Goal: Task Accomplishment & Management: Complete application form

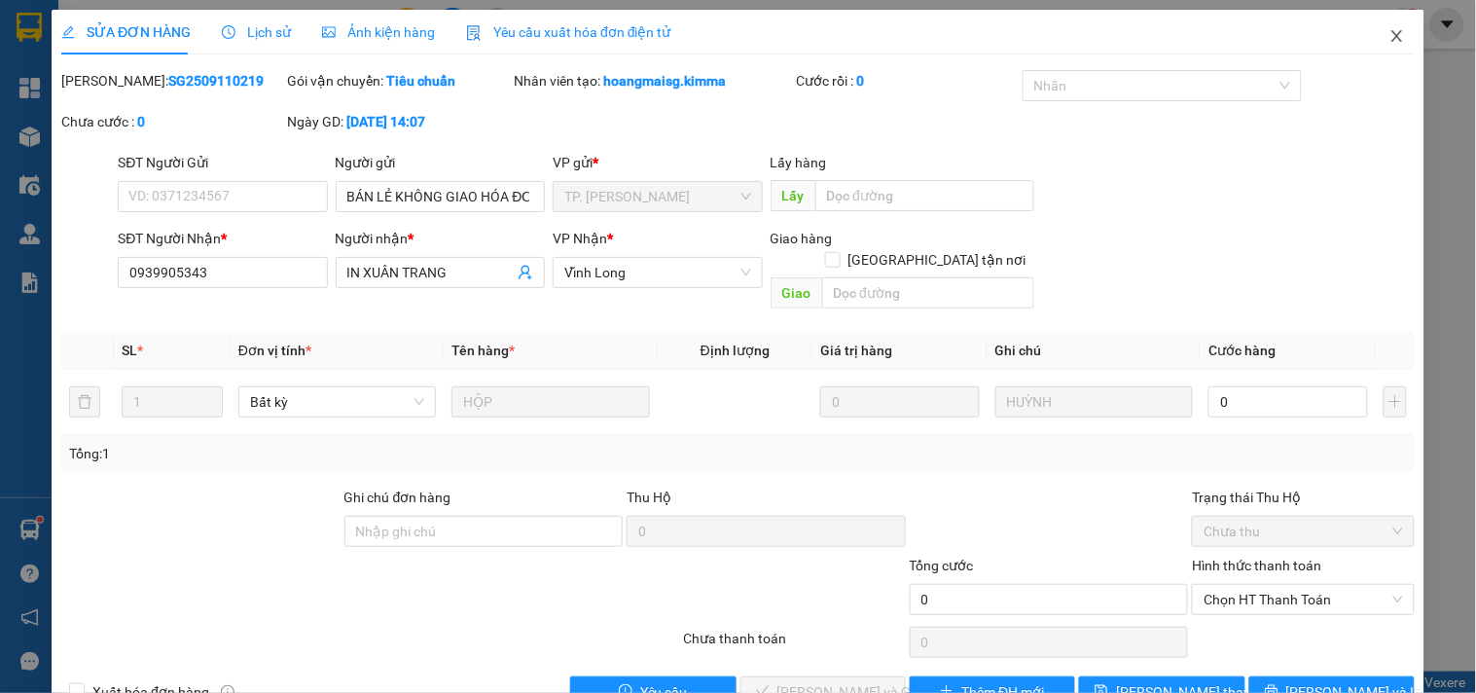
click at [1390, 42] on span "Close" at bounding box center [1397, 37] width 55 height 55
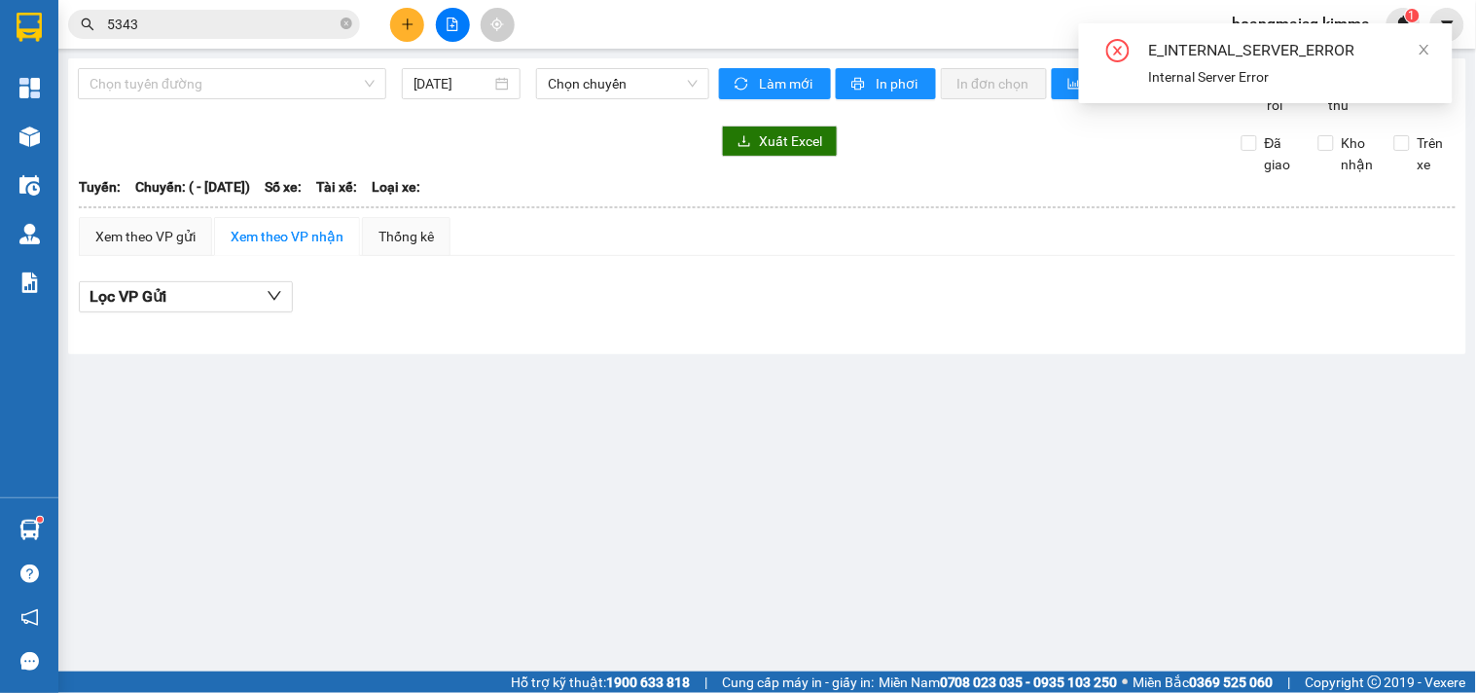
click at [403, 20] on icon "plus" at bounding box center [408, 25] width 14 height 14
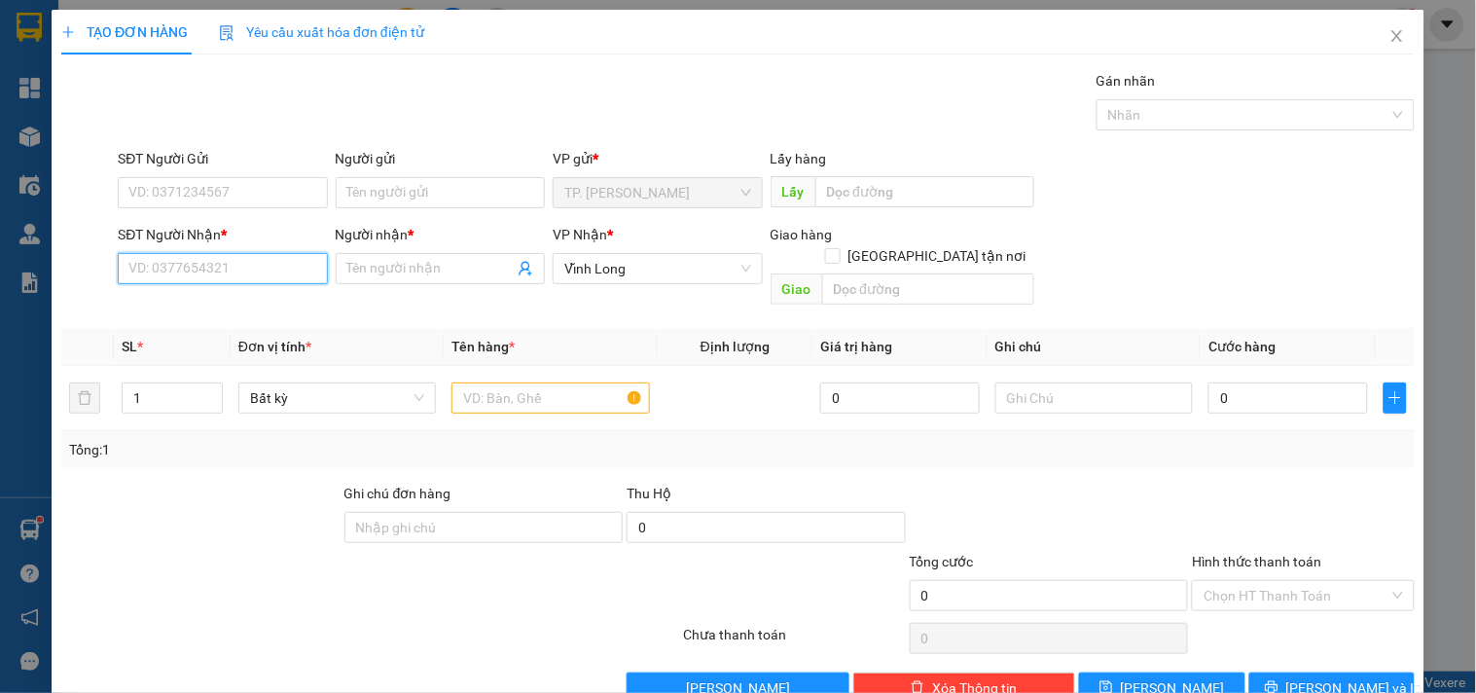
click at [141, 276] on input "SĐT Người Nhận *" at bounding box center [222, 268] width 209 height 31
type input "7"
type input "0903747857"
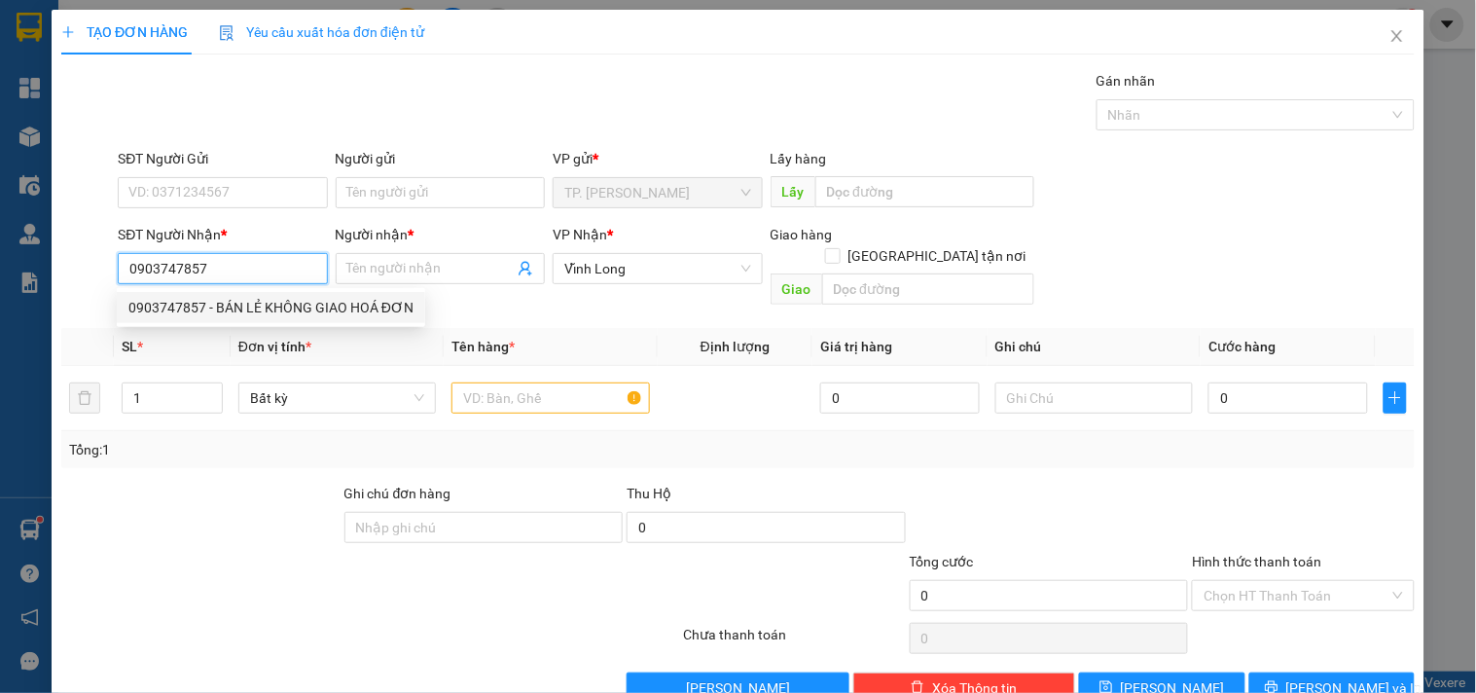
click at [171, 308] on div "0903747857 - BÁN LẺ KHÔNG GIAO HOÁ ĐƠN" at bounding box center [270, 307] width 285 height 21
type input "BÁN LẺ KHÔNG GIAO HOÁ ĐƠN"
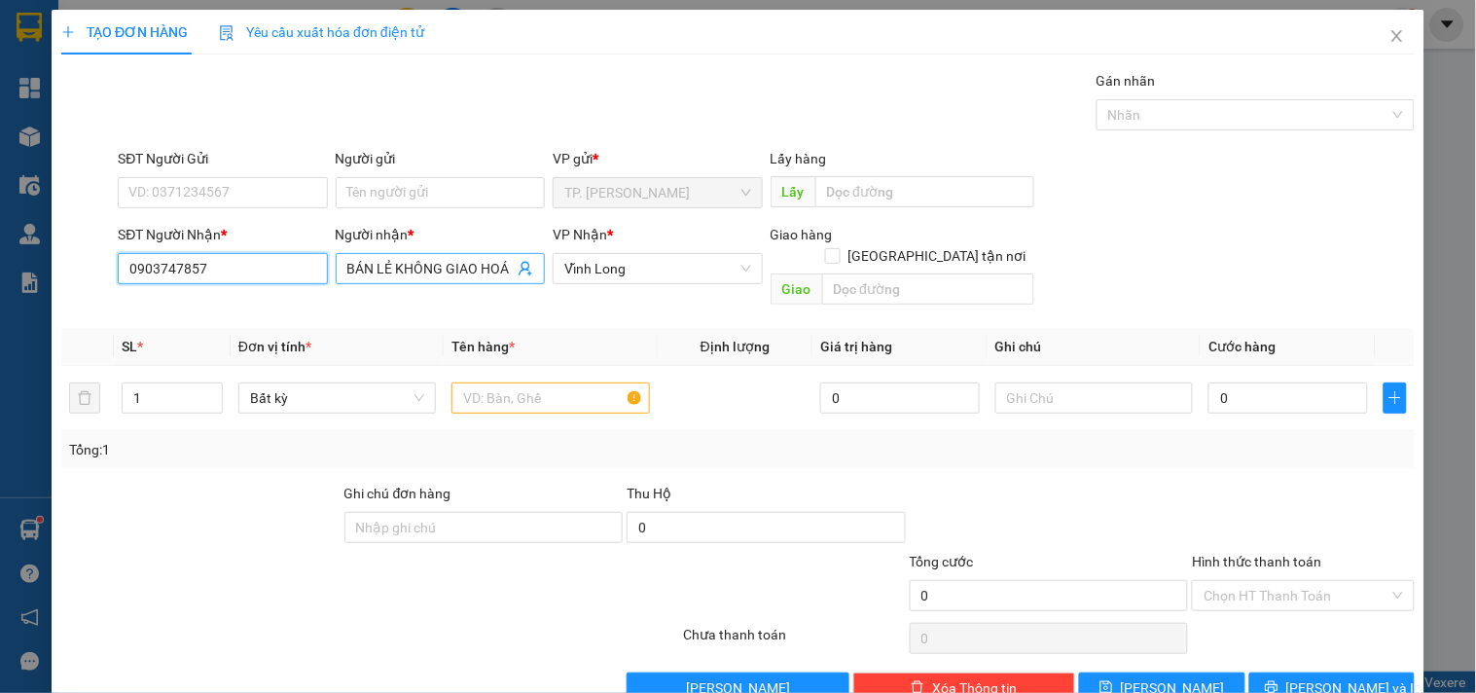
type input "0903747857"
click at [503, 259] on input "BÁN LẺ KHÔNG GIAO HOÁ ĐƠN" at bounding box center [430, 268] width 166 height 21
type input "B"
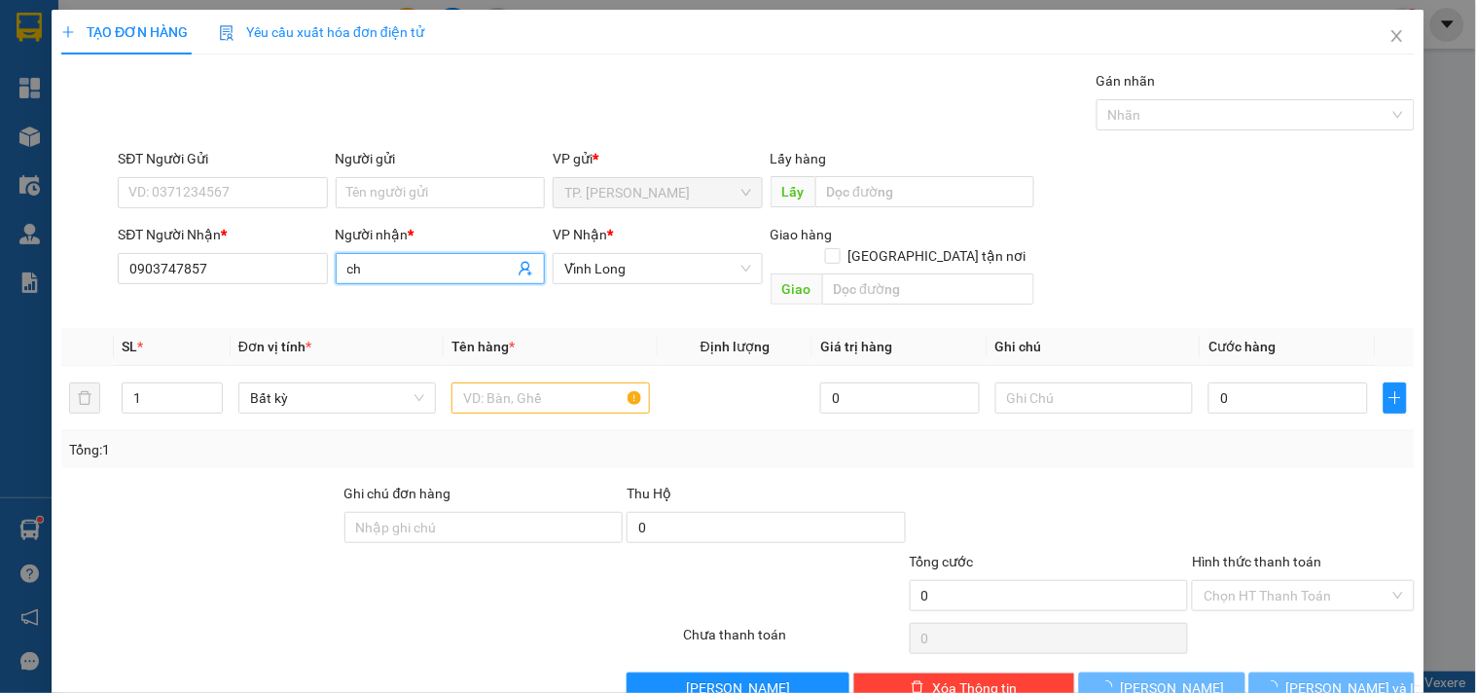
type input "c"
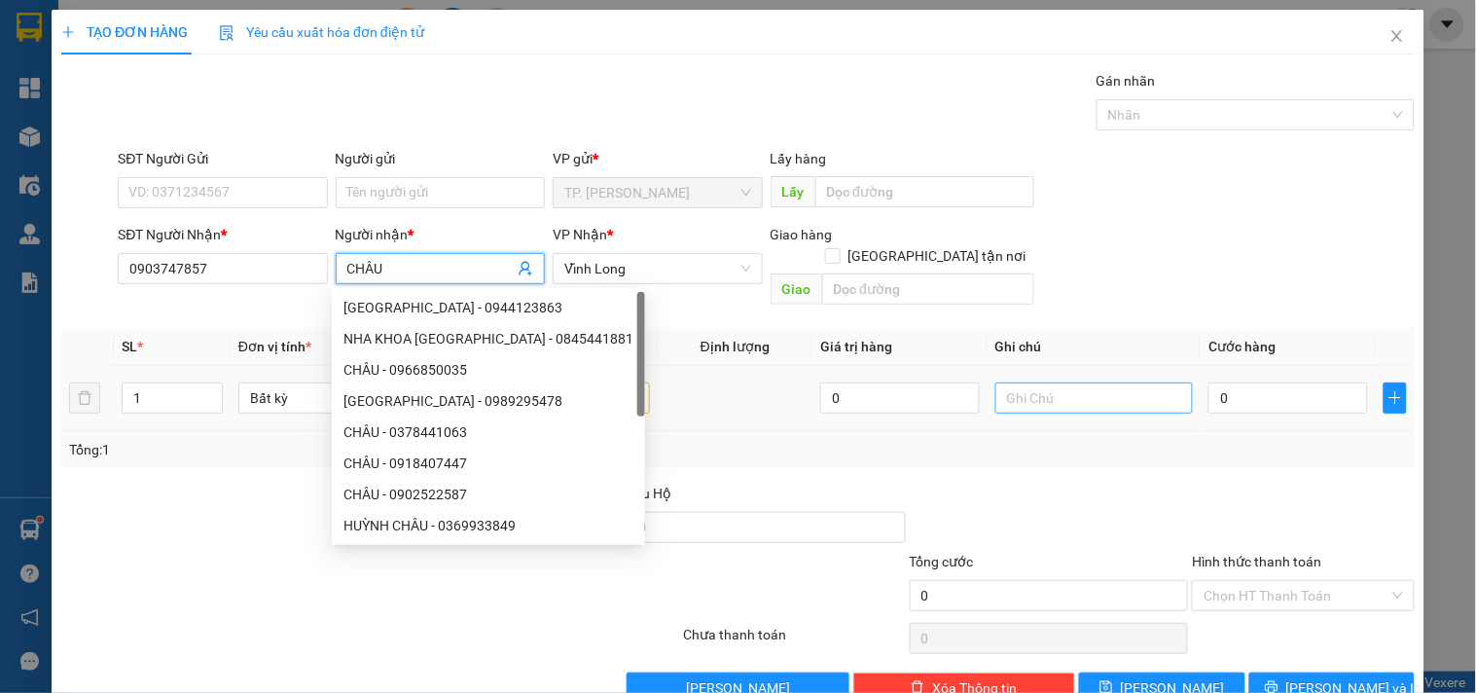
type input "CHÂU"
click at [1100, 372] on td at bounding box center [1094, 398] width 213 height 65
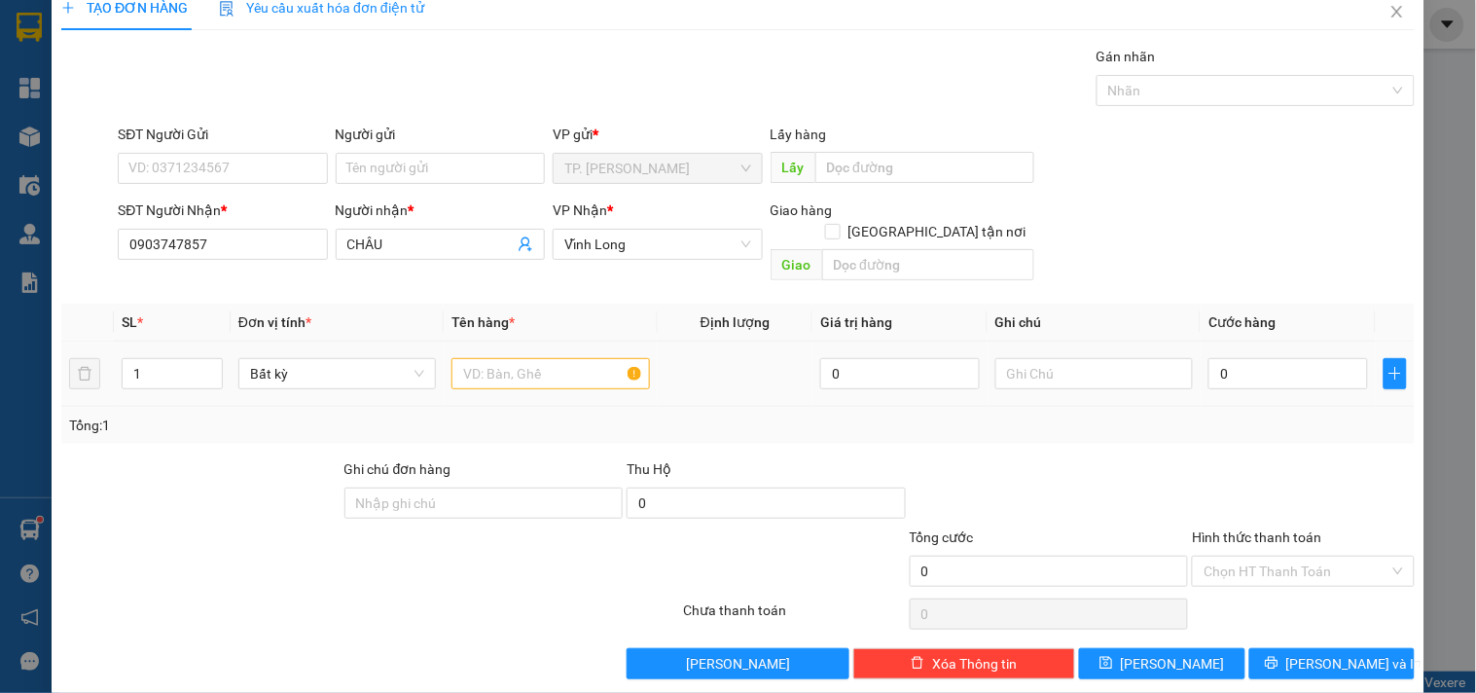
scroll to position [26, 0]
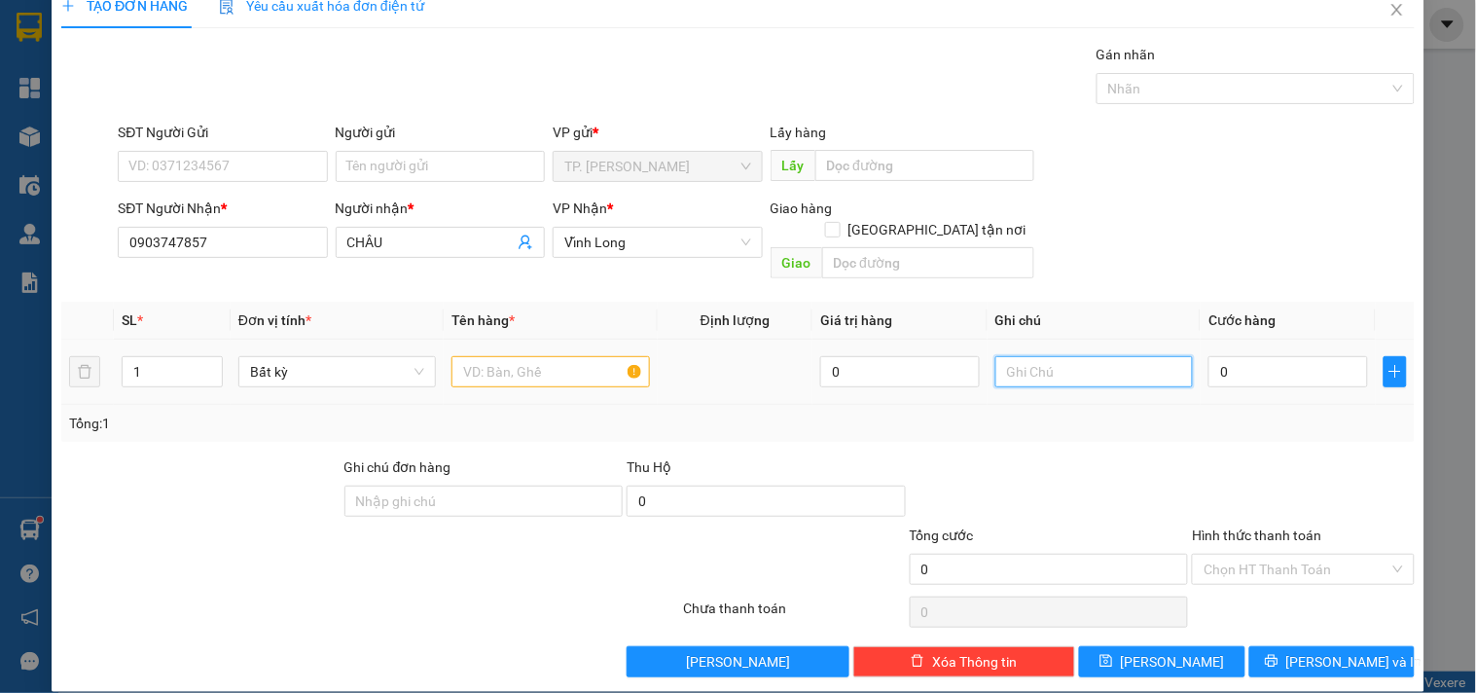
click at [1025, 356] on input "text" at bounding box center [1095, 371] width 198 height 31
type input "VĂN"
click at [591, 356] on input "text" at bounding box center [551, 371] width 198 height 31
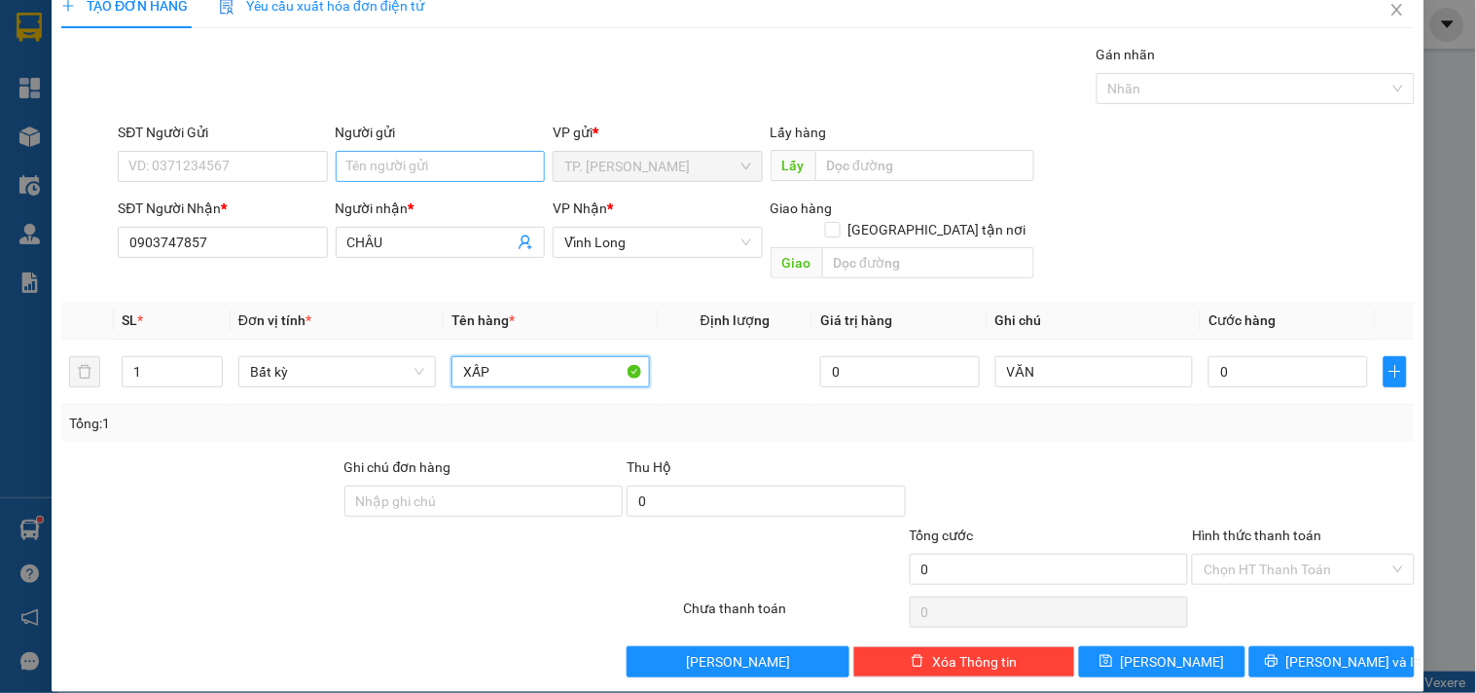
type input "XẤP"
click at [496, 159] on input "Người gửi" at bounding box center [440, 166] width 209 height 31
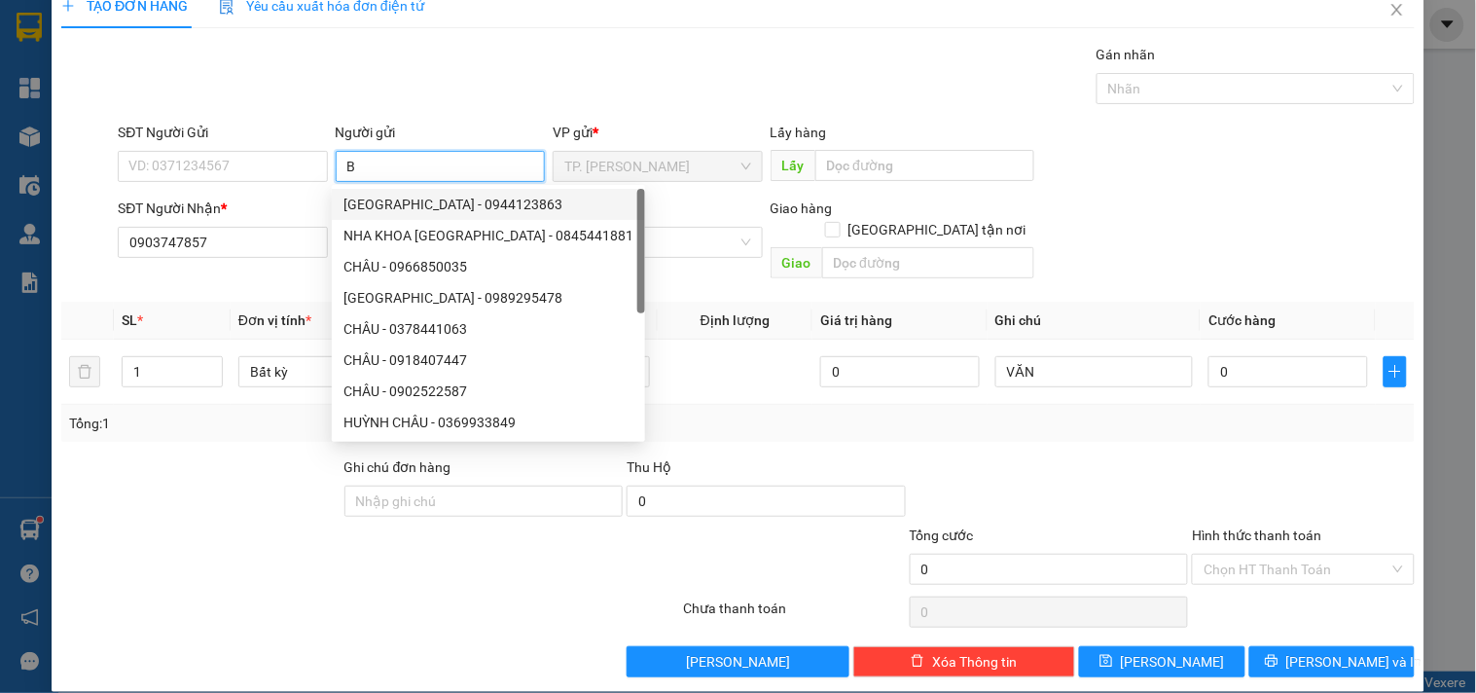
type input "BA"
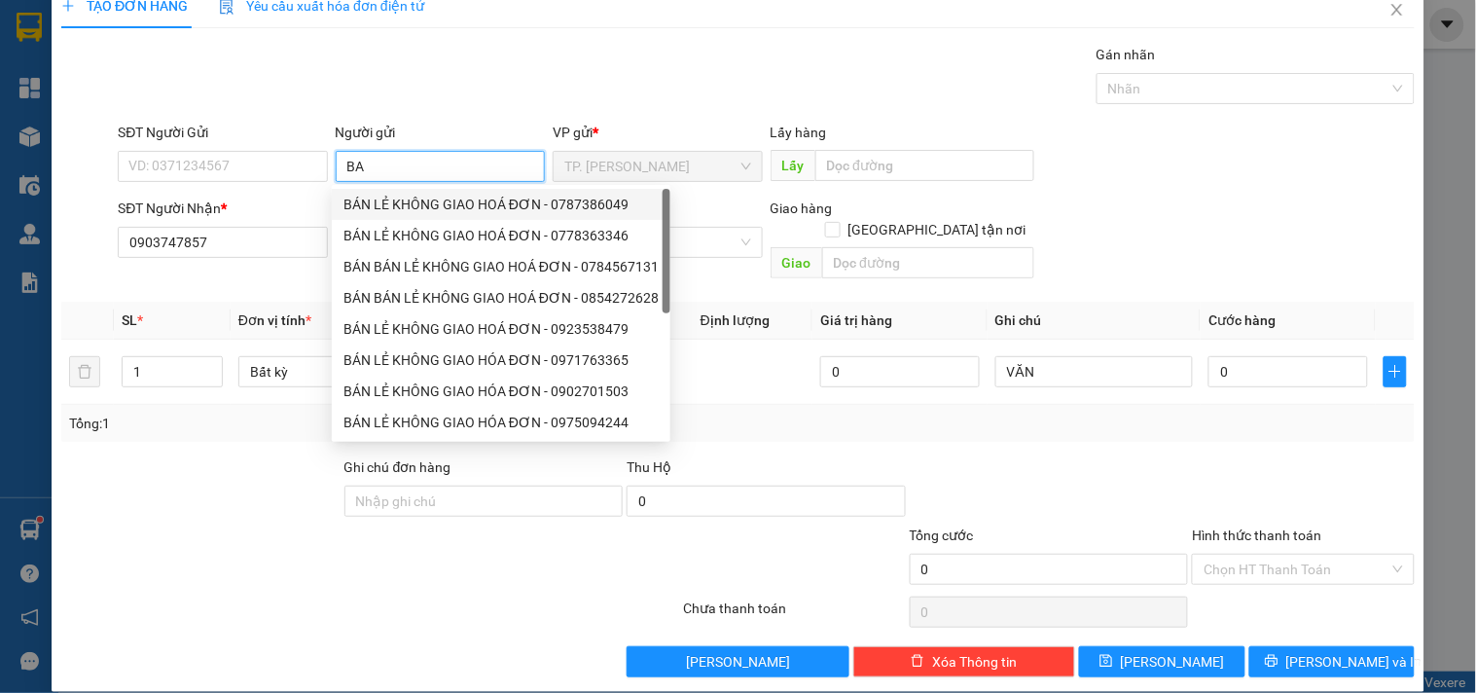
click at [392, 199] on div "BÁN LẺ KHÔNG GIAO HOÁ ĐƠN - 0787386049" at bounding box center [501, 204] width 315 height 21
type input "0787386049"
type input "BÁN LẺ KHÔNG GIAO HOÁ ĐƠN"
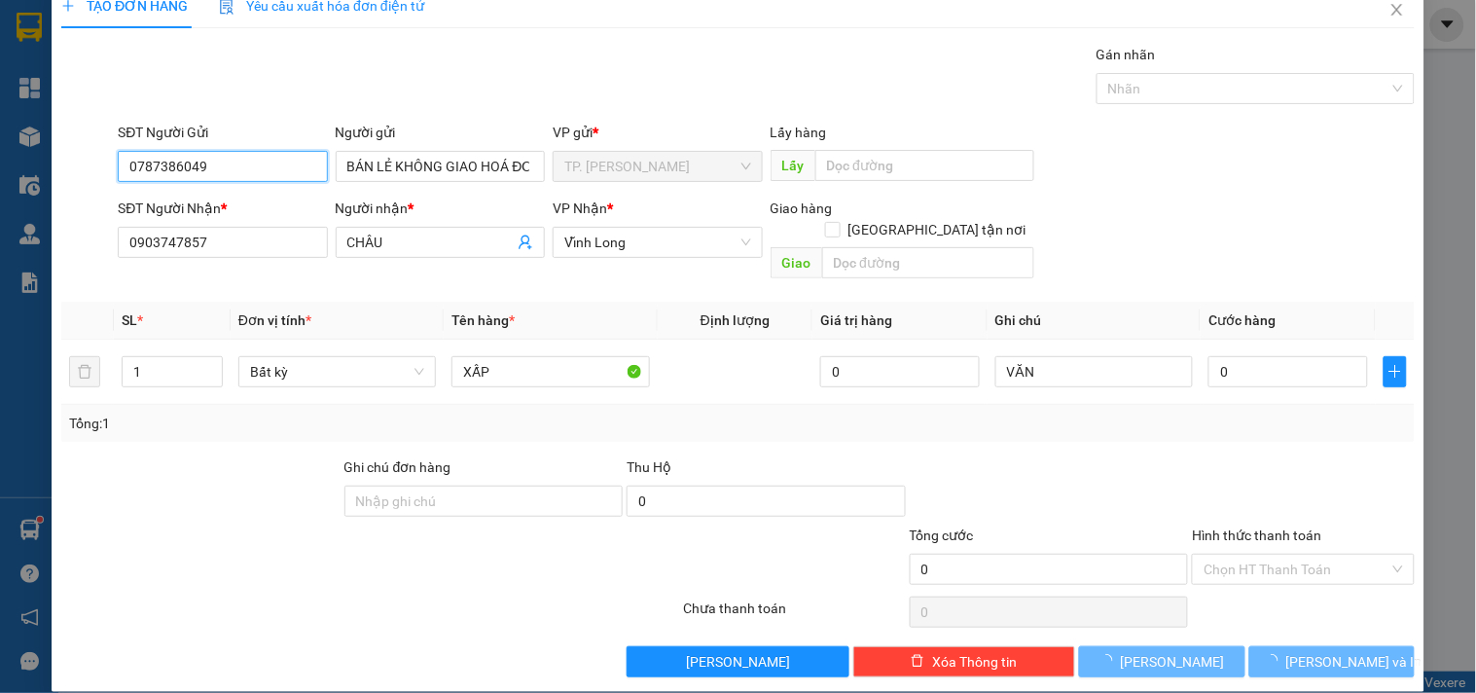
click at [239, 166] on input "0787386049" at bounding box center [222, 166] width 209 height 31
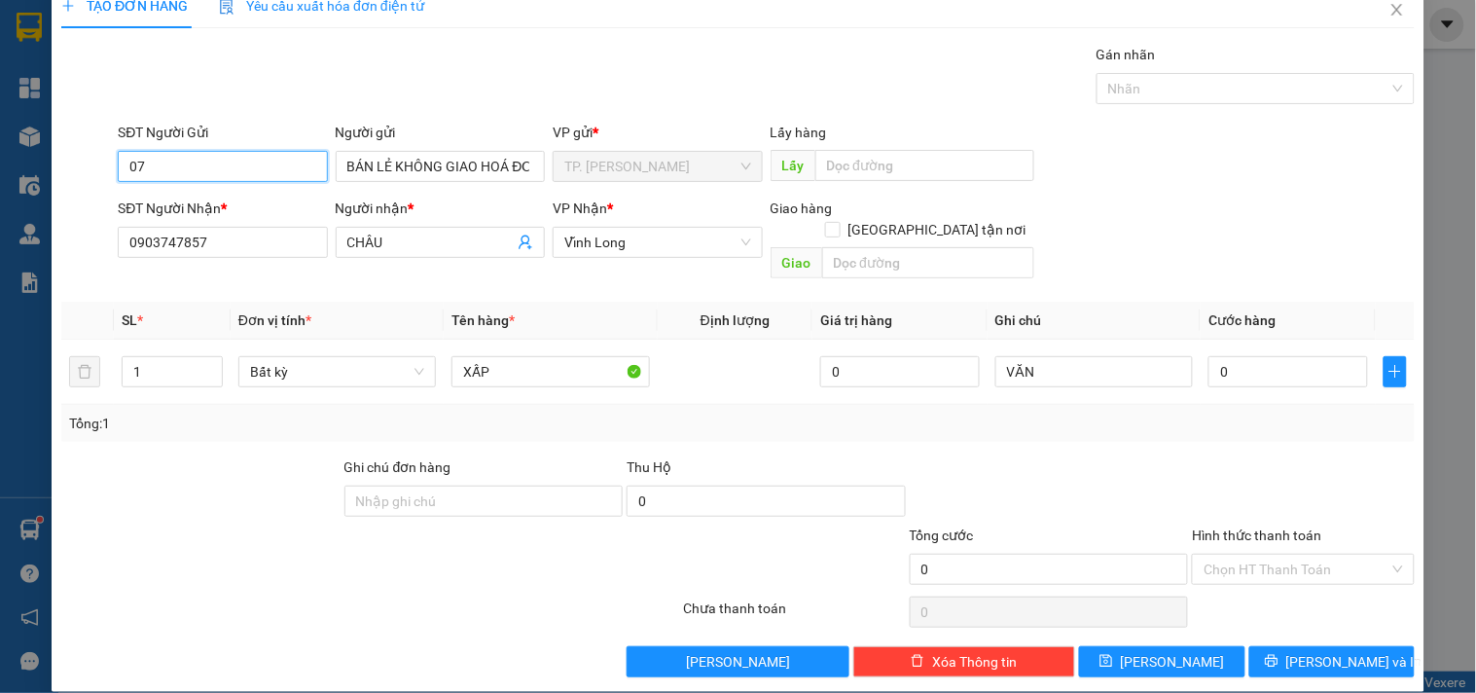
type input "0"
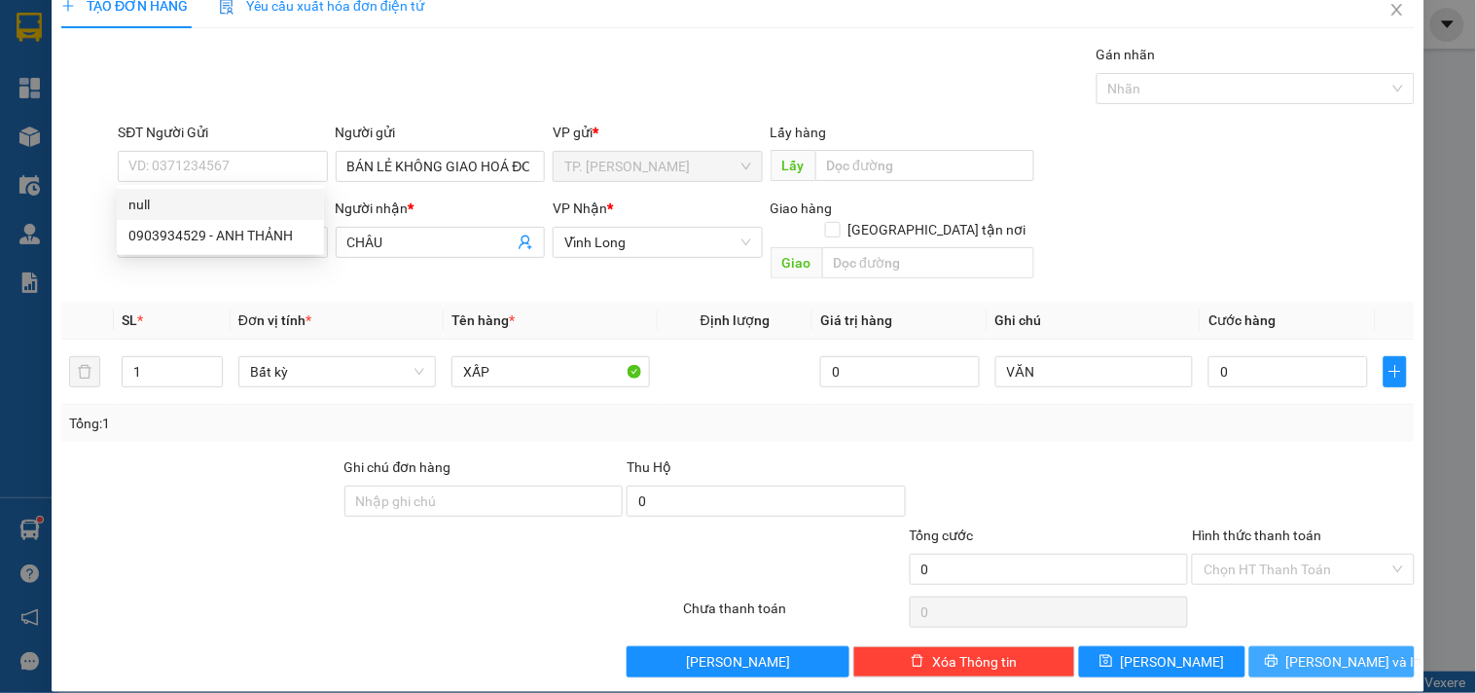
click at [1329, 651] on span "[PERSON_NAME] và In" at bounding box center [1355, 661] width 136 height 21
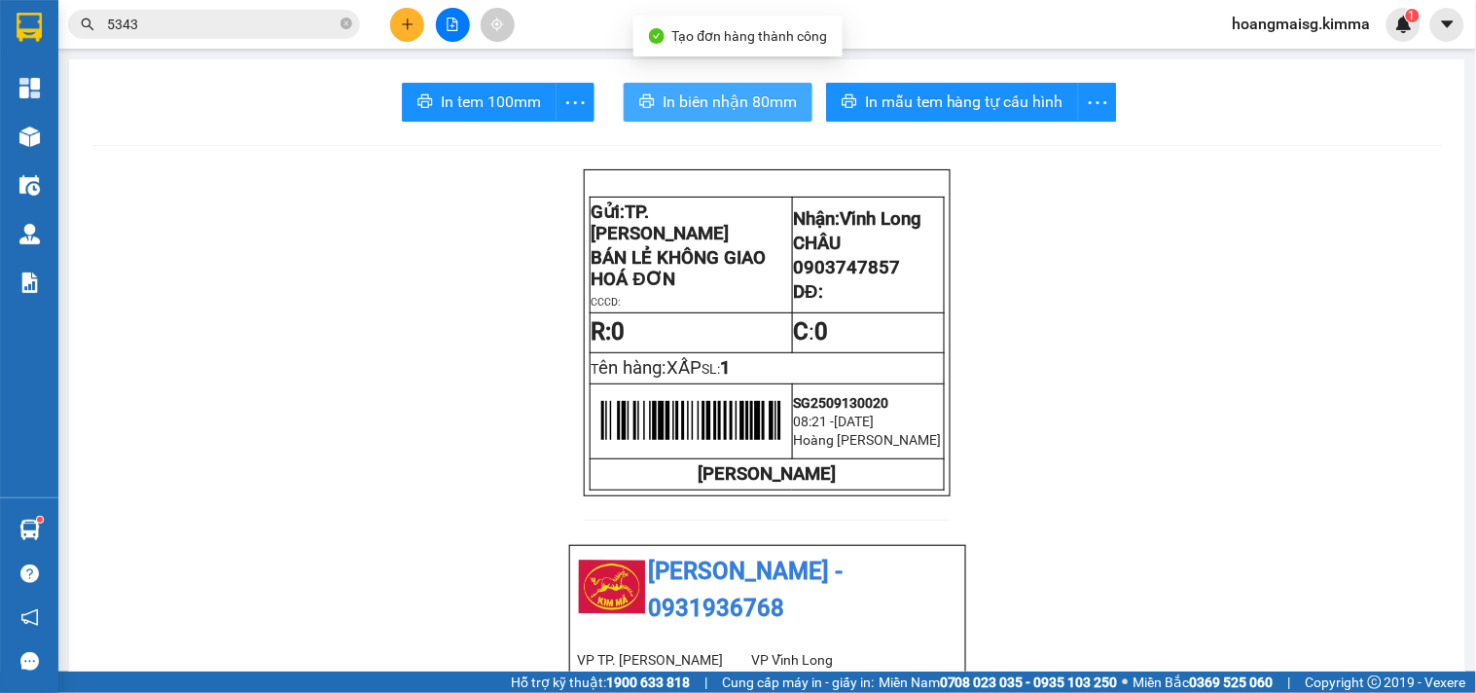
click at [732, 120] on button "In biên nhận 80mm" at bounding box center [718, 102] width 189 height 39
click at [728, 112] on span "In biên nhận 80mm" at bounding box center [730, 102] width 134 height 24
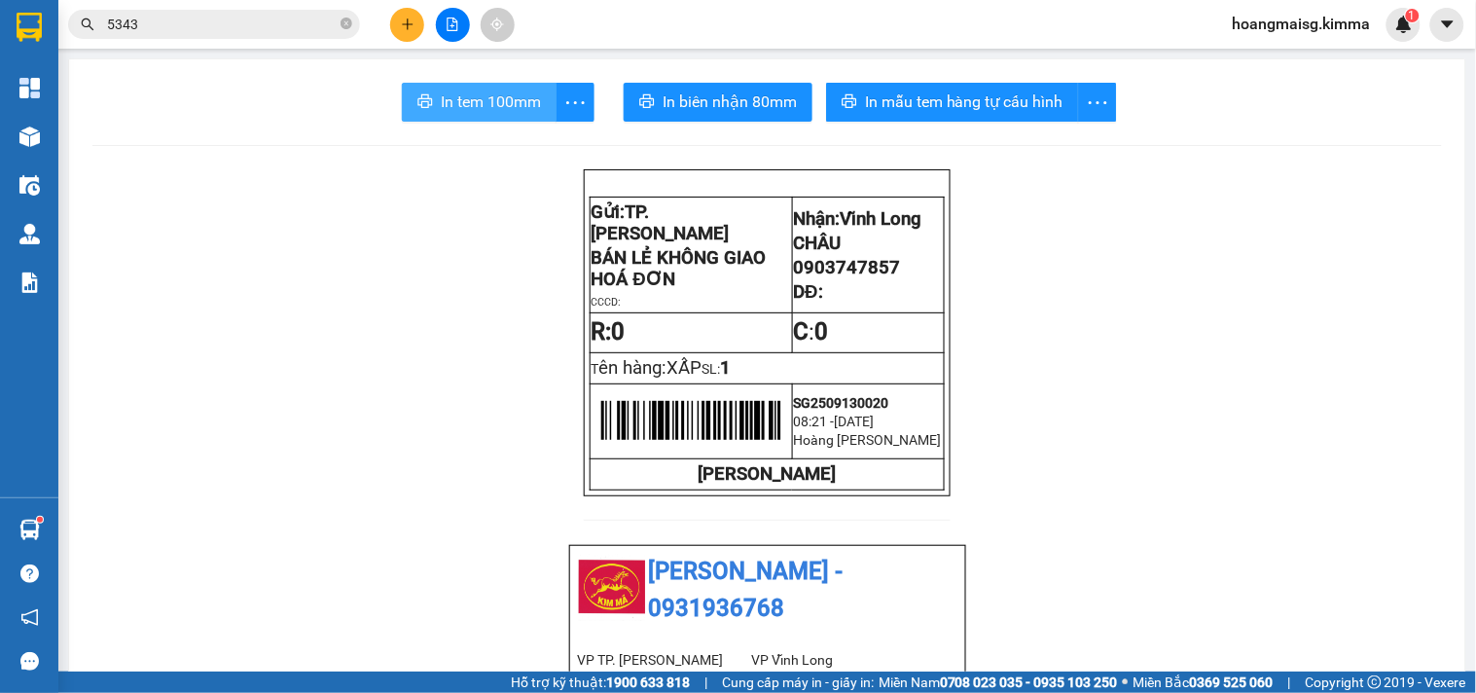
click at [493, 102] on span "In tem 100mm" at bounding box center [491, 102] width 100 height 24
click at [391, 19] on button at bounding box center [407, 25] width 34 height 34
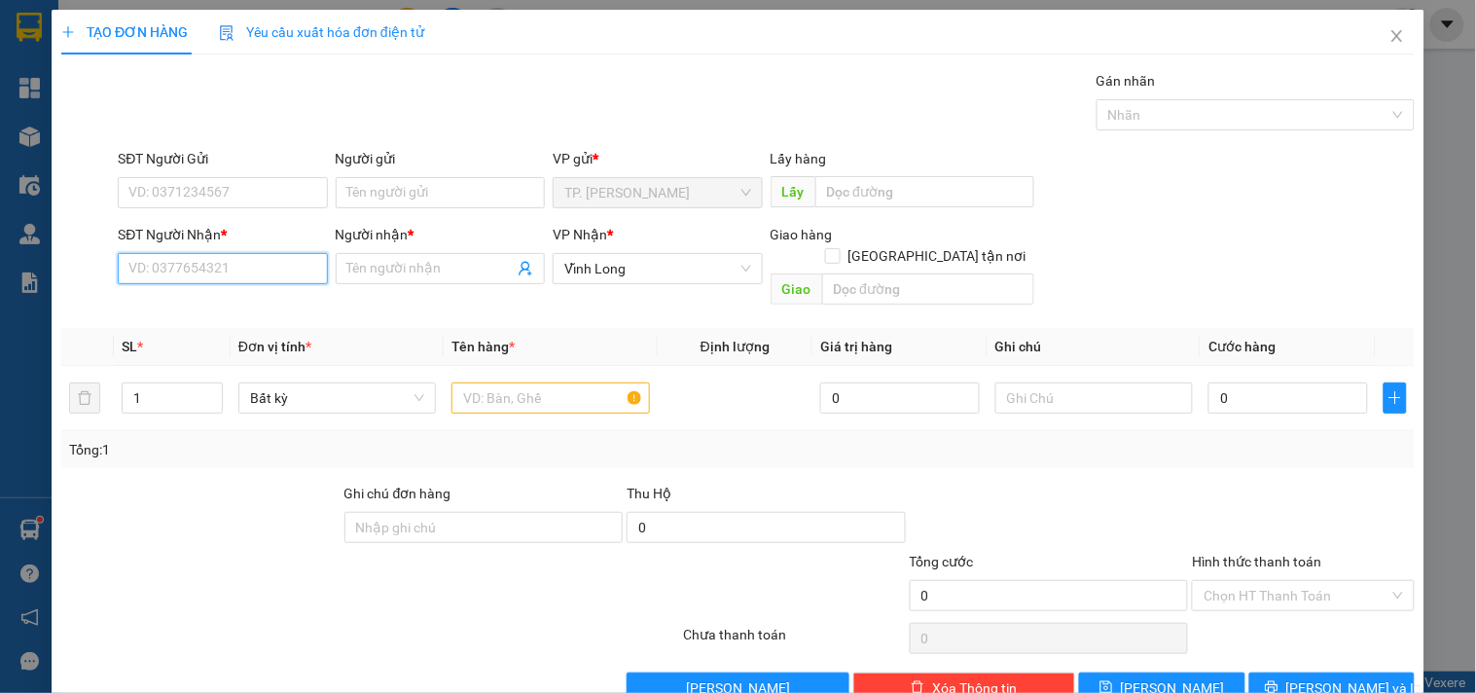
click at [209, 284] on input "SĐT Người Nhận *" at bounding box center [222, 268] width 209 height 31
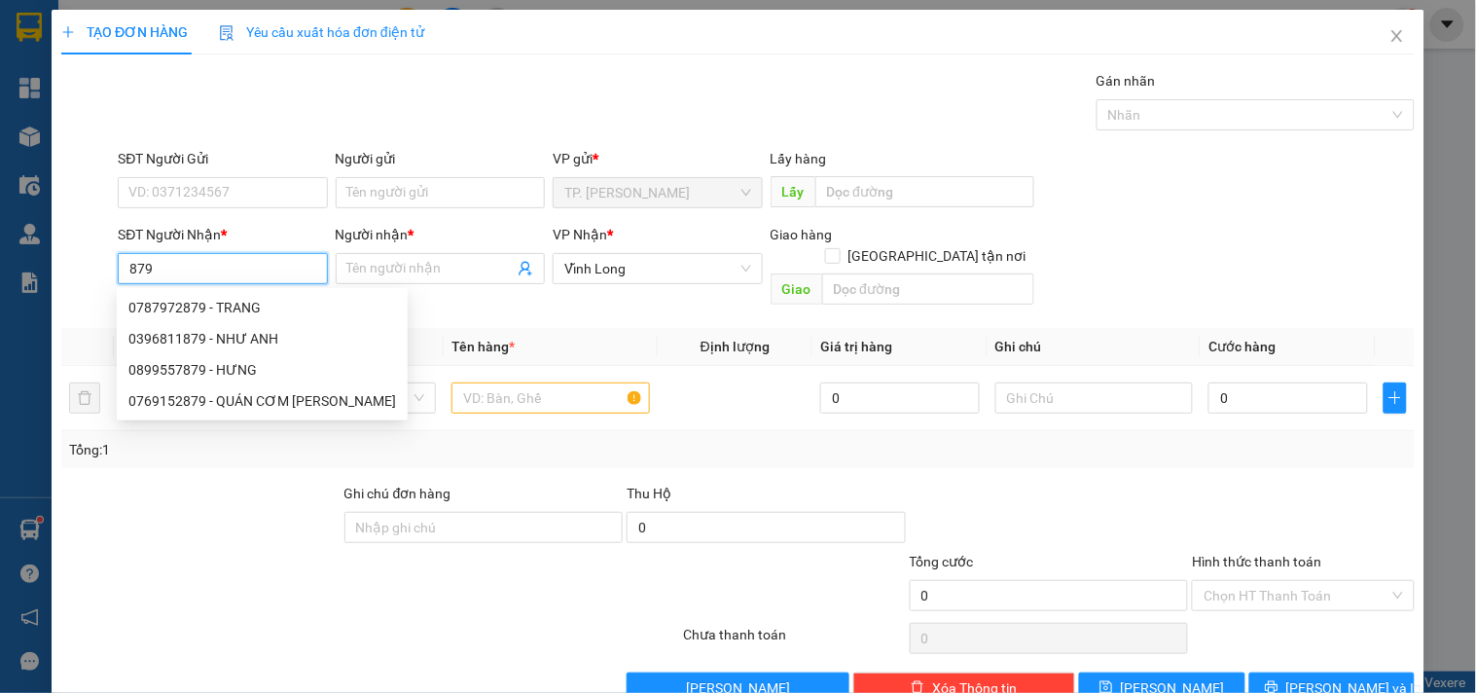
click at [228, 336] on div "0396811879 - NHƯ ANH" at bounding box center [262, 338] width 268 height 21
type input "0396811879"
type input "NHƯ ANH"
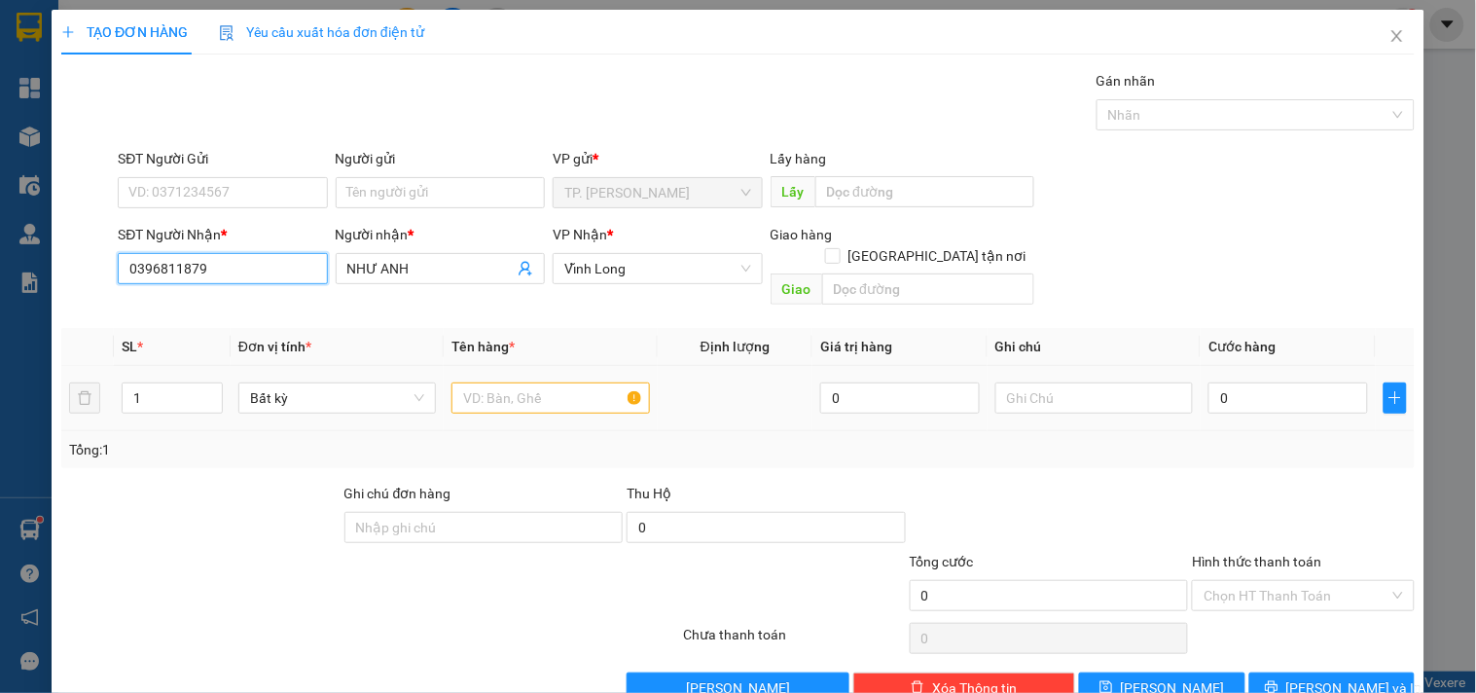
type input "0396811879"
click at [513, 383] on input "text" at bounding box center [551, 398] width 198 height 31
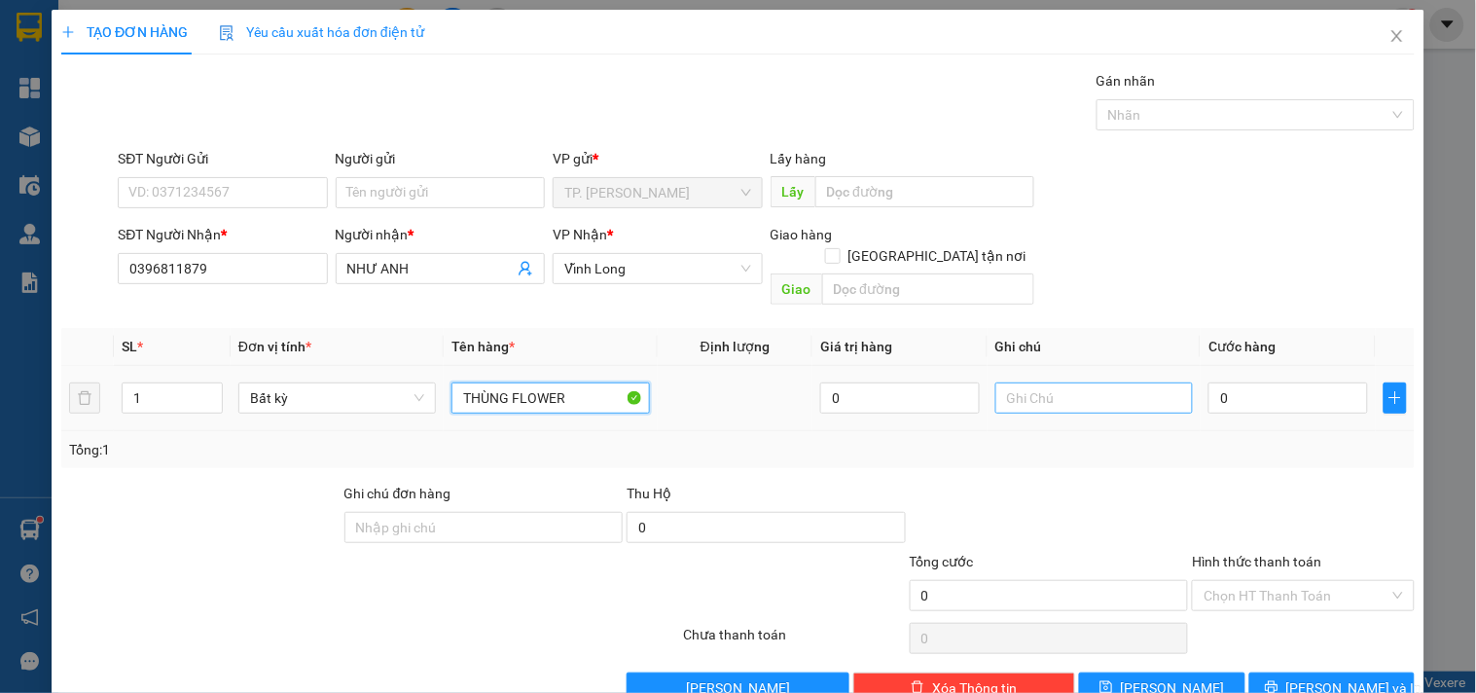
type input "THÙNG FLOWER"
click at [1030, 383] on input "text" at bounding box center [1095, 398] width 198 height 31
type input "VĂN"
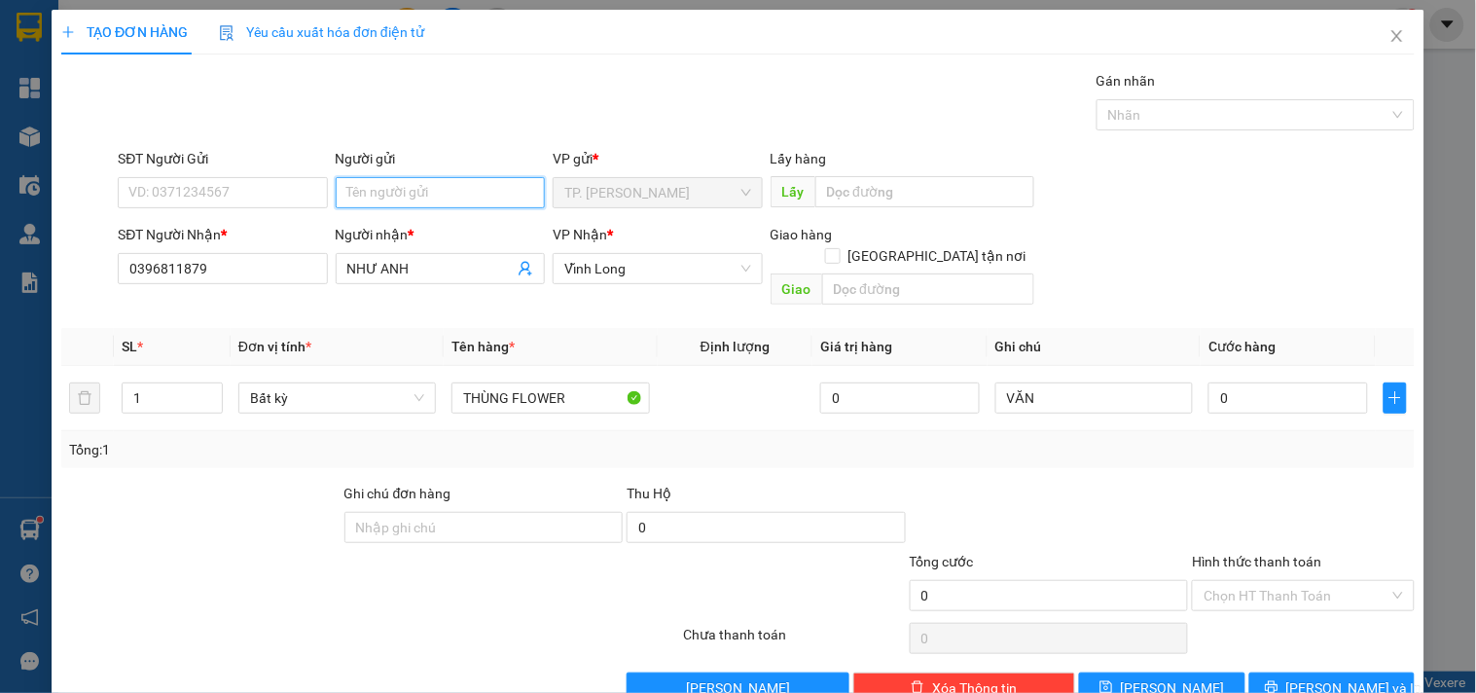
click at [394, 185] on input "Người gửi" at bounding box center [440, 192] width 209 height 31
type input "B"
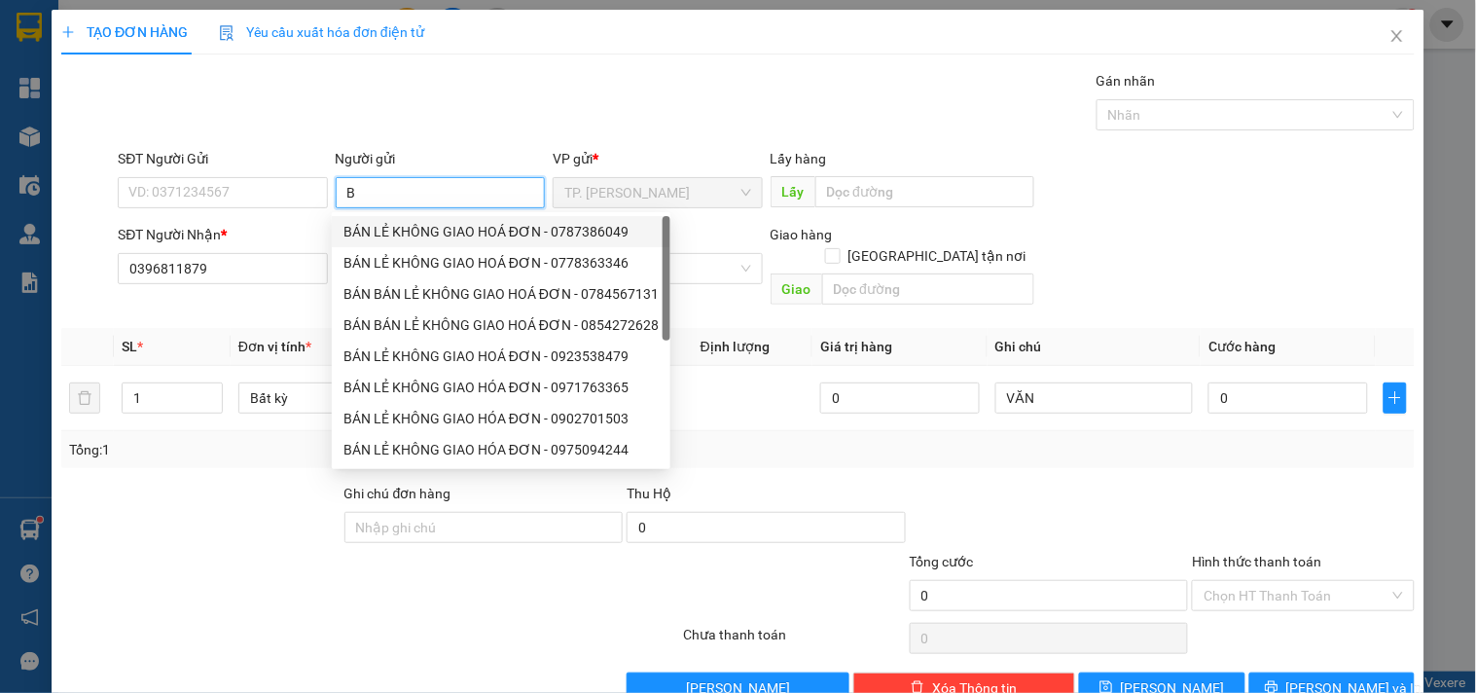
click at [396, 227] on div "BÁN LẺ KHÔNG GIAO HOÁ ĐƠN - 0787386049" at bounding box center [501, 231] width 315 height 21
type input "0787386049"
type input "BÁN LẺ KHÔNG GIAO HOÁ ĐƠN"
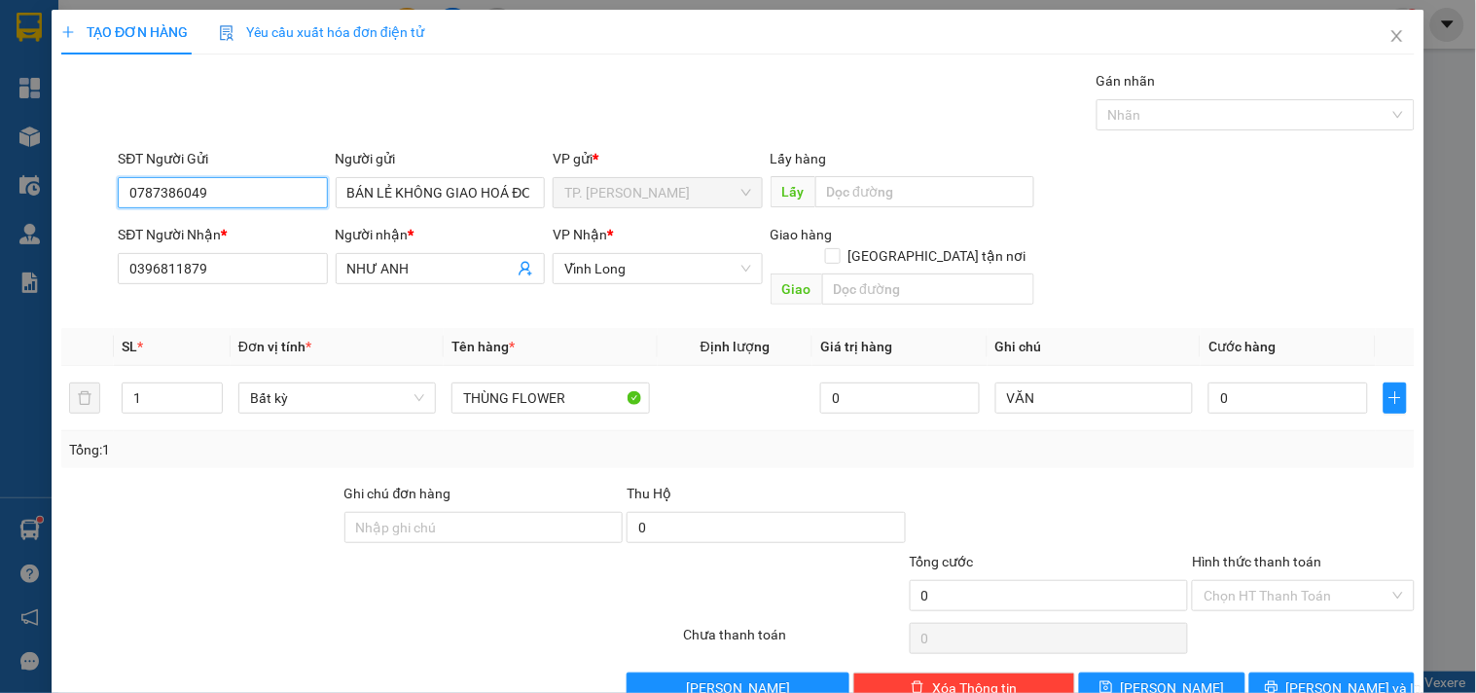
click at [273, 199] on input "0787386049" at bounding box center [222, 192] width 209 height 31
type input "0"
click at [1292, 673] on button "[PERSON_NAME] và In" at bounding box center [1332, 688] width 165 height 31
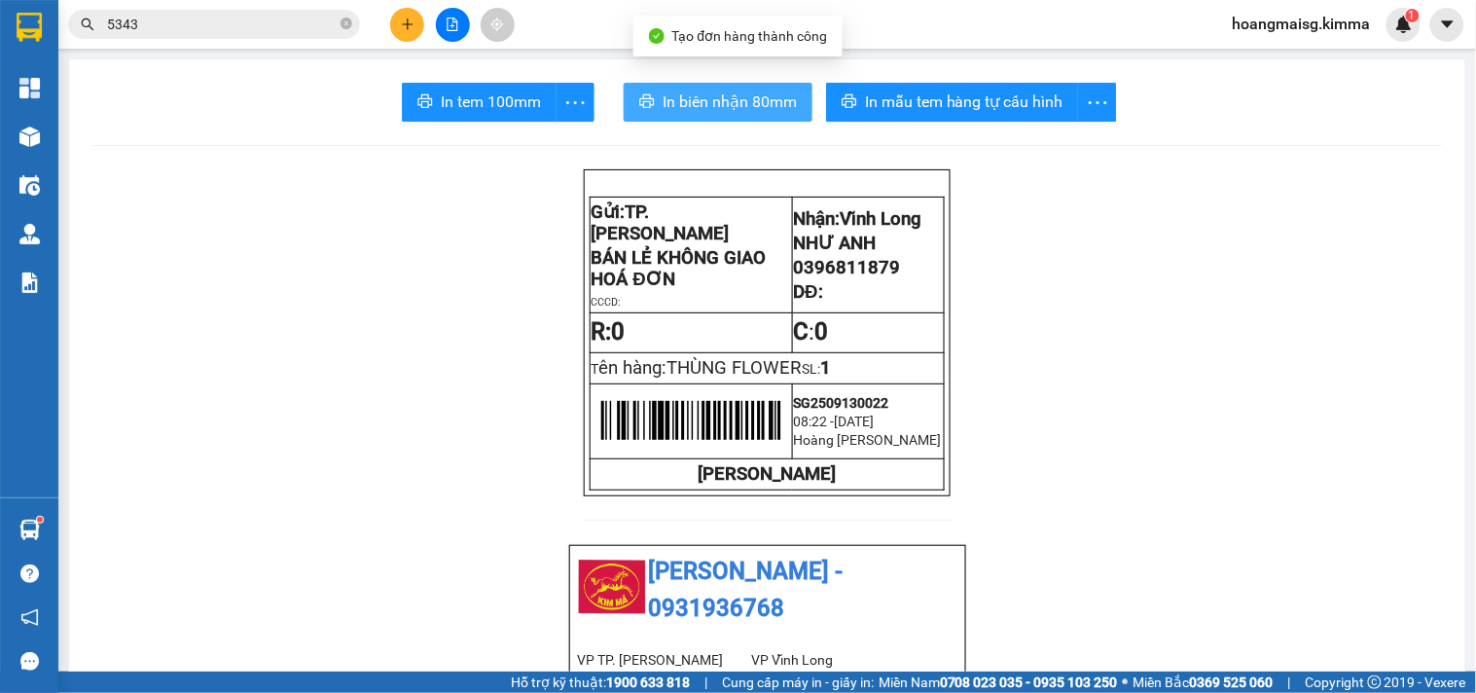
click at [701, 91] on span "In biên nhận 80mm" at bounding box center [730, 102] width 134 height 24
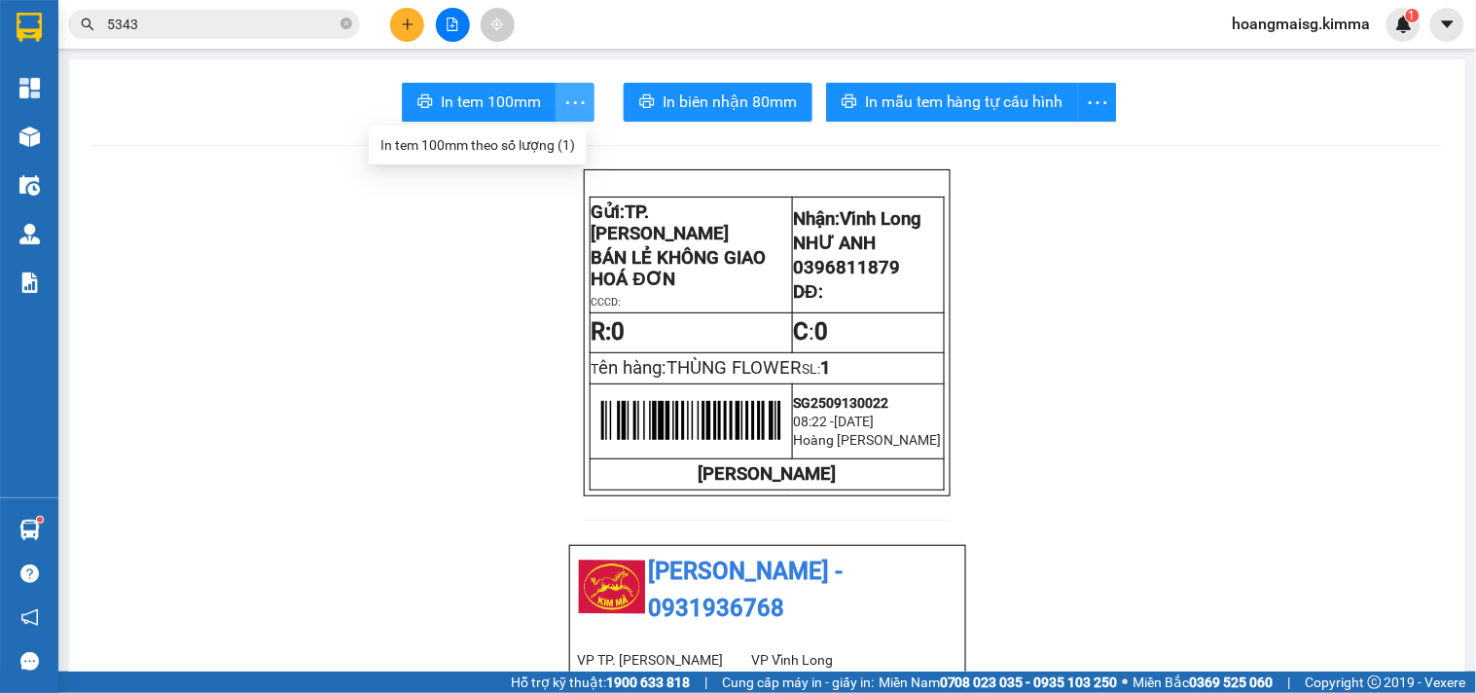
click at [557, 91] on span "more" at bounding box center [575, 103] width 37 height 24
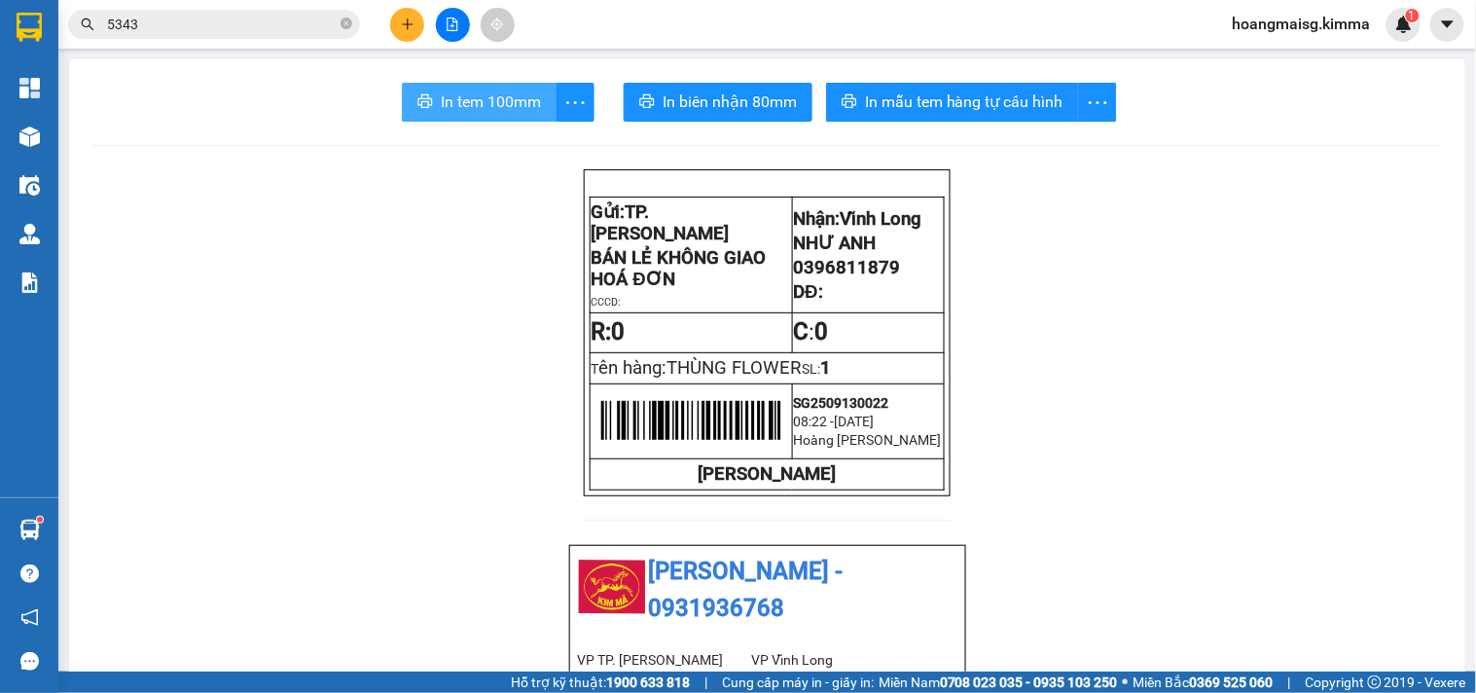
click at [402, 105] on button "In tem 100mm" at bounding box center [479, 102] width 155 height 39
click at [419, 100] on icon "printer" at bounding box center [426, 101] width 15 height 14
click at [389, 14] on div at bounding box center [453, 25] width 146 height 34
click at [402, 21] on icon "plus" at bounding box center [408, 25] width 14 height 14
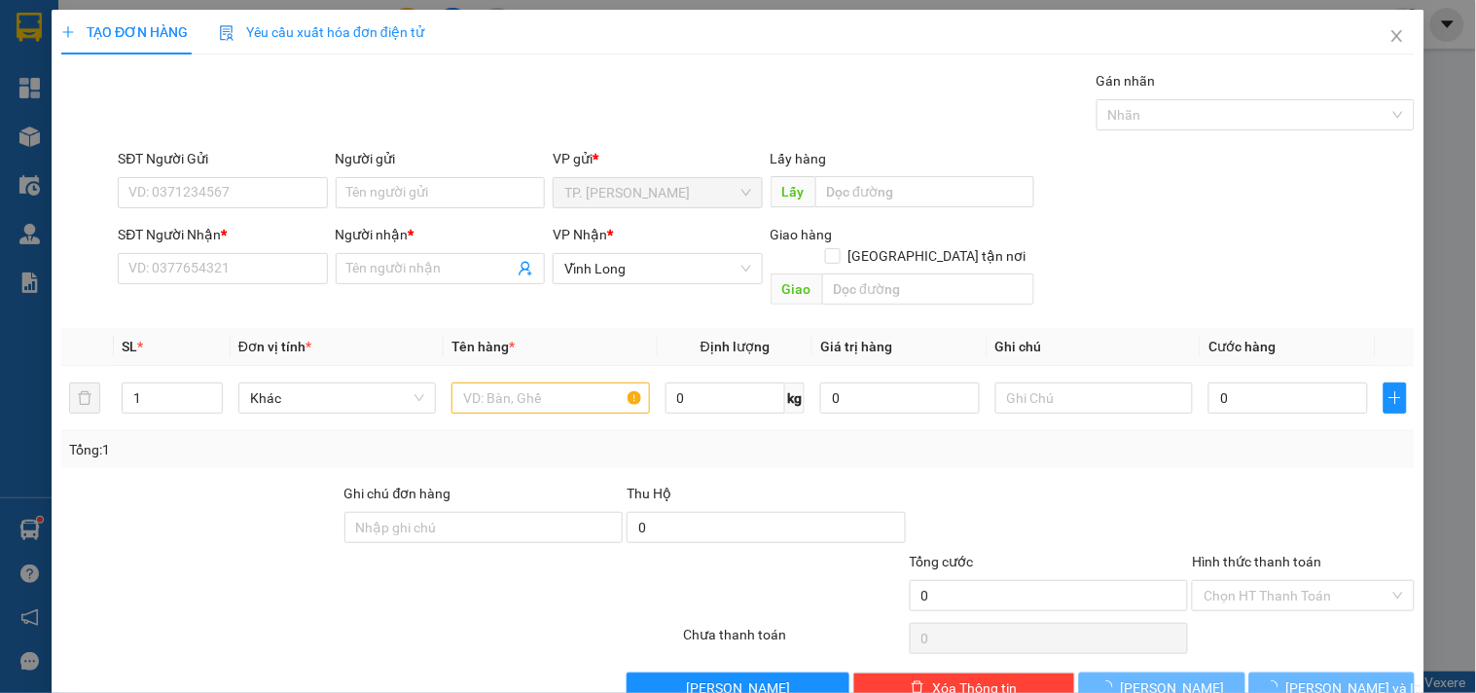
click at [253, 249] on div "SĐT Người Nhận *" at bounding box center [222, 238] width 209 height 29
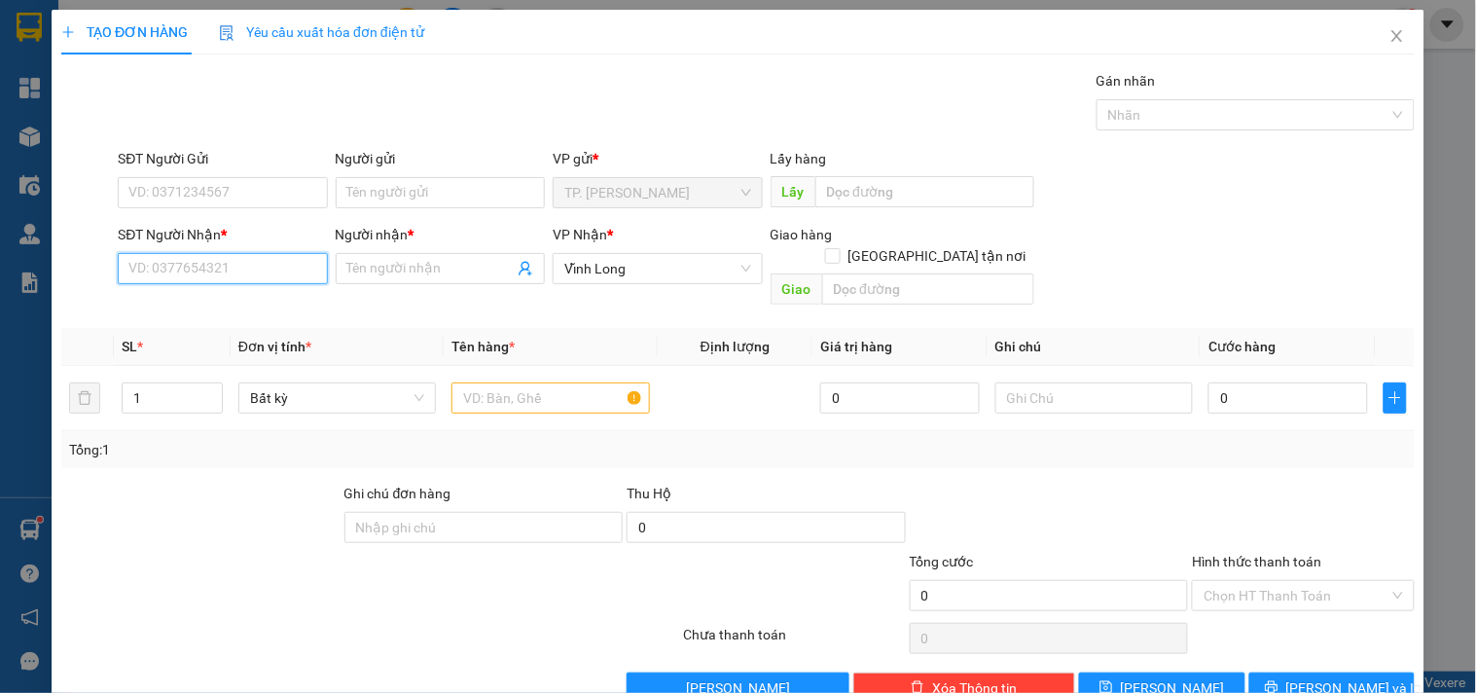
click at [235, 271] on input "SĐT Người Nhận *" at bounding box center [222, 268] width 209 height 31
click at [226, 297] on div "0939019026 - THẢO" at bounding box center [220, 307] width 184 height 21
type input "0939019026"
type input "THẢO"
type input "0939019026"
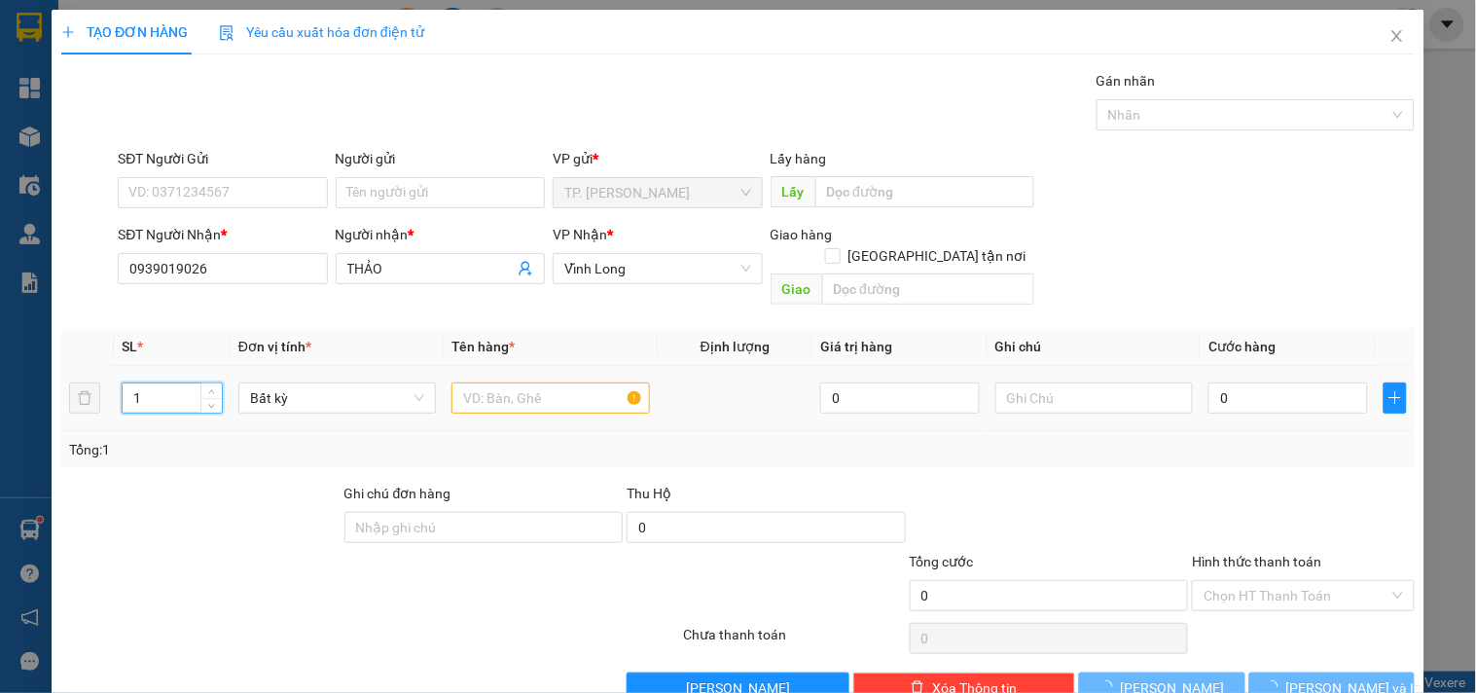
click at [177, 383] on input "1" at bounding box center [172, 397] width 99 height 29
type input "3"
click at [501, 383] on input "text" at bounding box center [551, 398] width 198 height 31
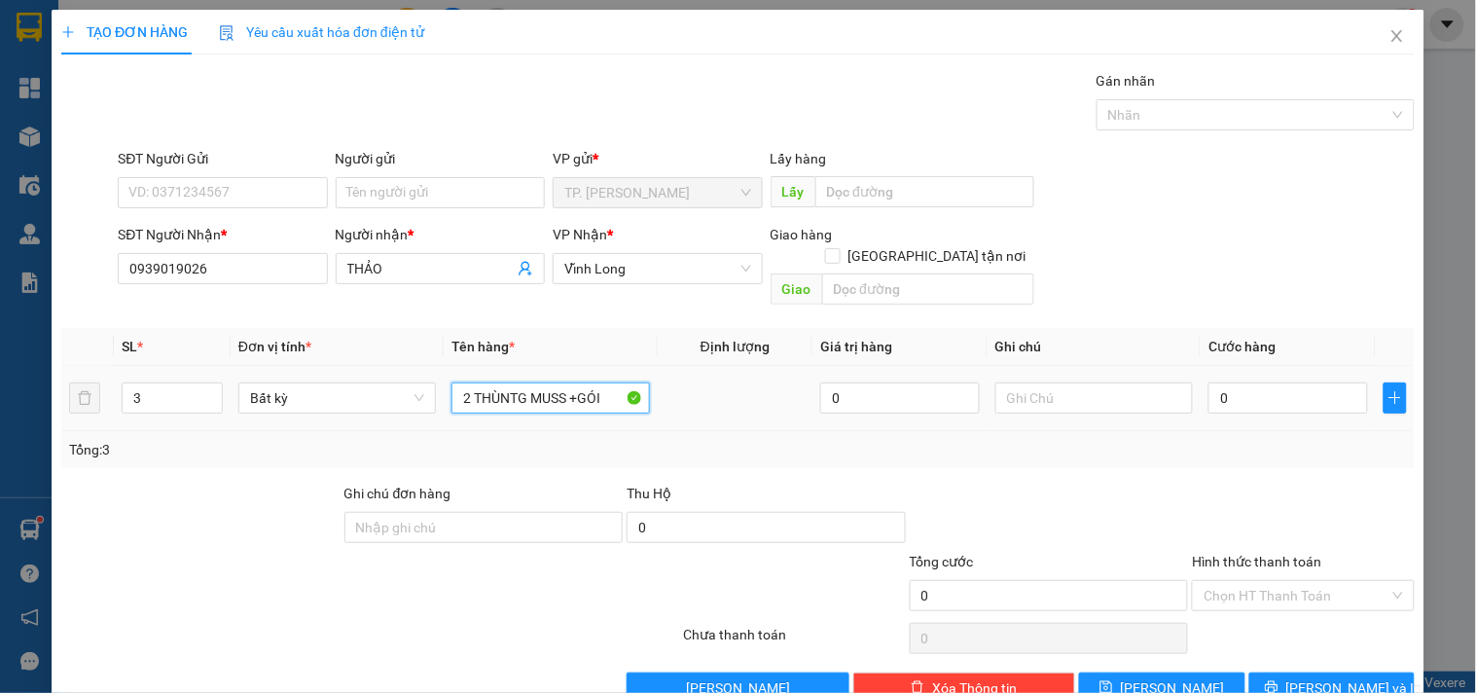
type input "2 THÙNTG MUSS +GÓI"
type input "VĂN"
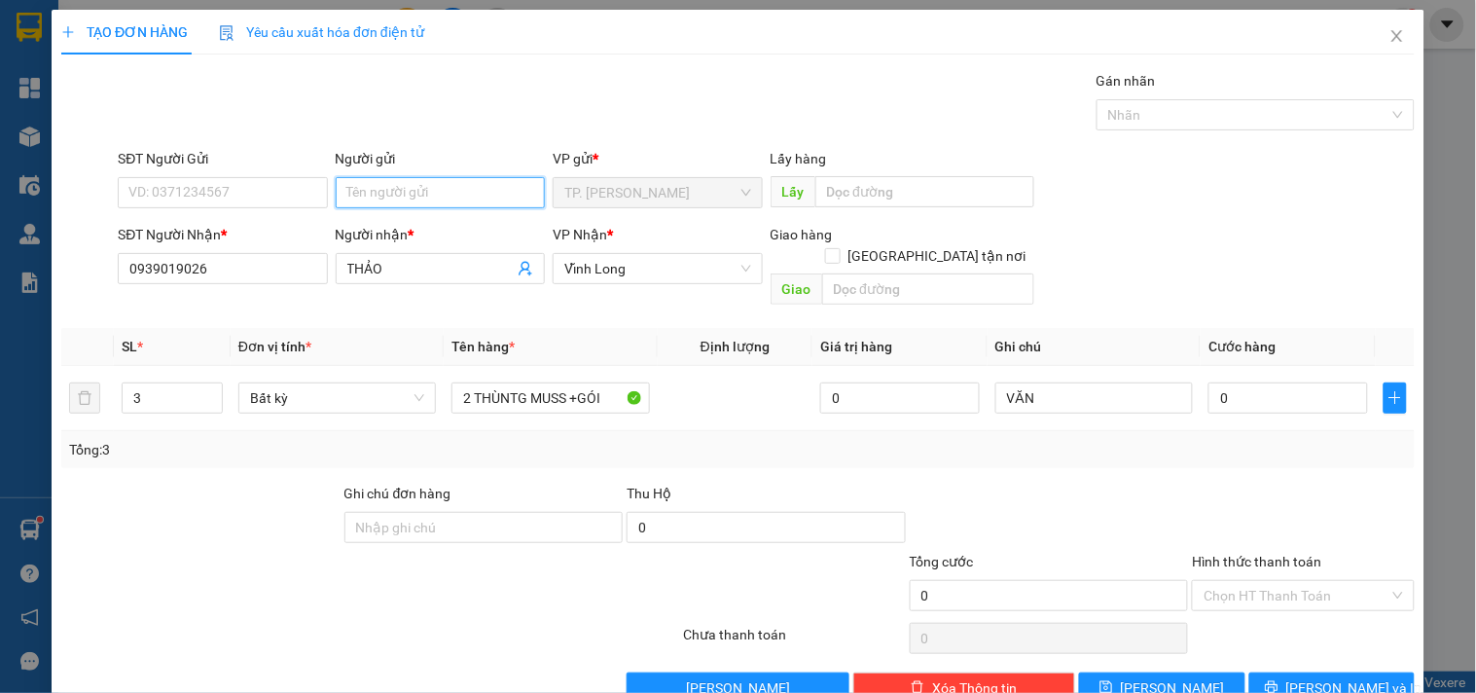
click at [355, 189] on input "Người gửi" at bounding box center [440, 192] width 209 height 31
type input "B"
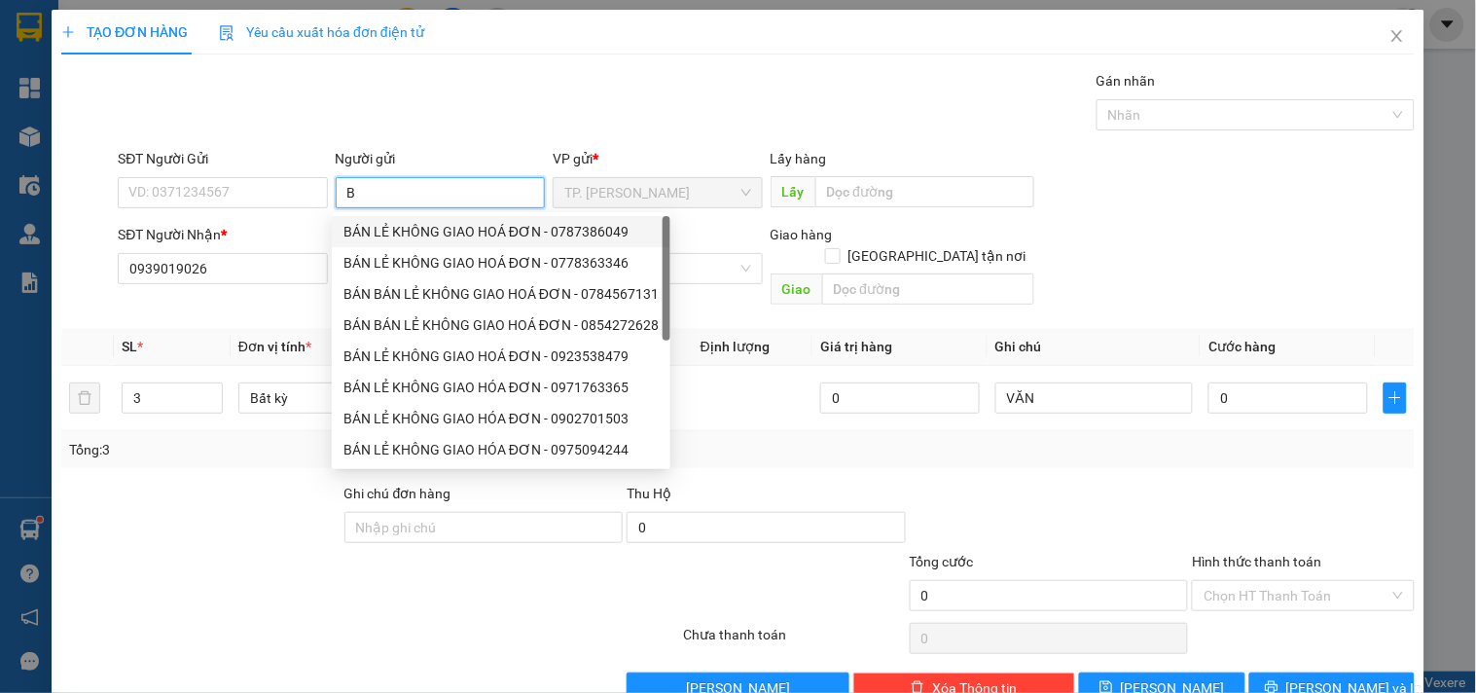
click at [406, 236] on div "BÁN LẺ KHÔNG GIAO HOÁ ĐƠN - 0787386049" at bounding box center [501, 231] width 315 height 21
type input "0787386049"
type input "BÁN LẺ KHÔNG GIAO HOÁ ĐƠN"
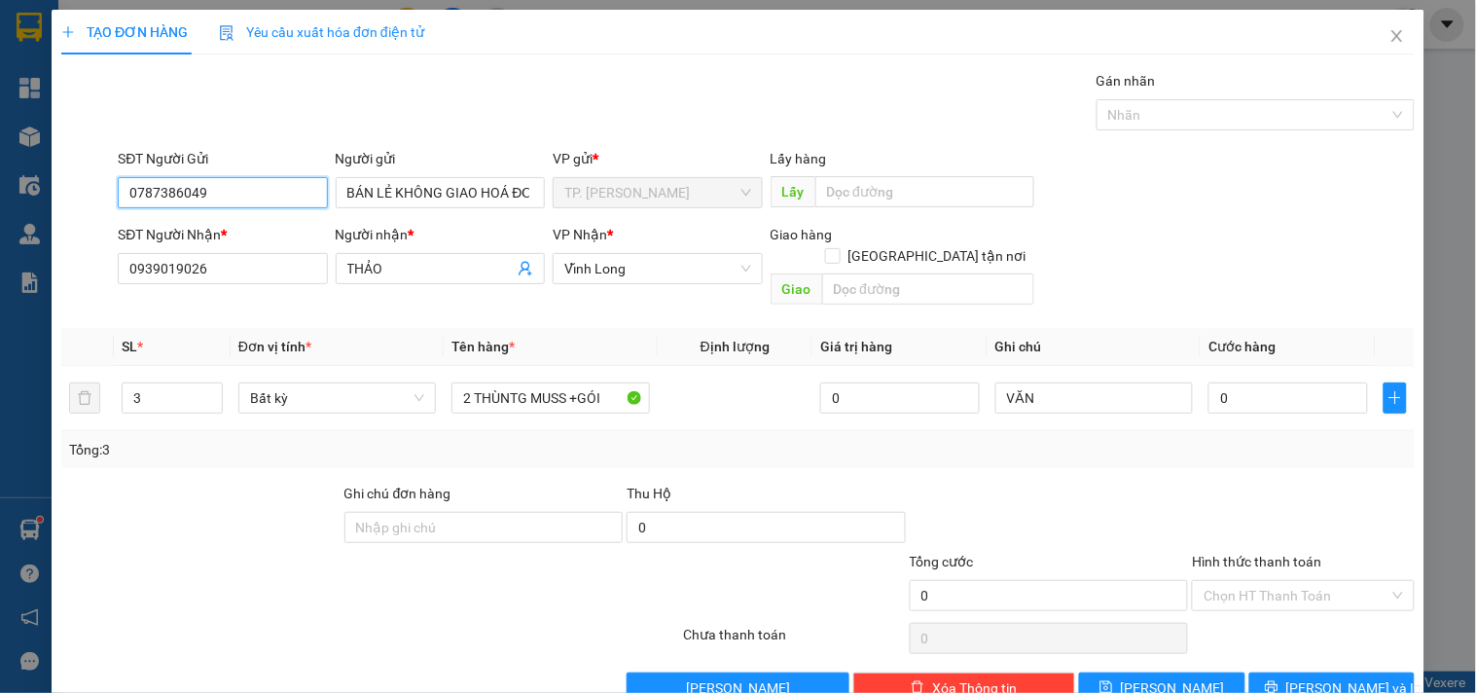
click at [294, 192] on input "0787386049" at bounding box center [222, 192] width 209 height 31
type input "0"
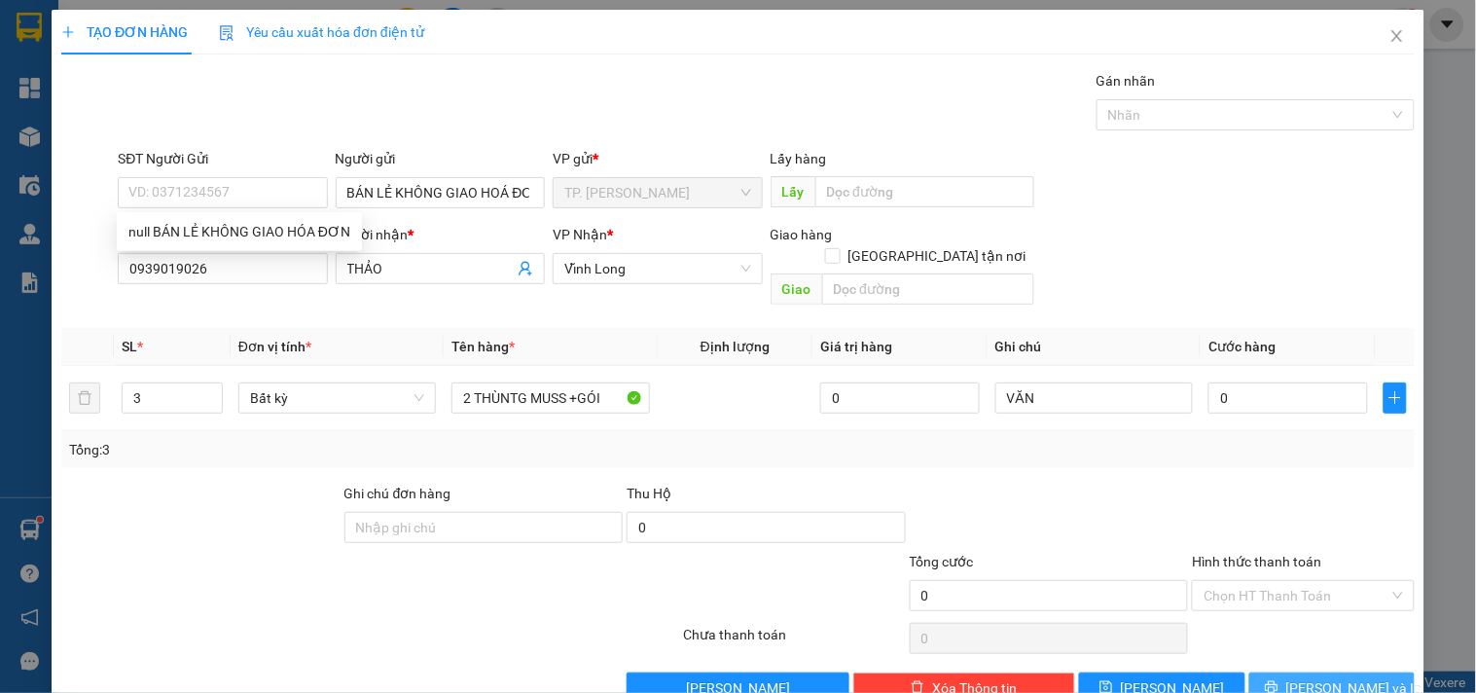
click at [1305, 673] on button "[PERSON_NAME] và In" at bounding box center [1332, 688] width 165 height 31
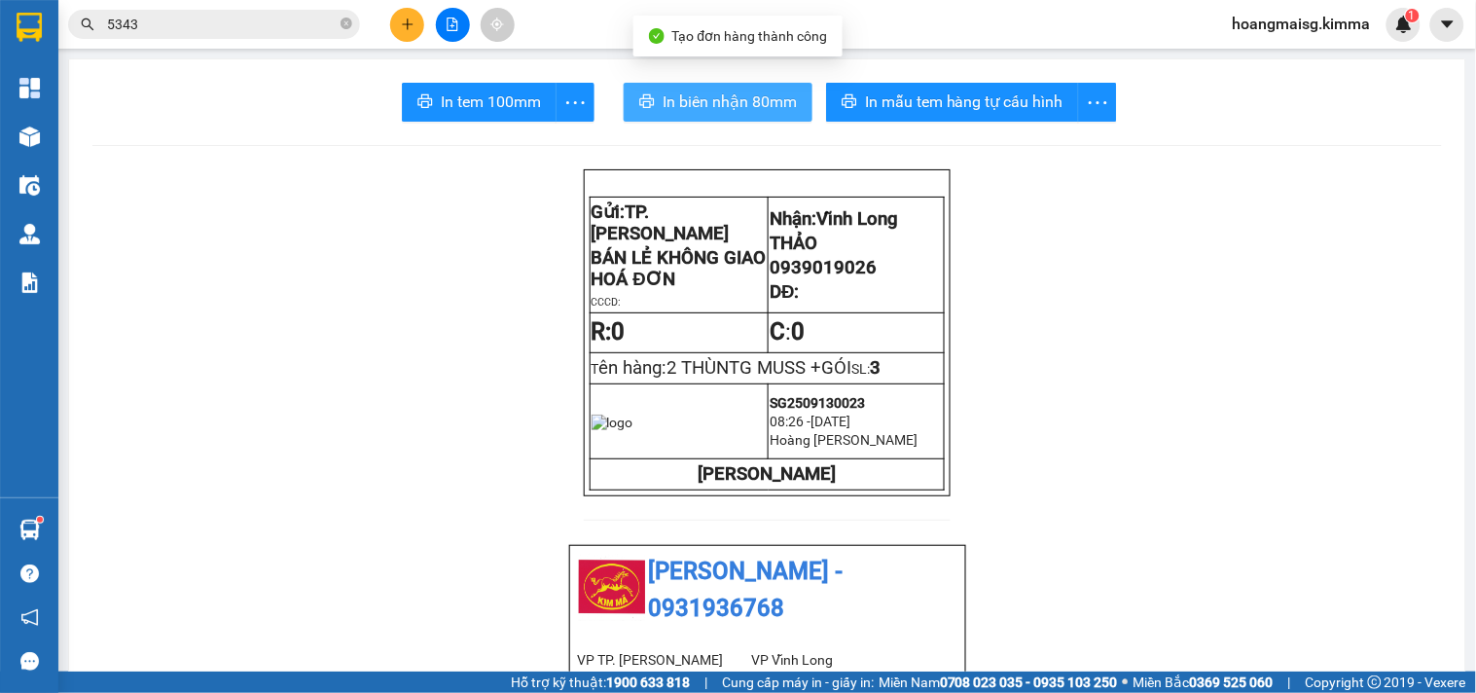
click at [735, 95] on span "In biên nhận 80mm" at bounding box center [730, 102] width 134 height 24
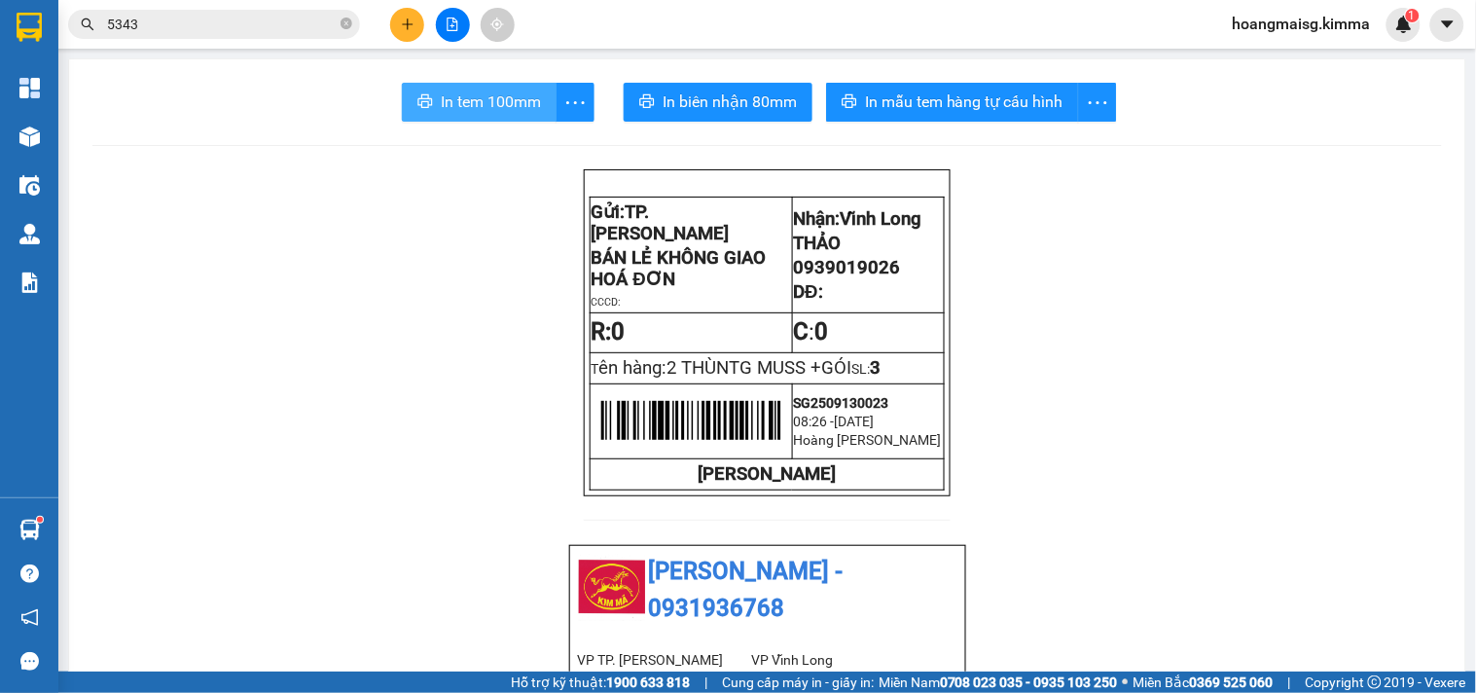
click at [460, 89] on button "In tem 100mm" at bounding box center [479, 102] width 155 height 39
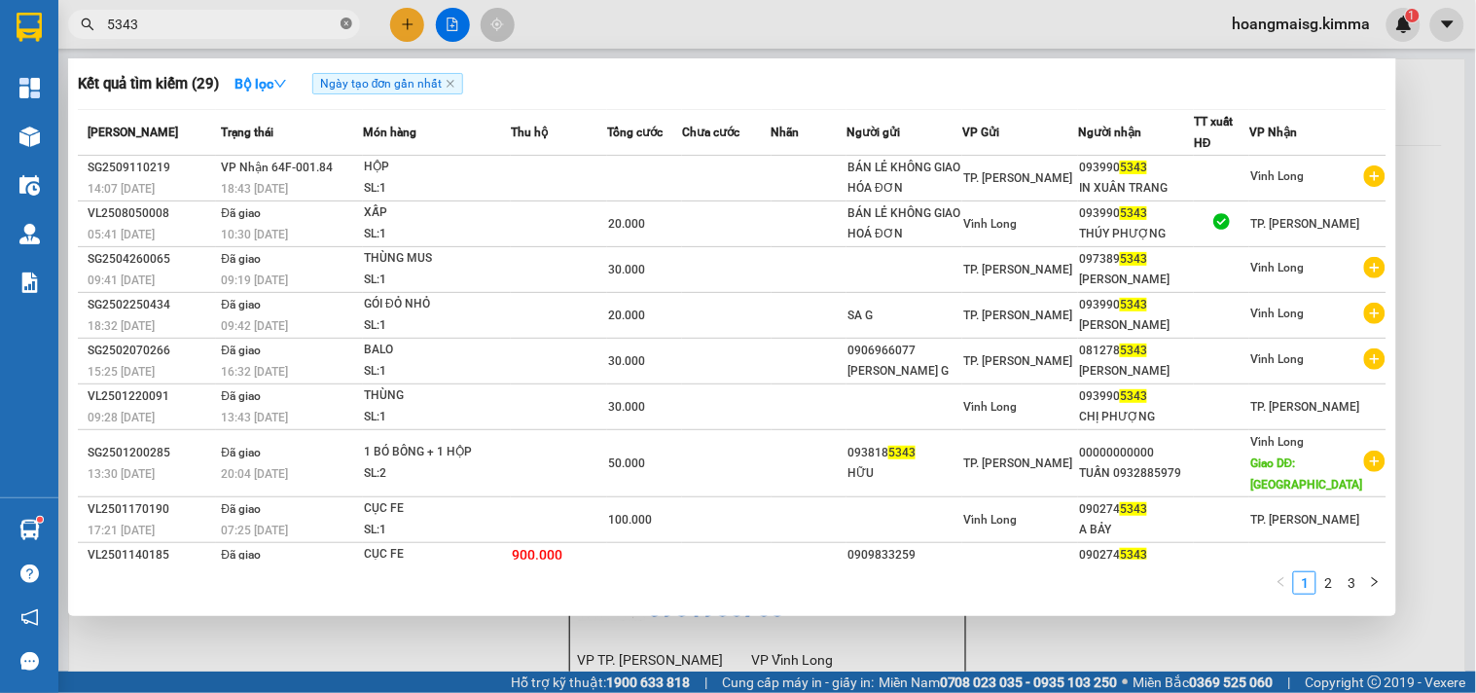
click at [346, 19] on icon "close-circle" at bounding box center [347, 24] width 12 height 12
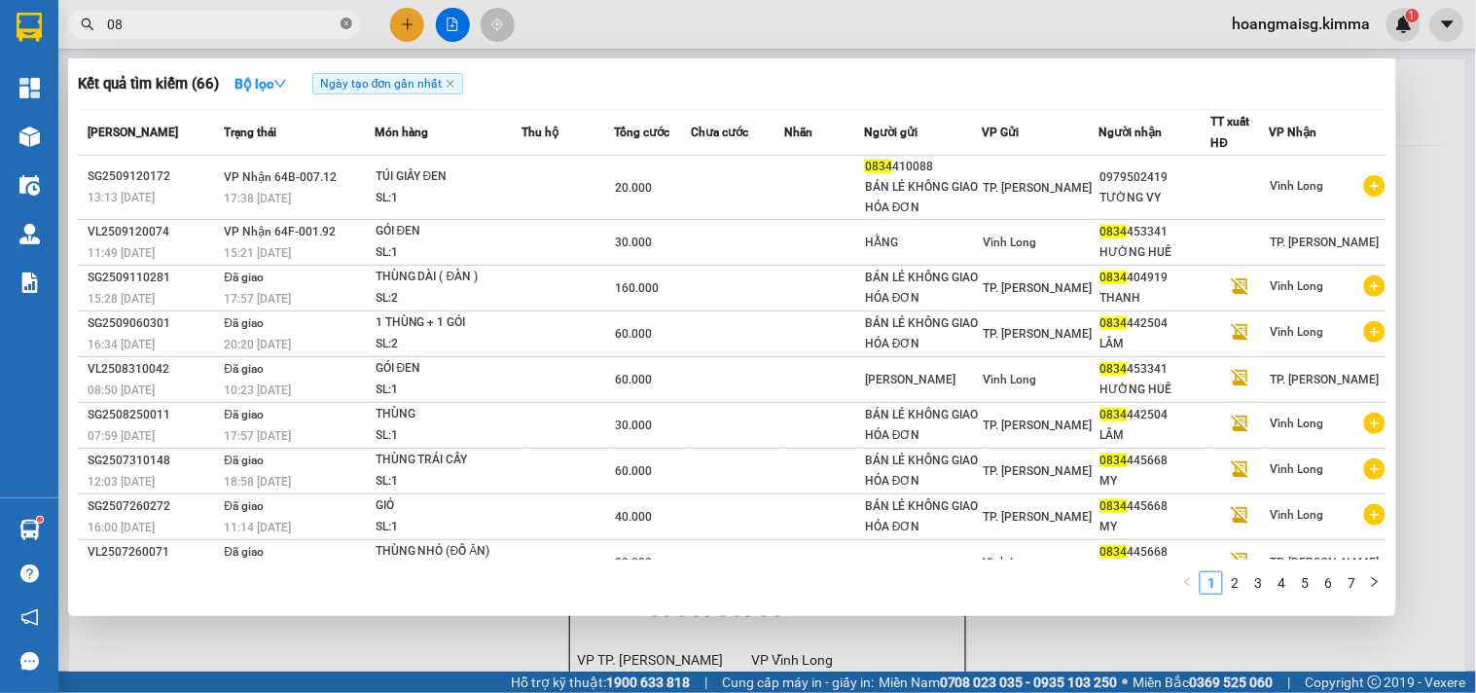
type input "0"
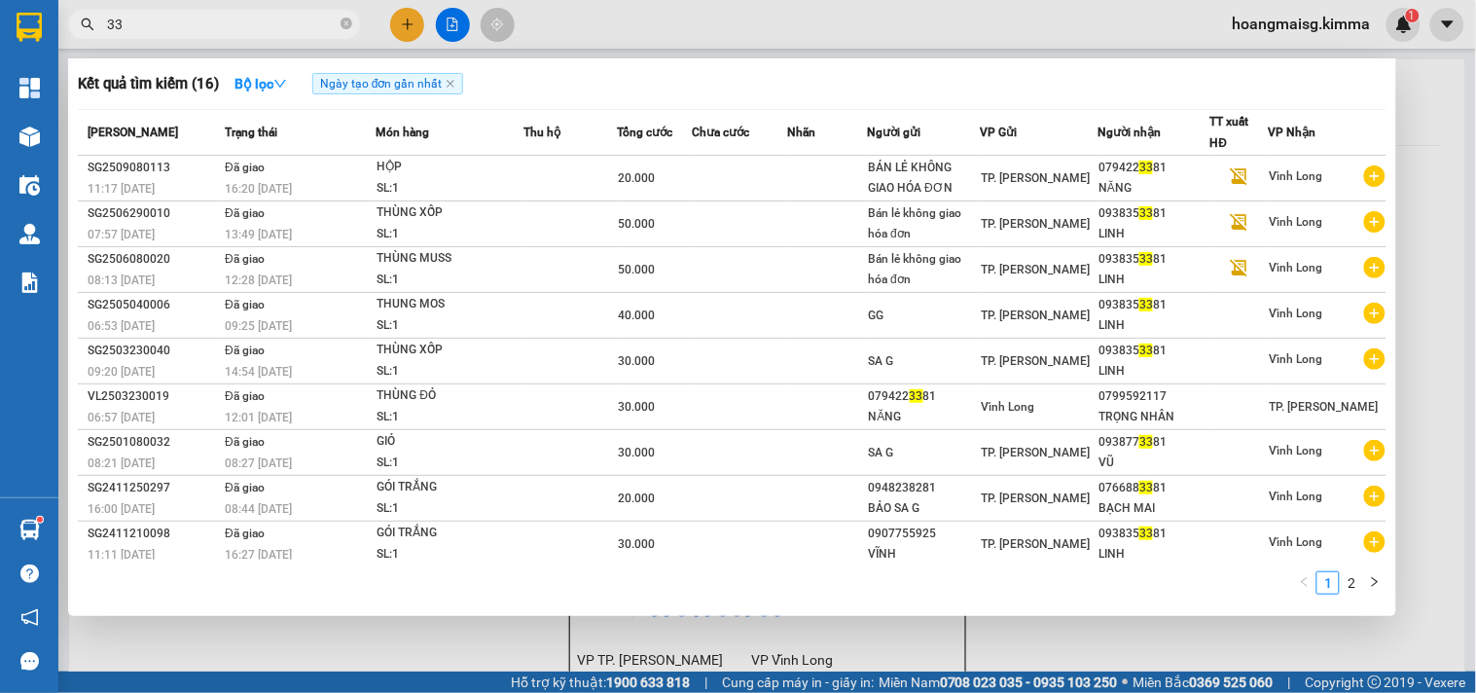
type input "3"
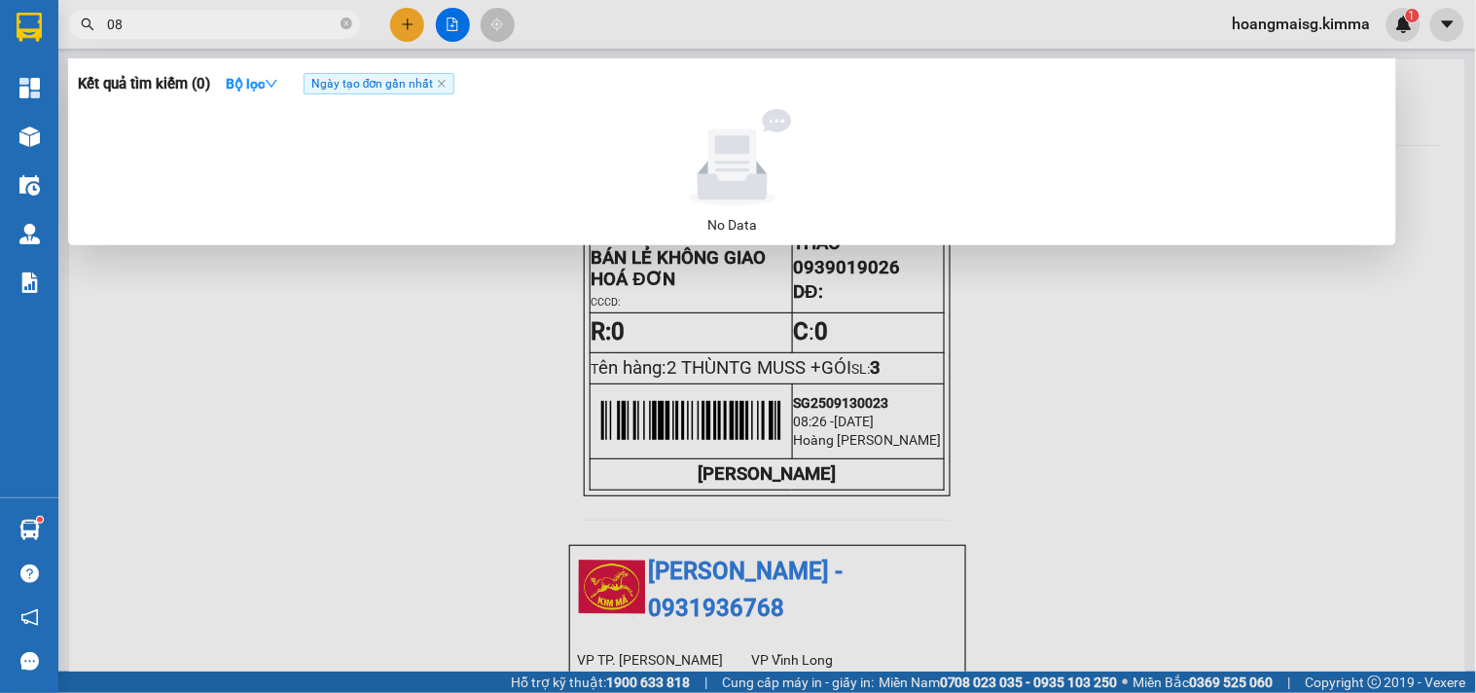
type input "0"
type input "3341"
click at [342, 21] on icon "close-circle" at bounding box center [347, 24] width 12 height 12
type input "0"
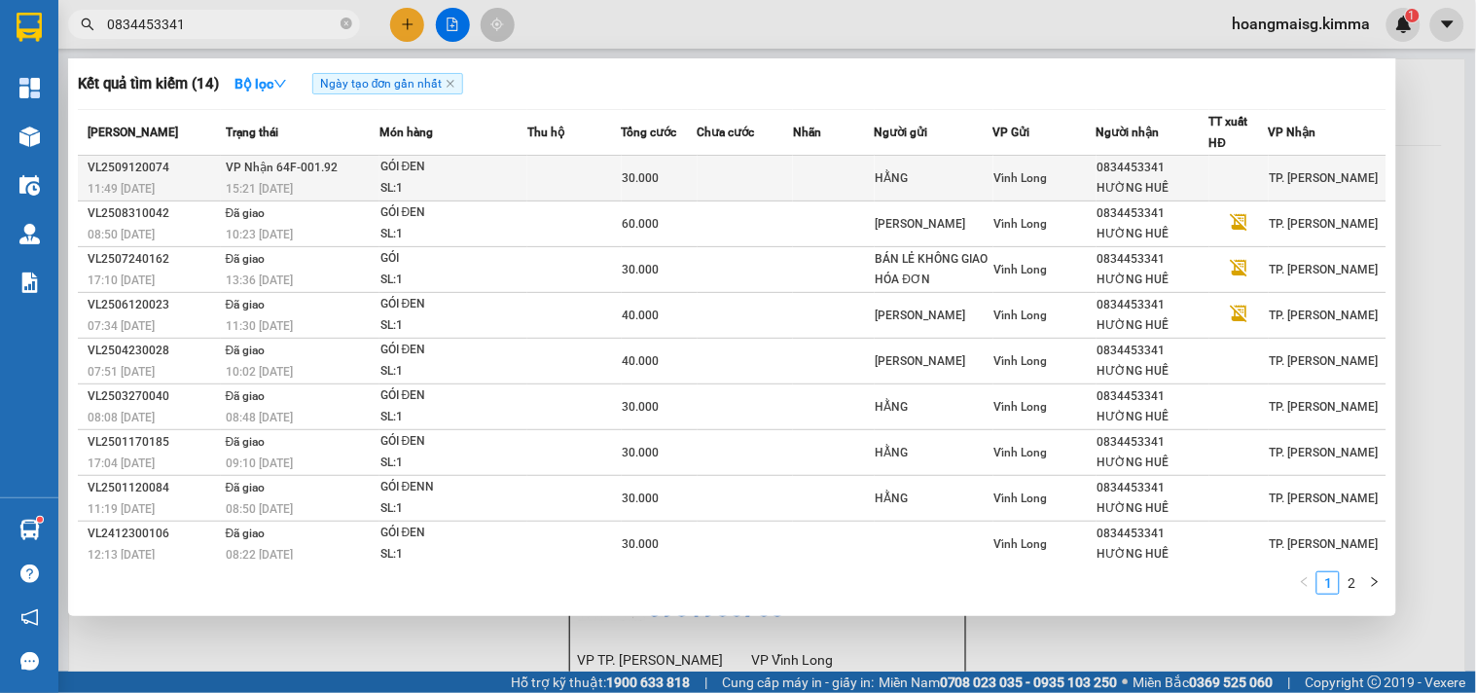
type input "0834453341"
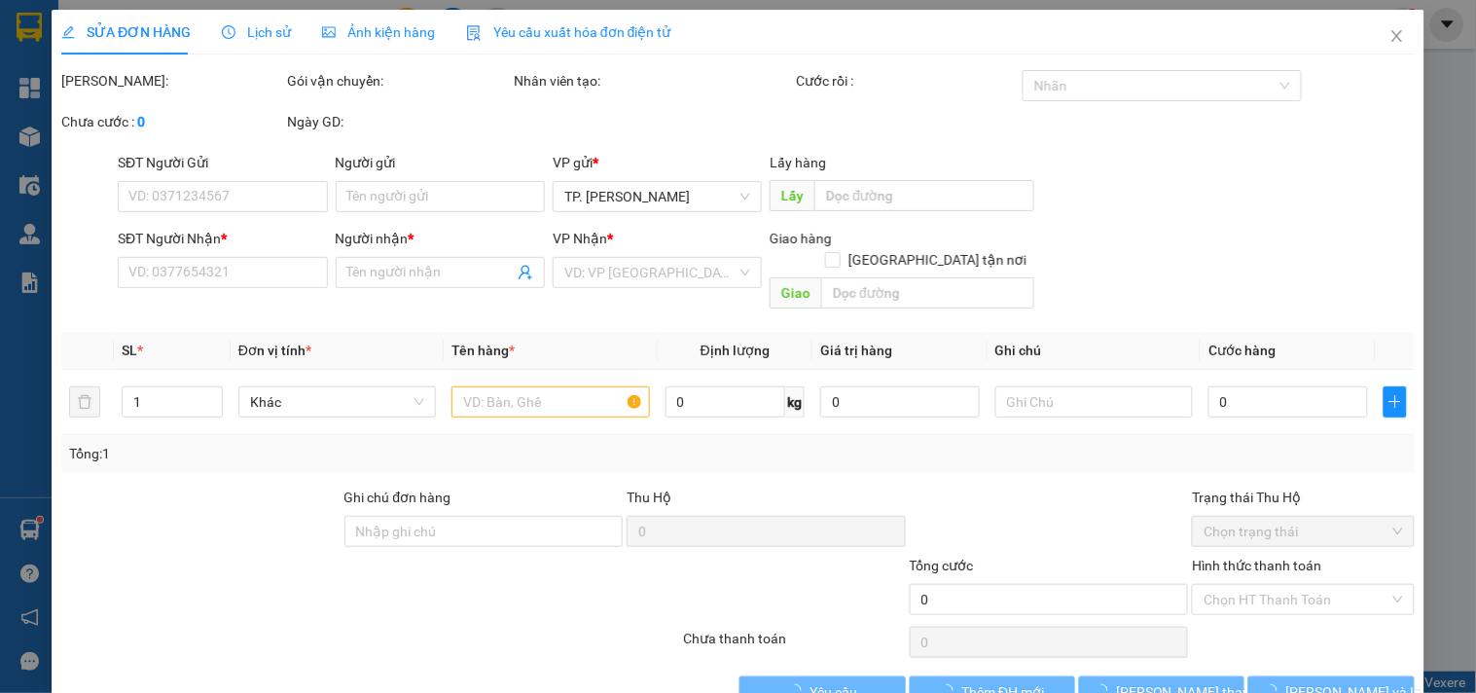
type input "HẰNG"
type input "0834453341"
type input "HƯỜNG HUẾ"
type input "30.000"
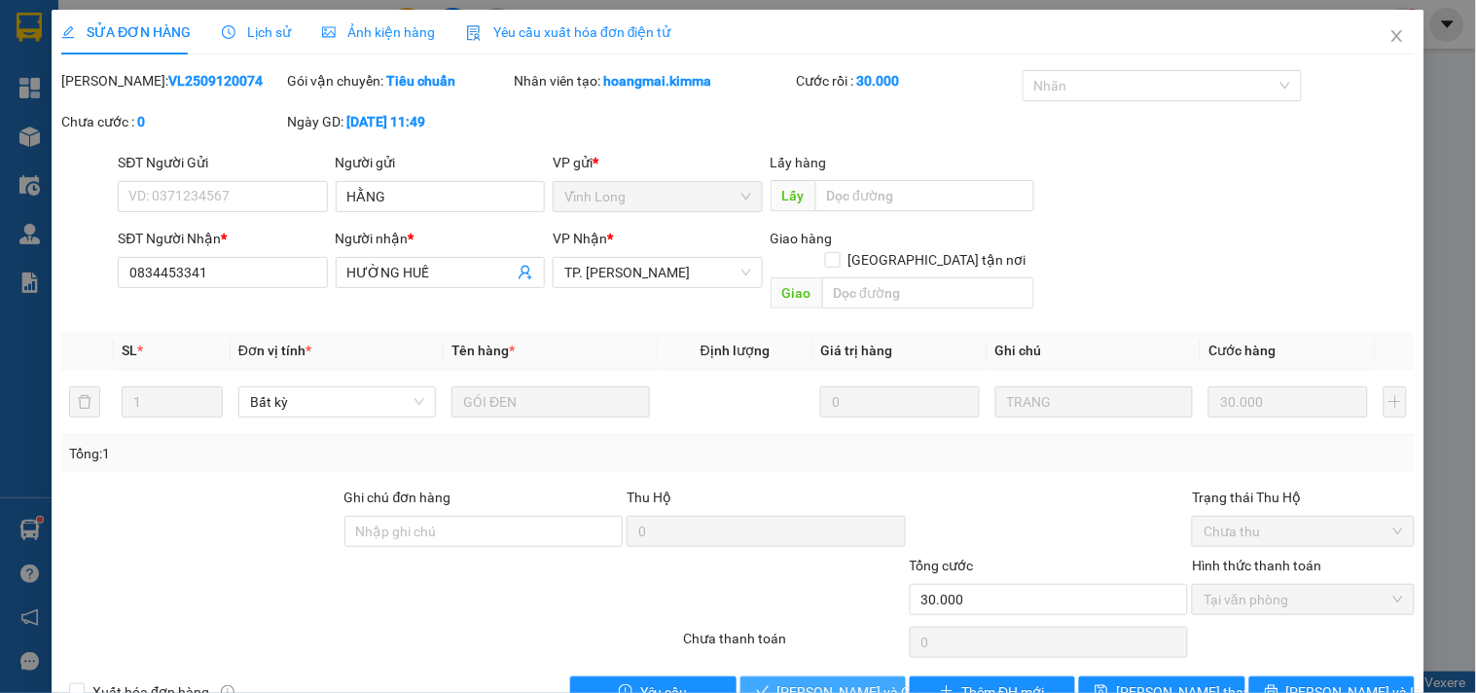
click at [789, 681] on span "[PERSON_NAME] và Giao hàng" at bounding box center [871, 691] width 187 height 21
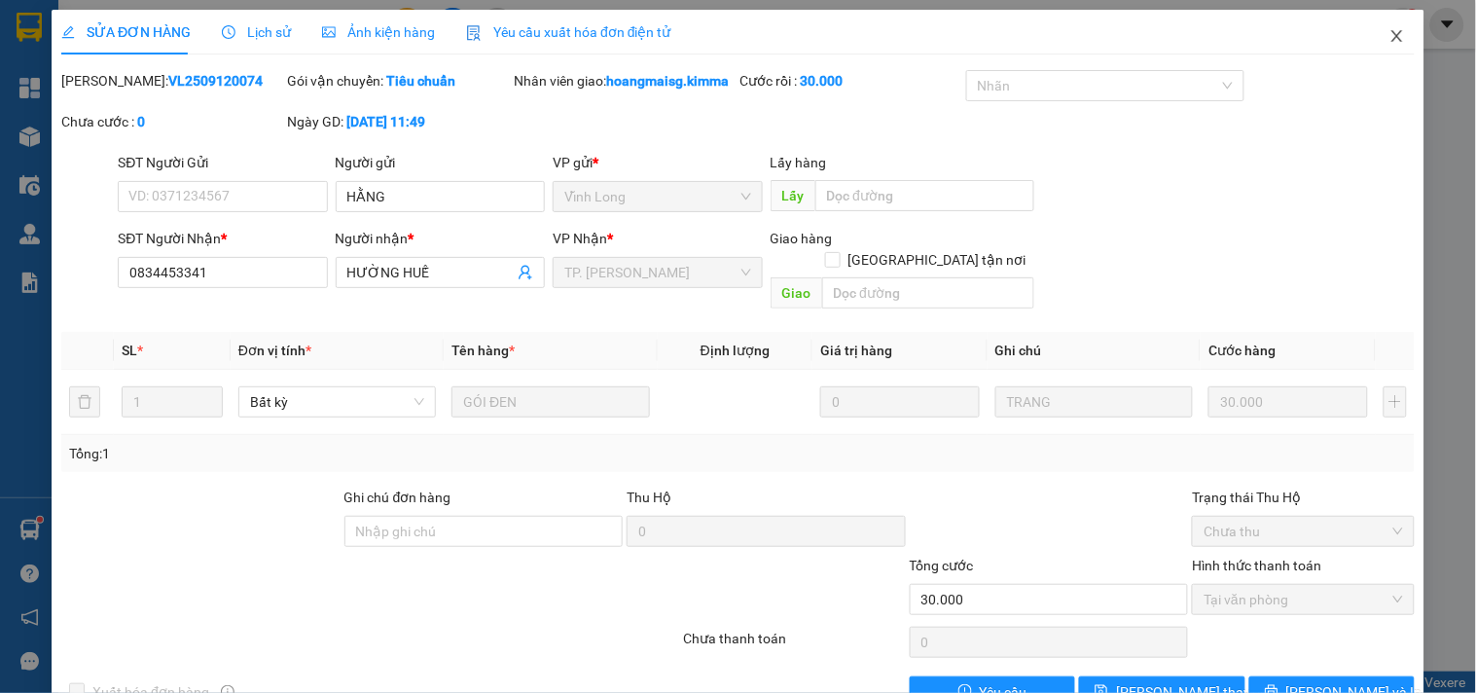
click at [1373, 27] on span "Close" at bounding box center [1397, 37] width 55 height 55
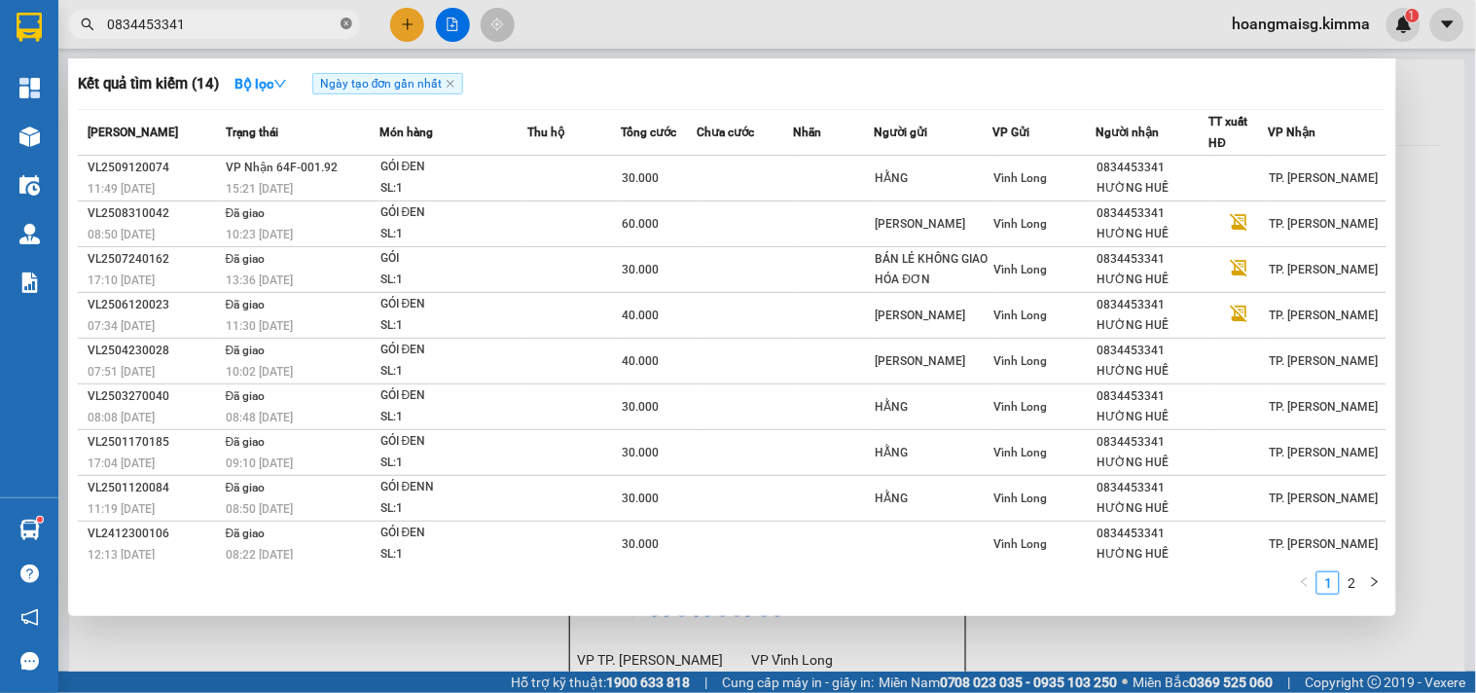
click at [348, 30] on span at bounding box center [347, 25] width 12 height 18
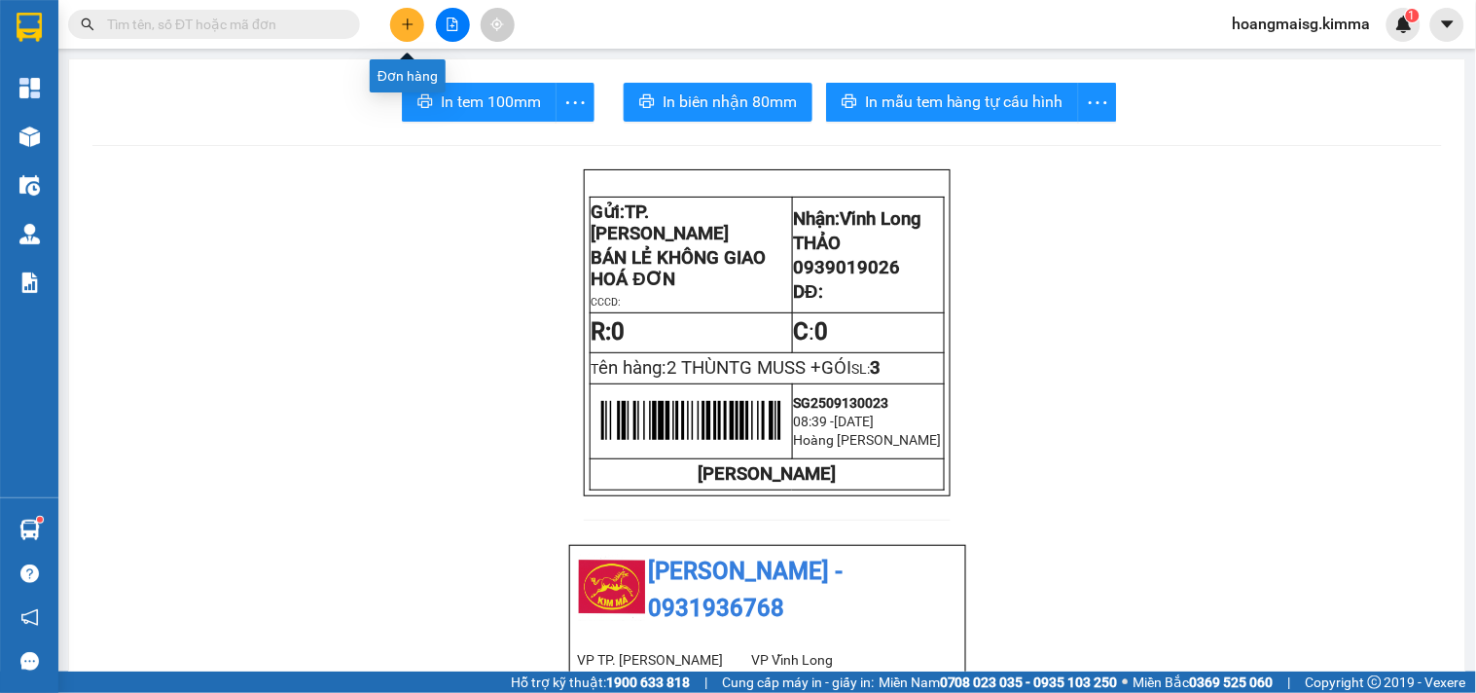
drag, startPoint x: 419, startPoint y: 23, endPoint x: 409, endPoint y: 23, distance: 10.7
click at [409, 23] on button at bounding box center [407, 25] width 34 height 34
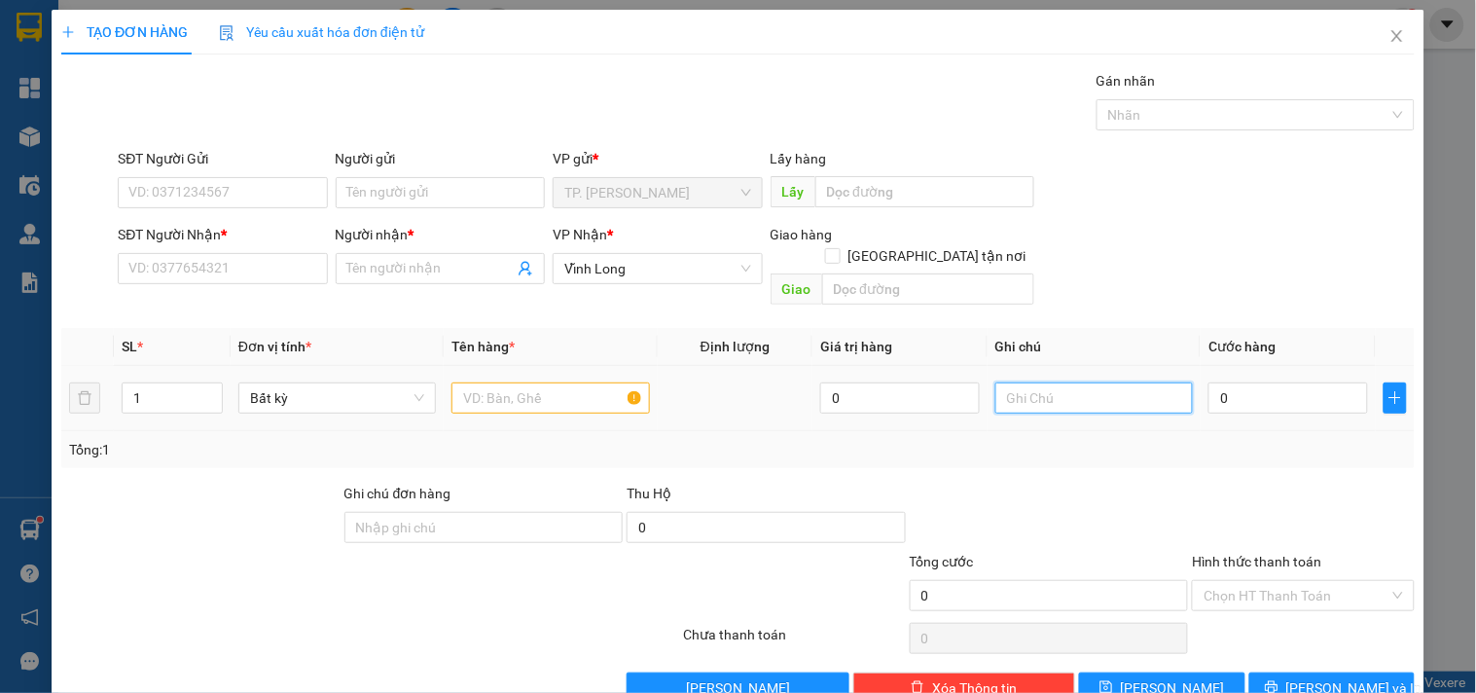
click at [1075, 384] on input "text" at bounding box center [1095, 398] width 198 height 31
type input "VĂN"
click at [506, 401] on td at bounding box center [550, 398] width 213 height 65
click at [506, 390] on input "text" at bounding box center [551, 398] width 198 height 31
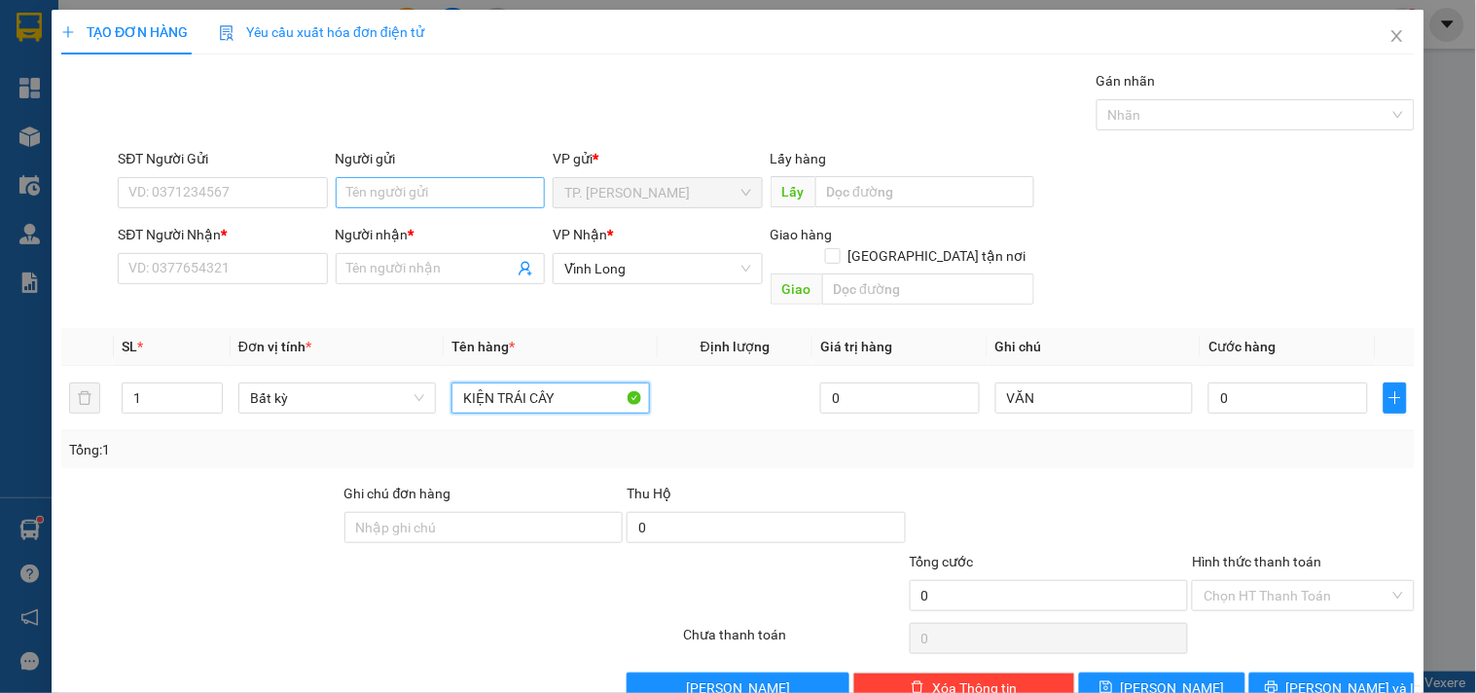
type input "KIỆN TRÁI CÂY"
click at [354, 196] on input "Người gửi" at bounding box center [440, 192] width 209 height 31
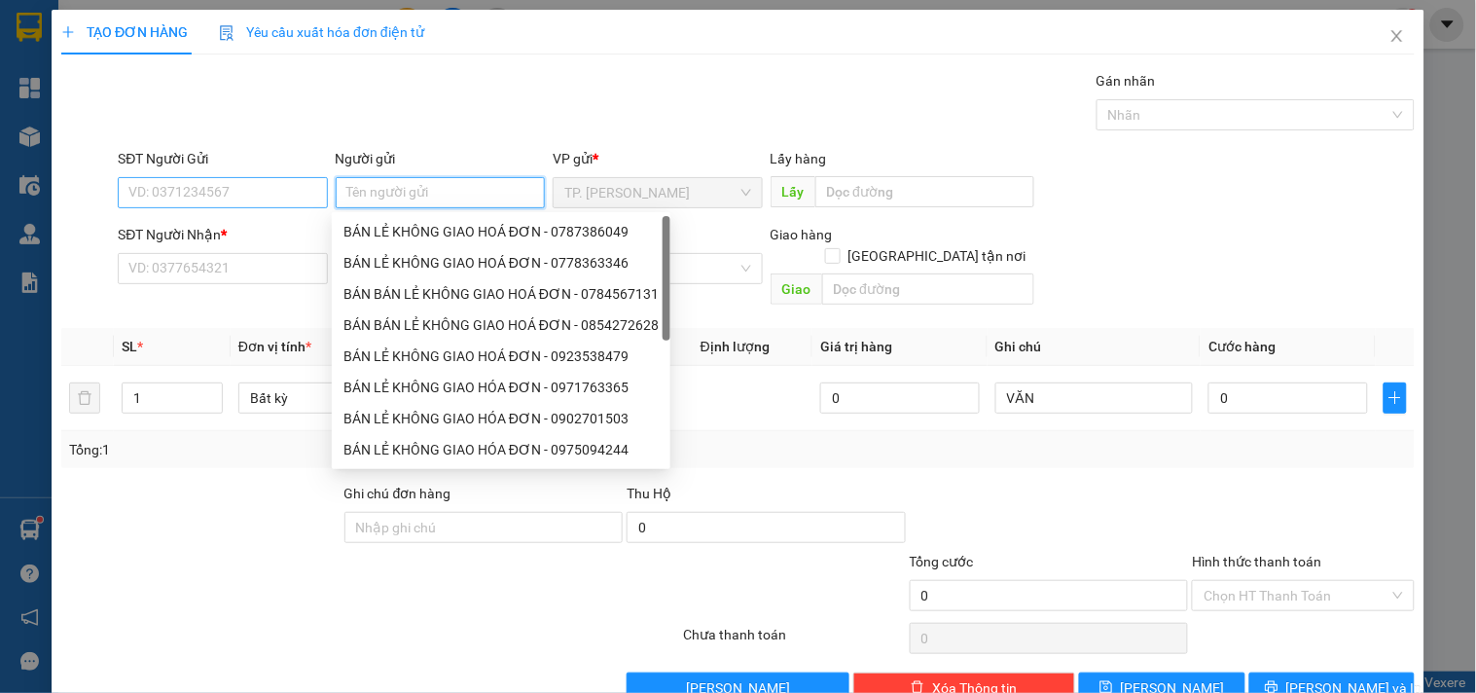
type input "B"
click at [378, 231] on div "BÁN LẺ KHÔNG GIAO HOÁ ĐƠN - 0787386049" at bounding box center [501, 231] width 315 height 21
type input "0787386049"
type input "BÁN LẺ KHÔNG GIAO HOÁ ĐƠN"
click at [266, 177] on input "0787386049" at bounding box center [222, 192] width 209 height 31
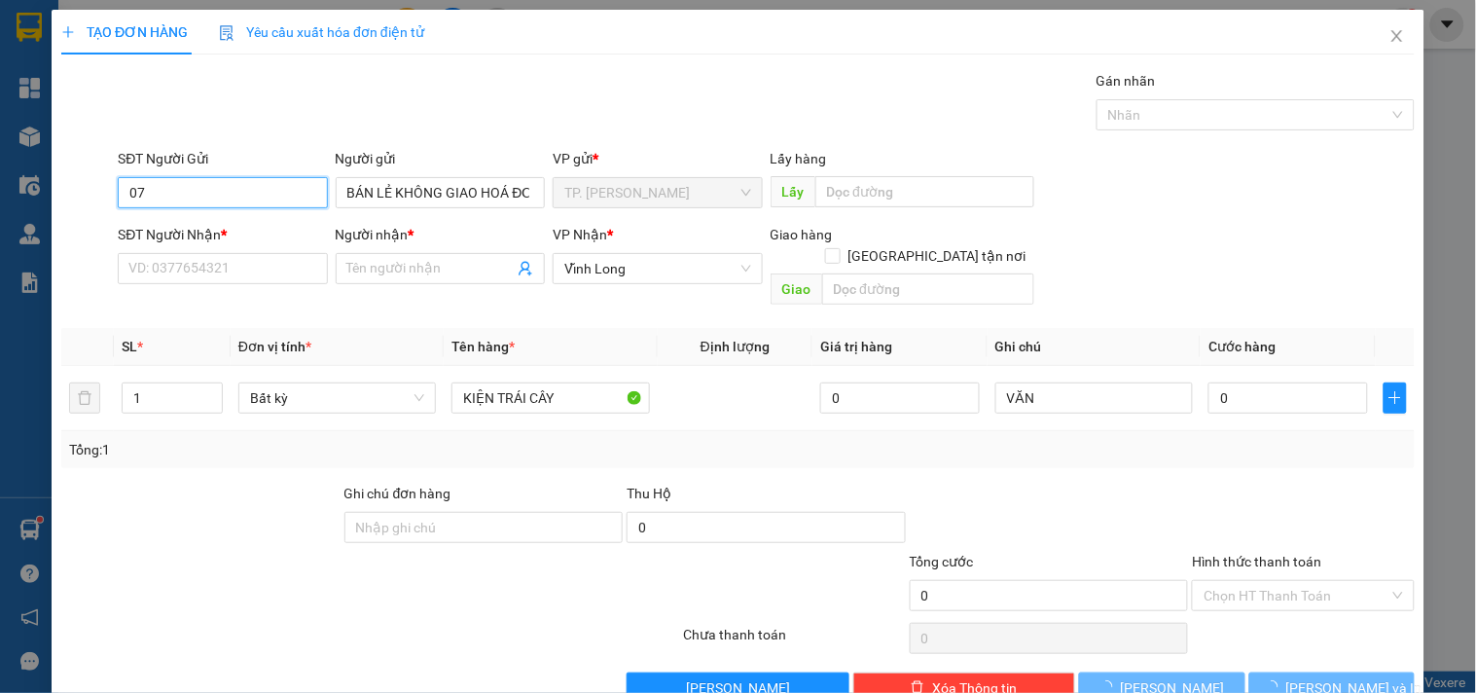
type input "0"
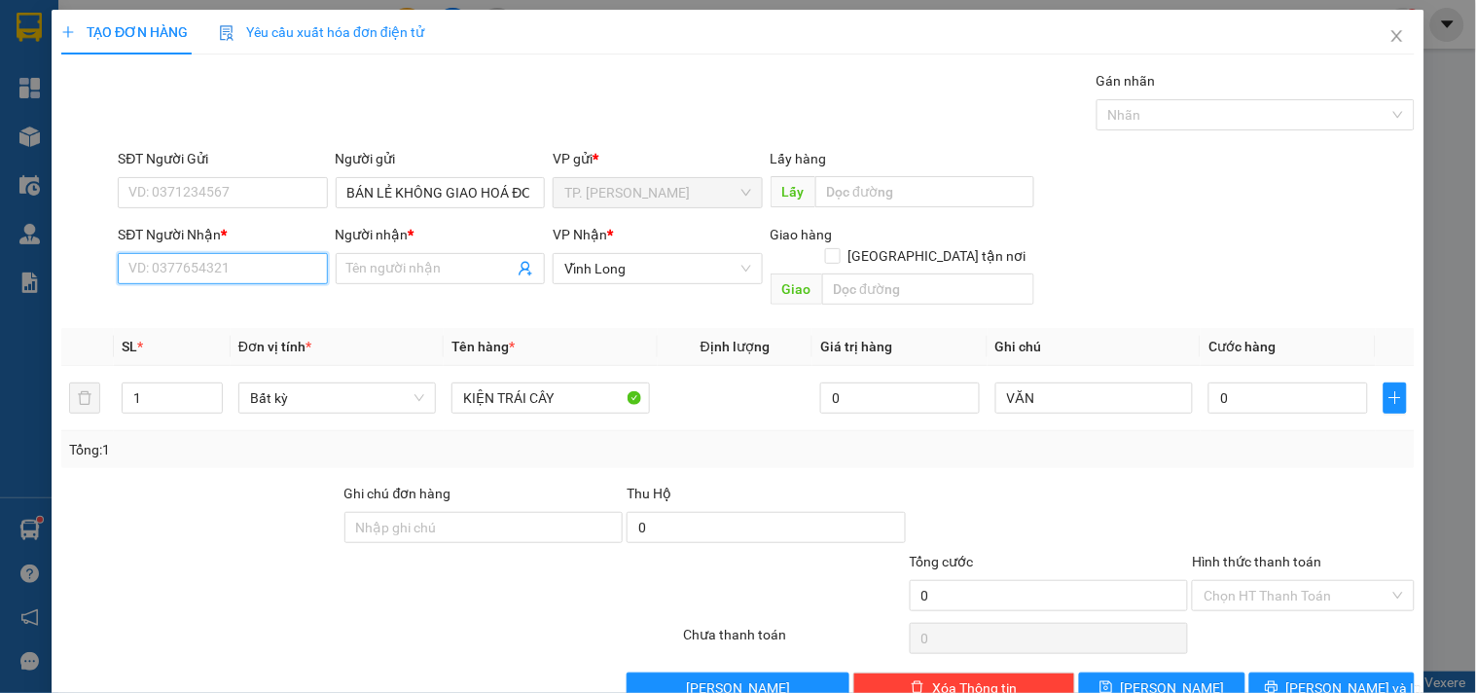
click at [182, 261] on input "SĐT Người Nhận *" at bounding box center [222, 268] width 209 height 31
type input "0979556503"
click at [402, 265] on input "Người nhận *" at bounding box center [430, 268] width 166 height 21
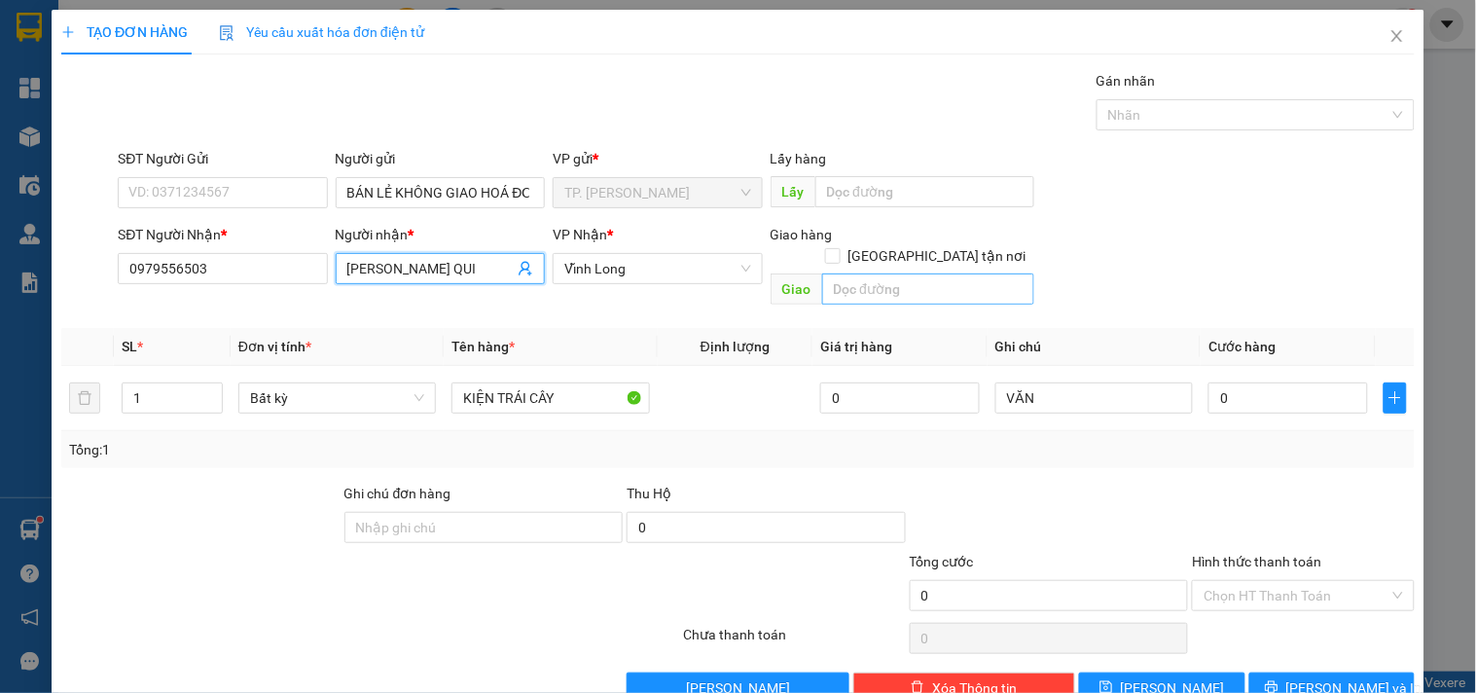
type input "NGÔ NHÂN QUI"
drag, startPoint x: 883, startPoint y: 283, endPoint x: 886, endPoint y: 266, distance: 17.8
click at [884, 273] on input "text" at bounding box center [928, 288] width 212 height 31
click at [886, 273] on input "text" at bounding box center [928, 288] width 212 height 31
click at [930, 222] on form "SĐT Người Gửi VD: 0371234567 Người gửi BÁN LẺ KHÔNG GIAO HOÁ ĐƠN VP gửi * TP. H…" at bounding box center [738, 230] width 1354 height 165
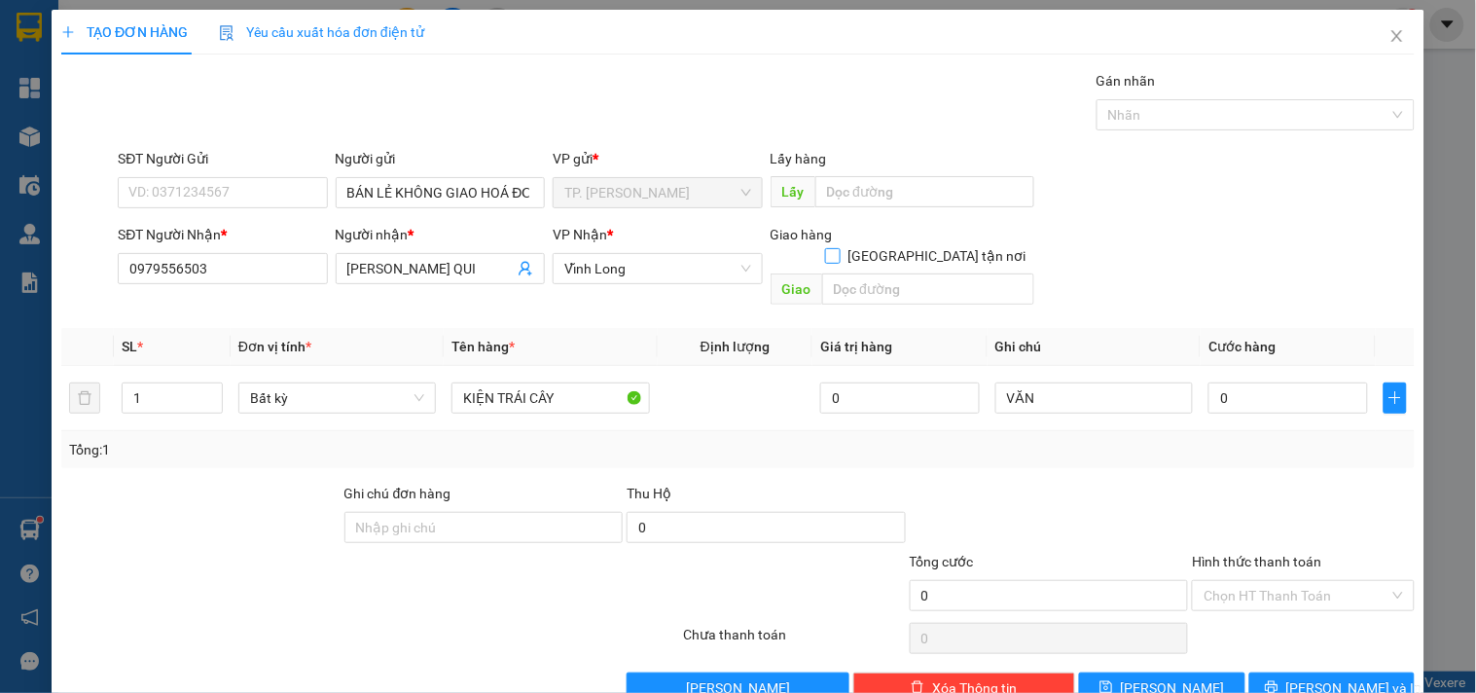
click at [841, 248] on span at bounding box center [833, 256] width 16 height 16
click at [839, 248] on input "[GEOGRAPHIC_DATA] tận nơi" at bounding box center [832, 255] width 14 height 14
checkbox input "true"
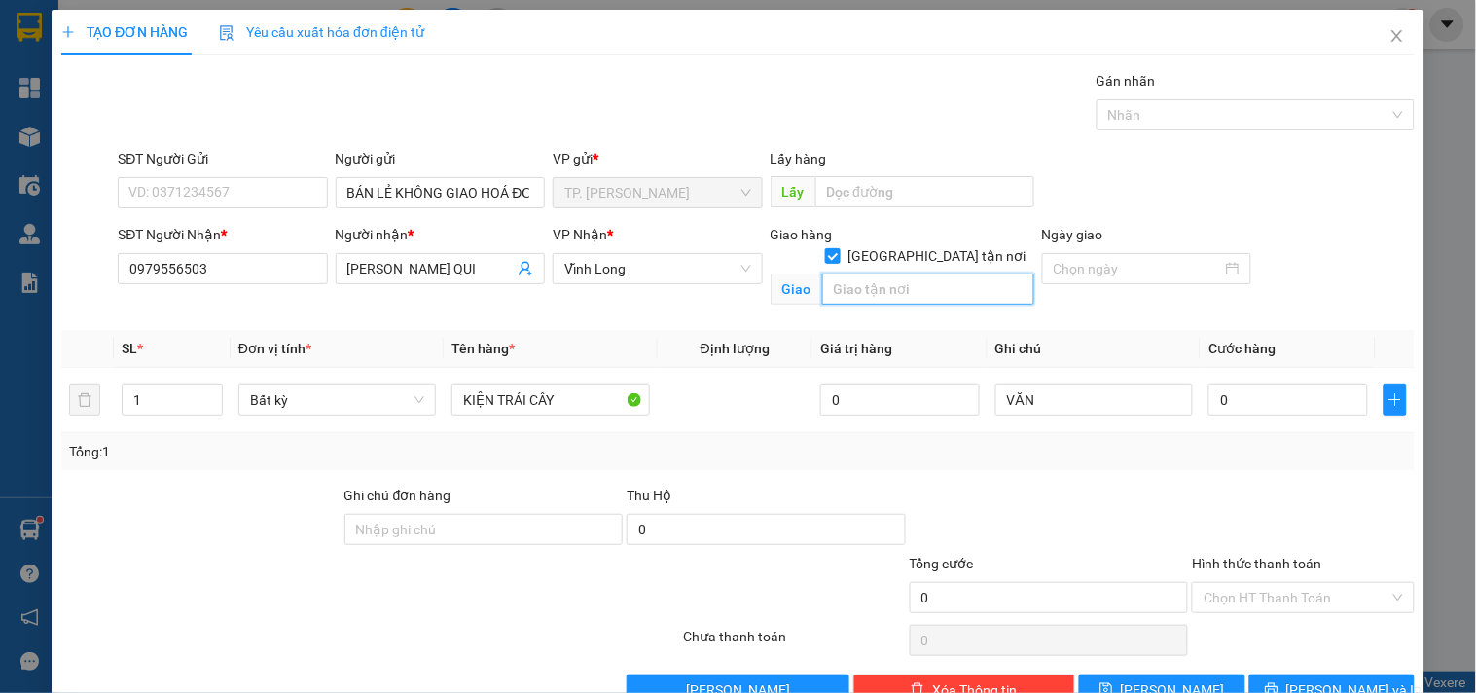
click at [903, 273] on input "text" at bounding box center [928, 288] width 212 height 31
type input "41 DUONG 1P5"
click at [460, 254] on span "NGÔ NHÂN QUI" at bounding box center [440, 268] width 209 height 31
type input "[PERSON_NAME]"
click at [1065, 416] on div "VĂN" at bounding box center [1095, 400] width 198 height 39
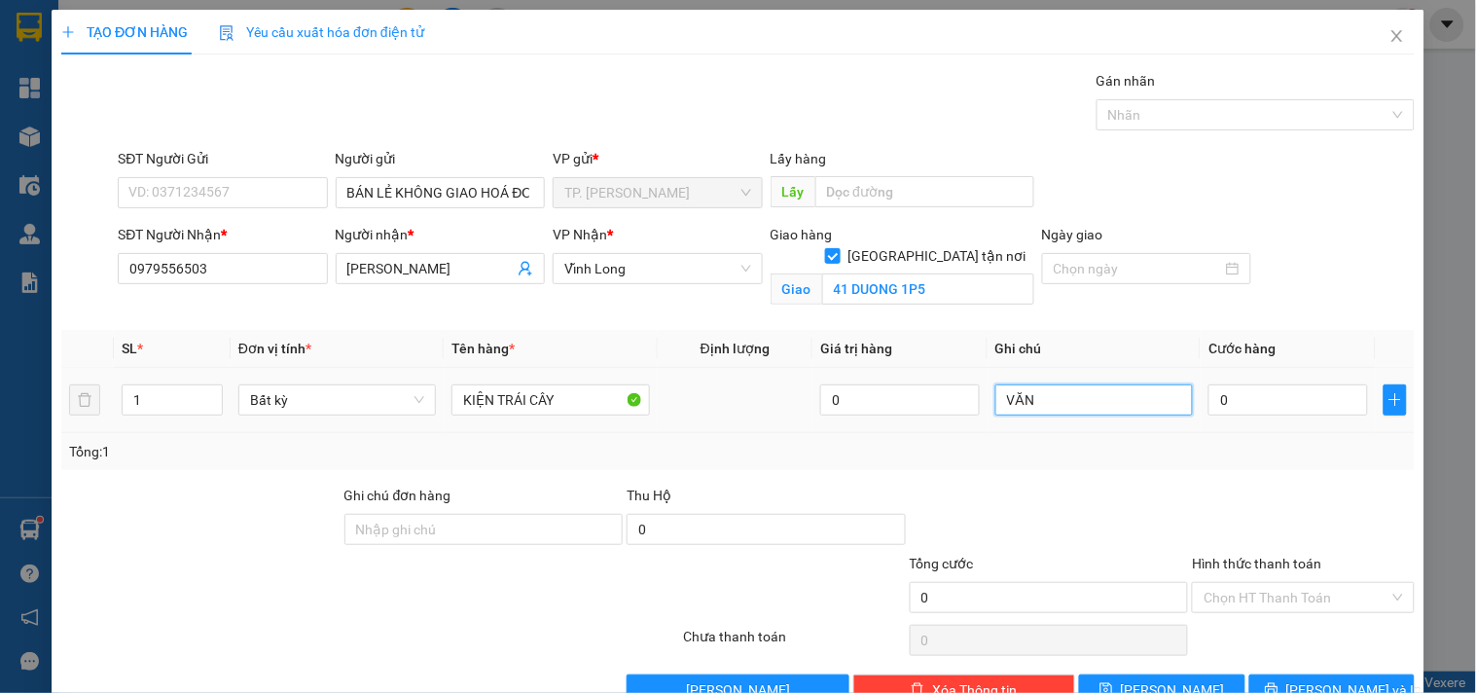
click at [1063, 399] on input "VĂN" at bounding box center [1095, 399] width 198 height 31
type input "VĂN 0707420799 CƯỜNG"
click at [1250, 395] on input "0" at bounding box center [1289, 399] width 160 height 31
type input "8"
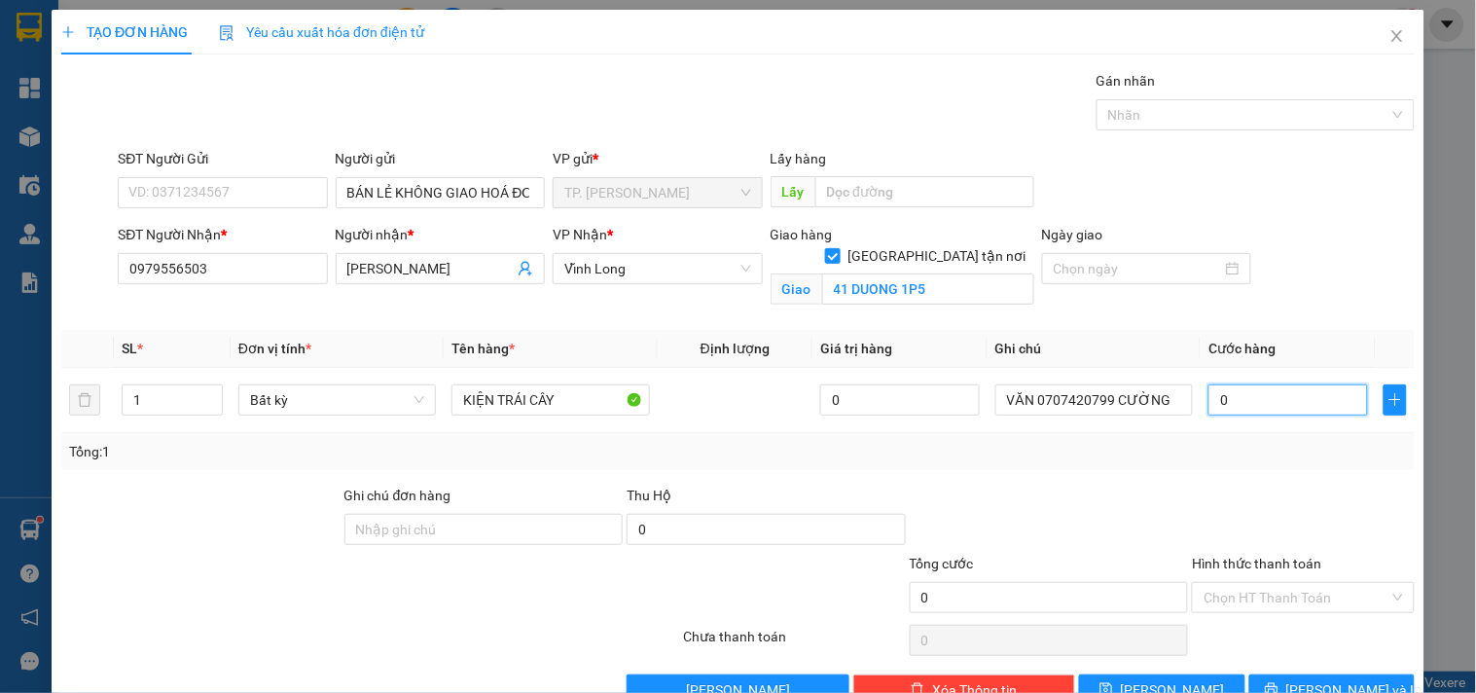
type input "8"
type input "80"
type input "80.000"
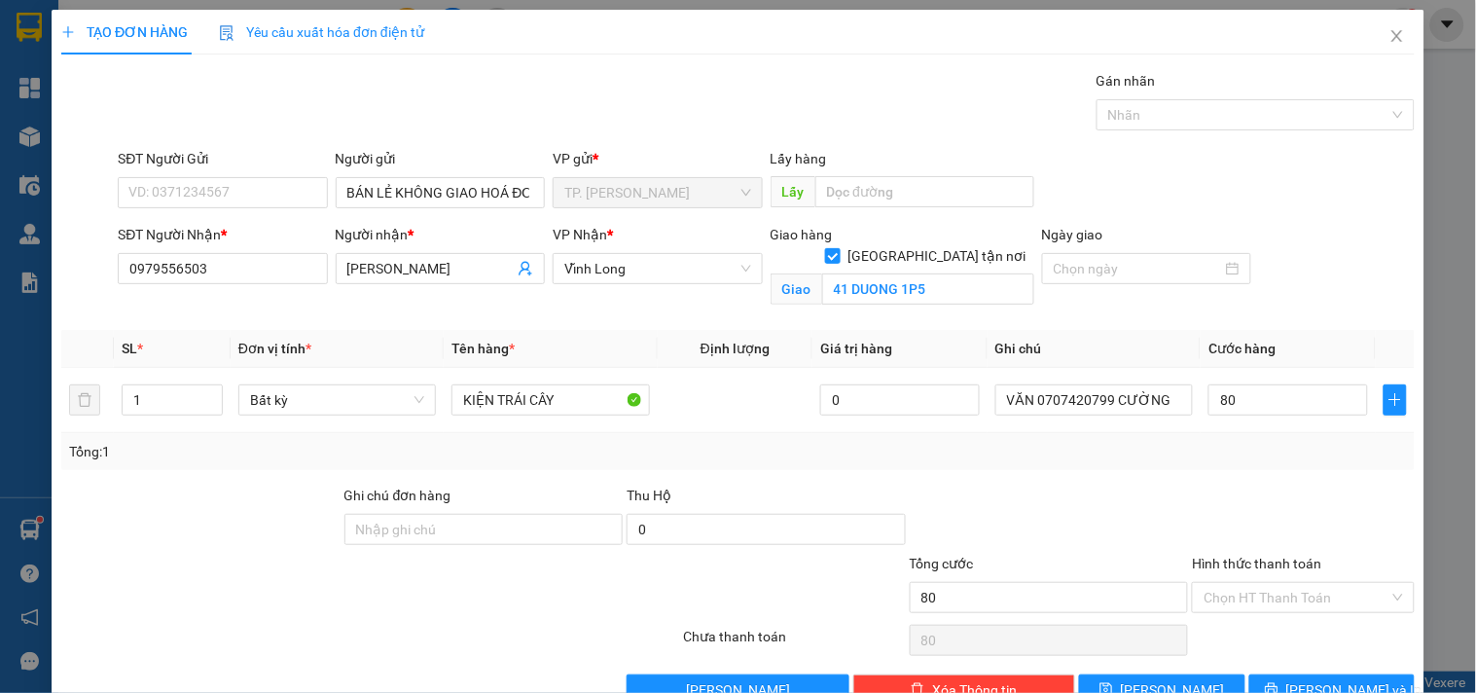
type input "80.000"
click at [1293, 566] on label "Hình thức thanh toán" at bounding box center [1256, 564] width 129 height 16
click at [1293, 583] on input "Hình thức thanh toán" at bounding box center [1296, 597] width 185 height 29
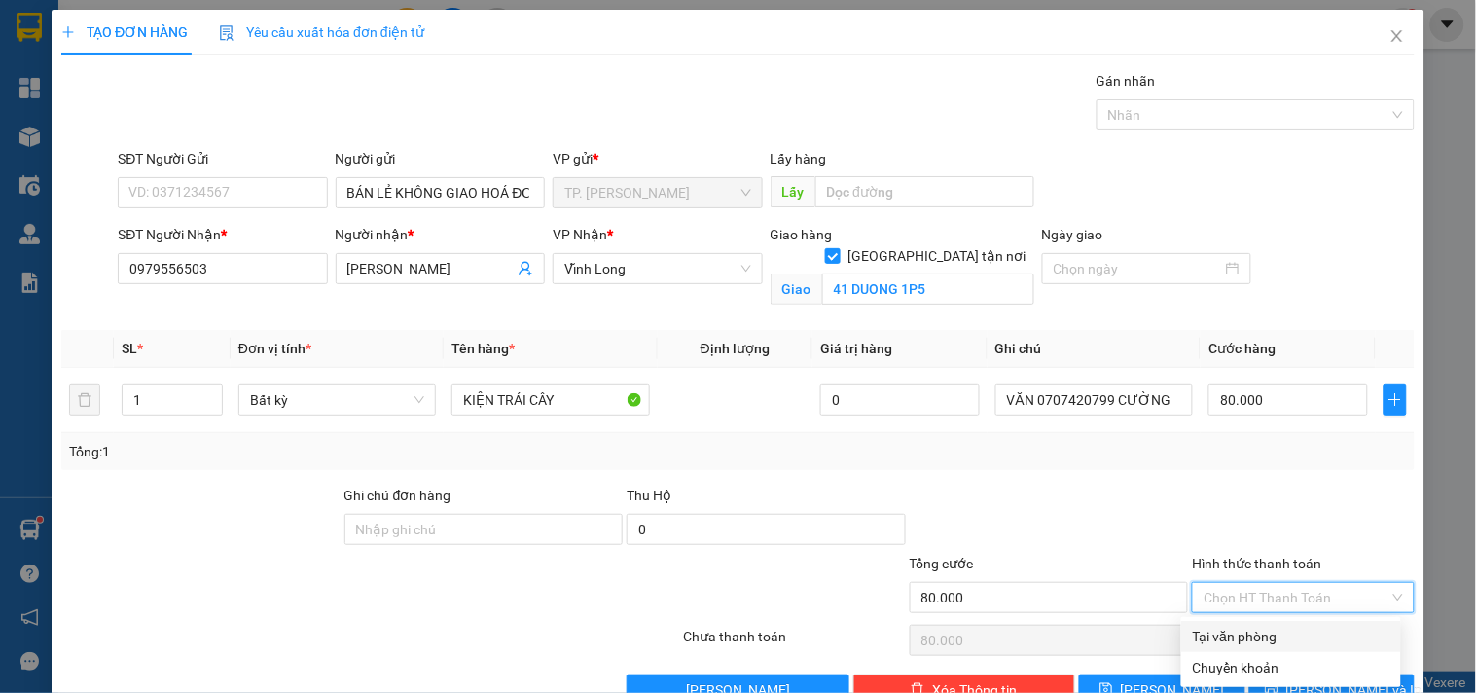
click at [1269, 634] on div "Tại văn phòng" at bounding box center [1291, 636] width 197 height 21
type input "0"
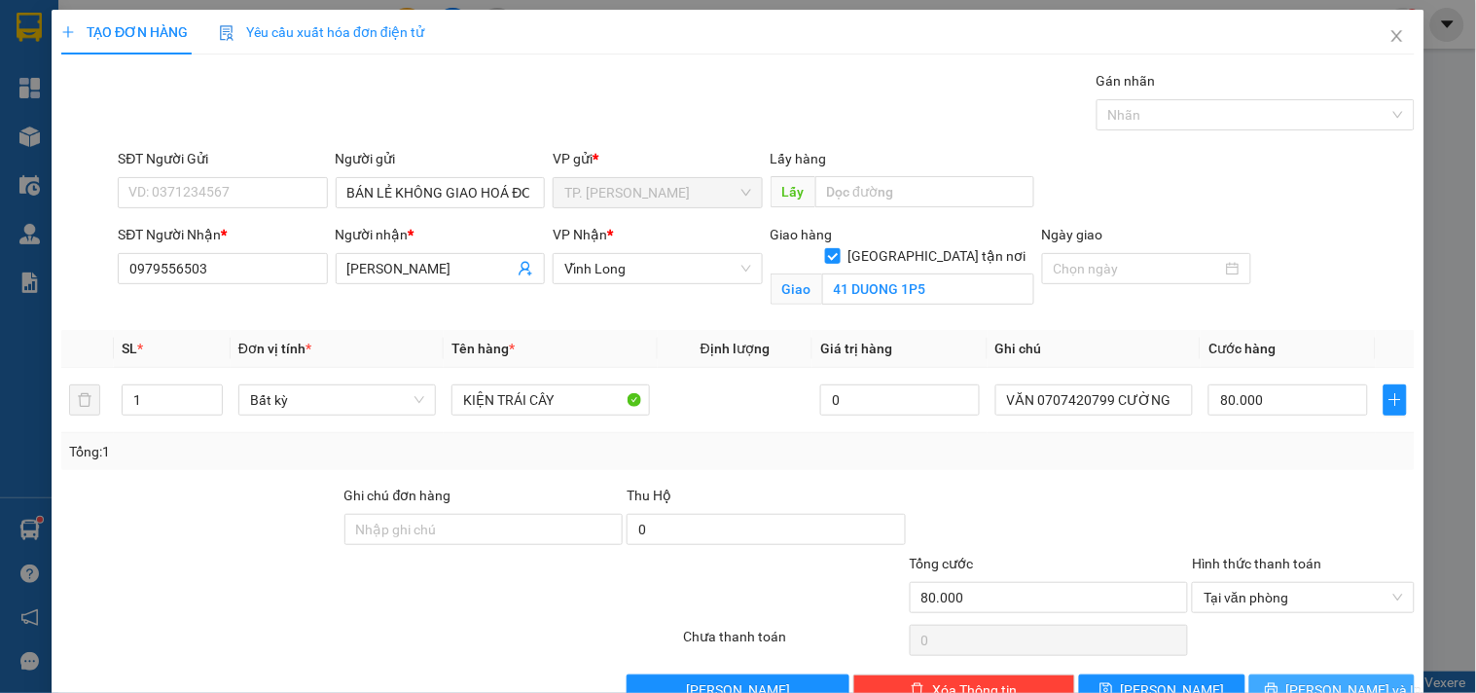
click at [1330, 685] on span "[PERSON_NAME] và In" at bounding box center [1355, 689] width 136 height 21
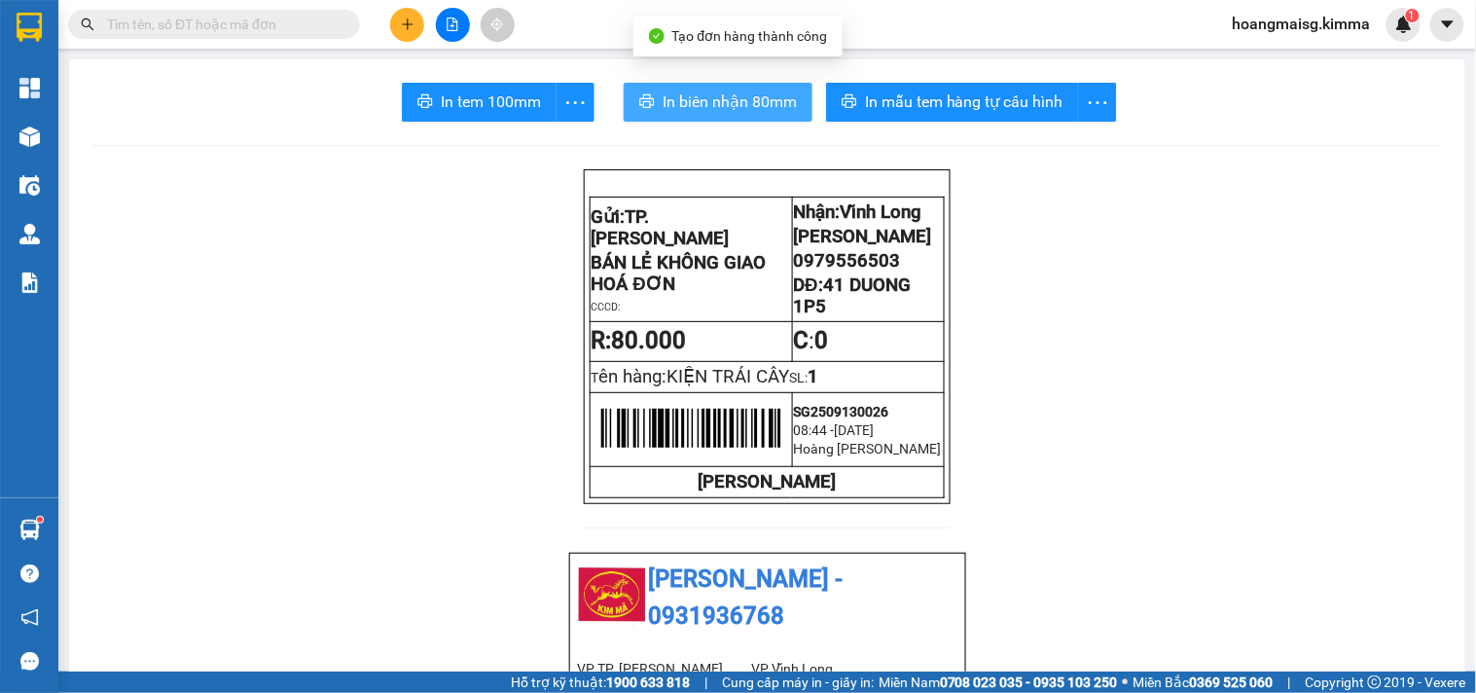
click at [717, 102] on span "In biên nhận 80mm" at bounding box center [730, 102] width 134 height 24
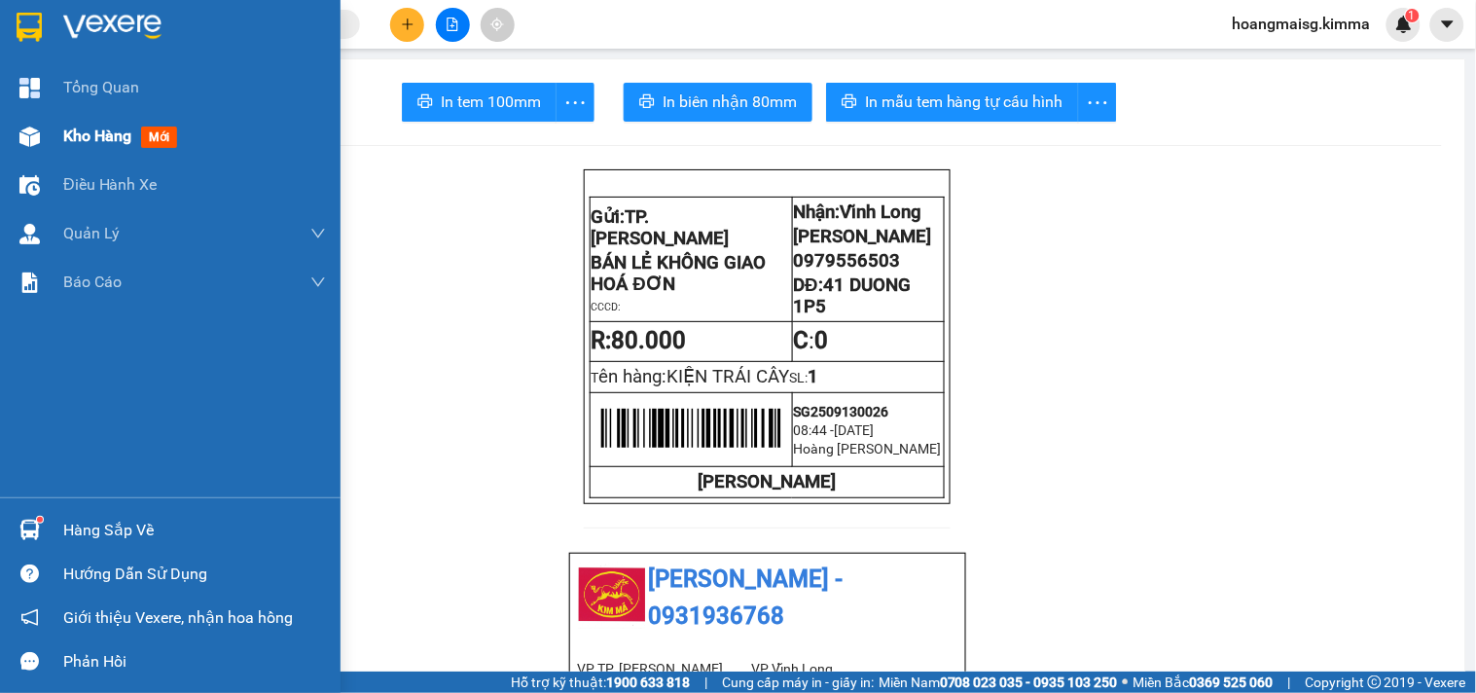
click at [31, 138] on img at bounding box center [29, 137] width 20 height 20
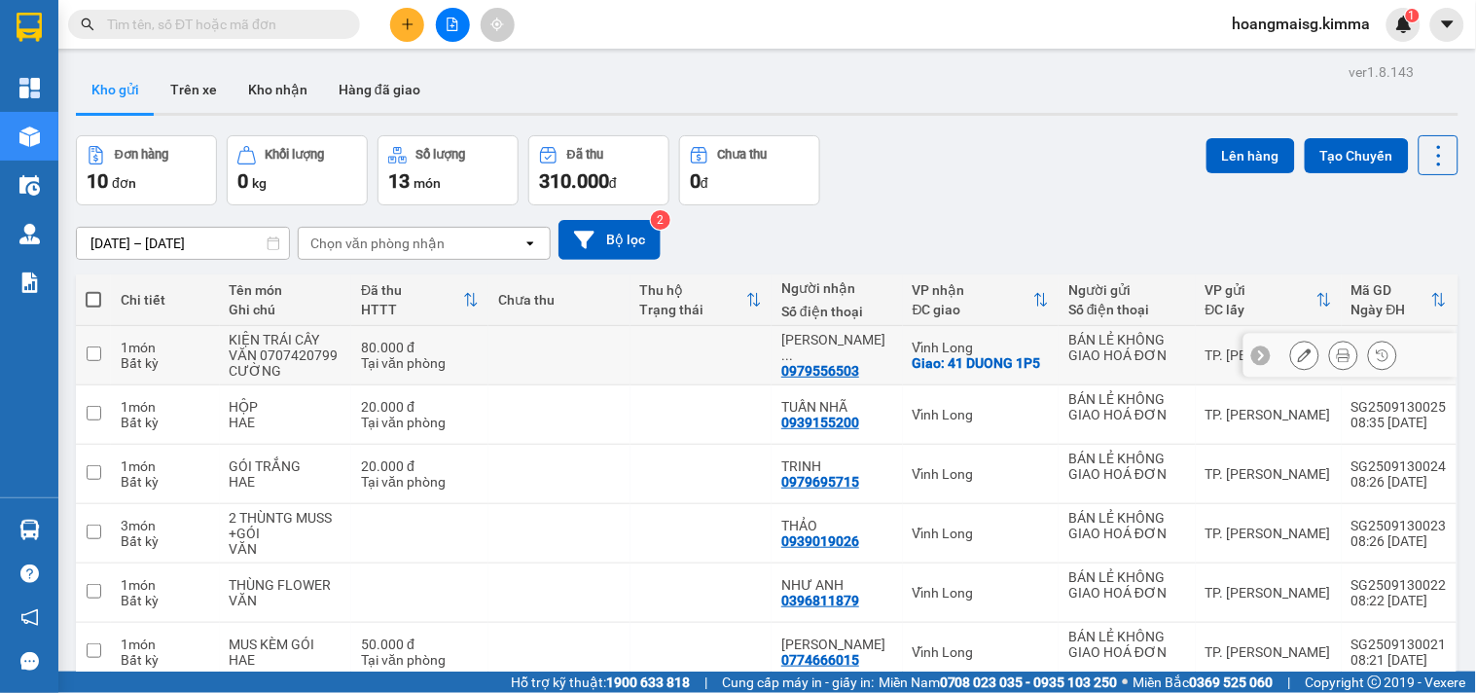
click at [1298, 355] on icon at bounding box center [1305, 355] width 14 height 14
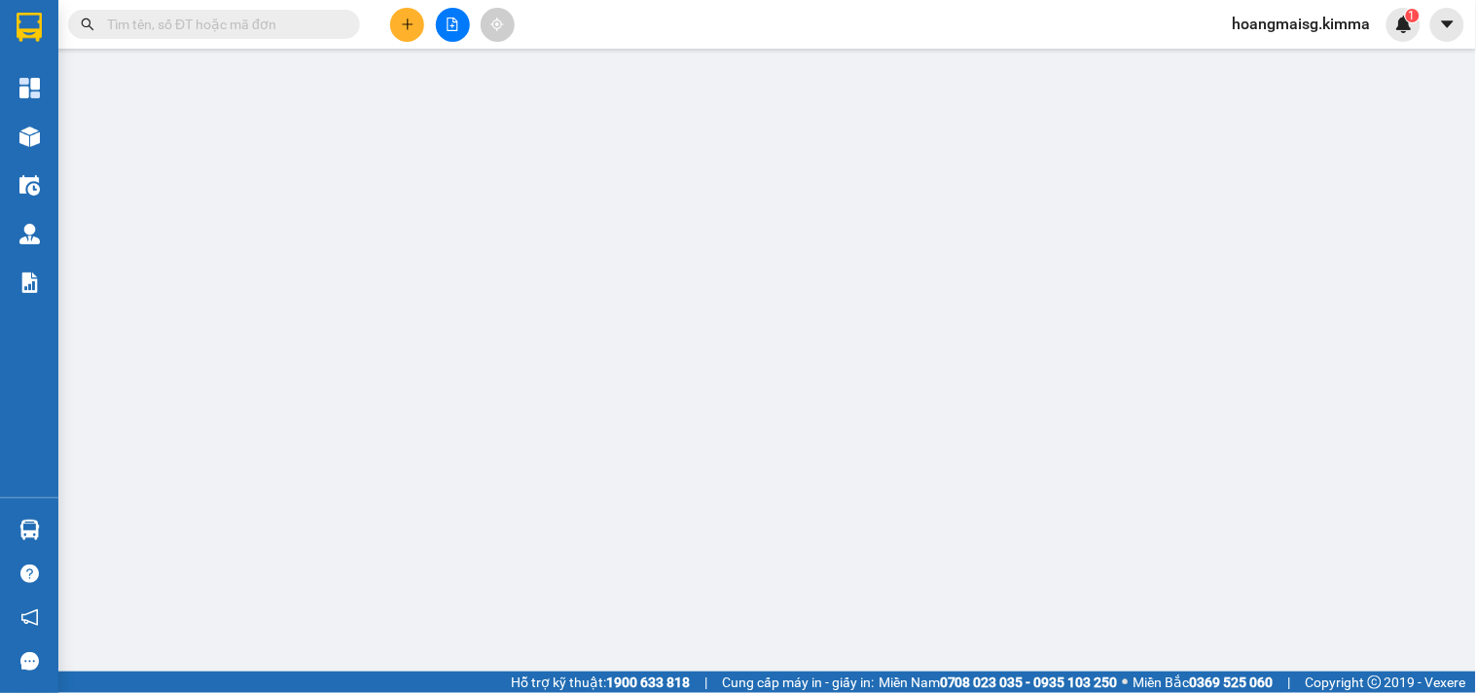
type input "BÁN LẺ KHÔNG GIAO HOÁ ĐƠN"
type input "0979556503"
type input "[PERSON_NAME]"
checkbox input "true"
type input "41 DUONG 1P5"
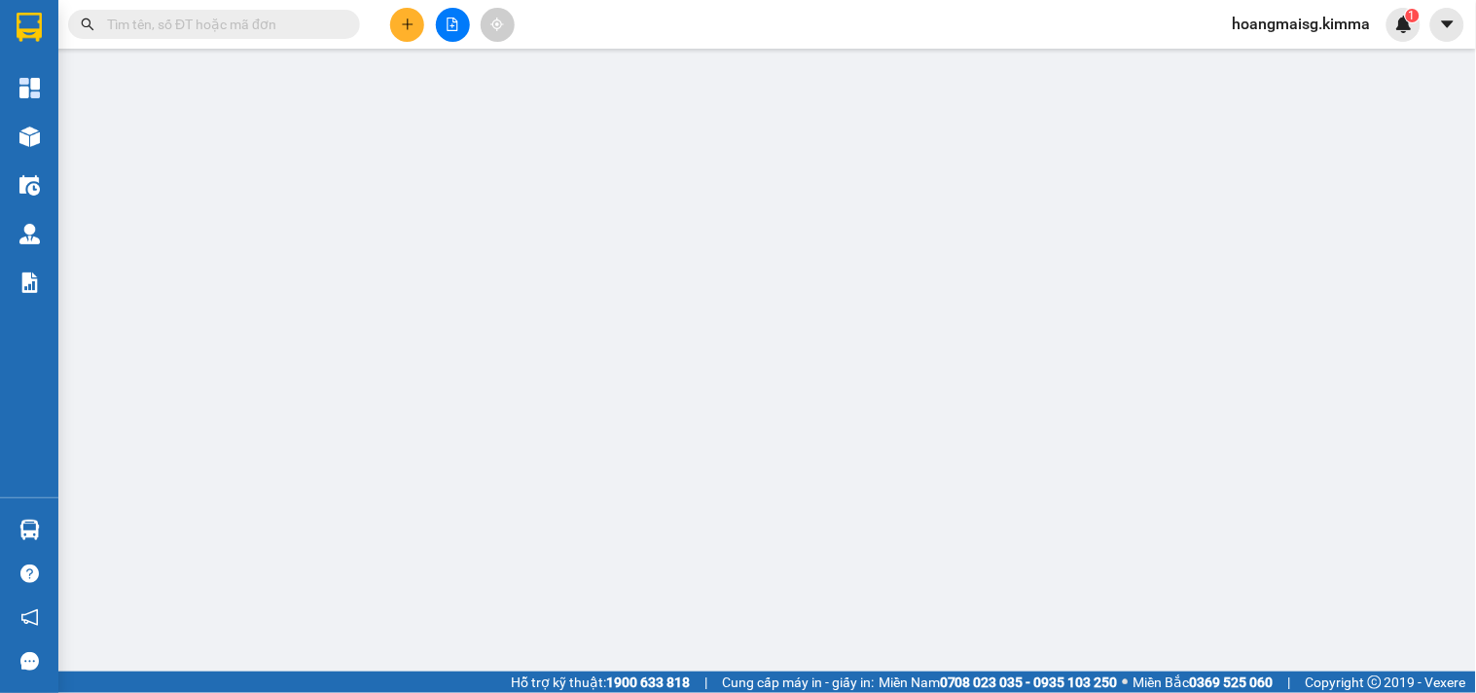
type input "80.000"
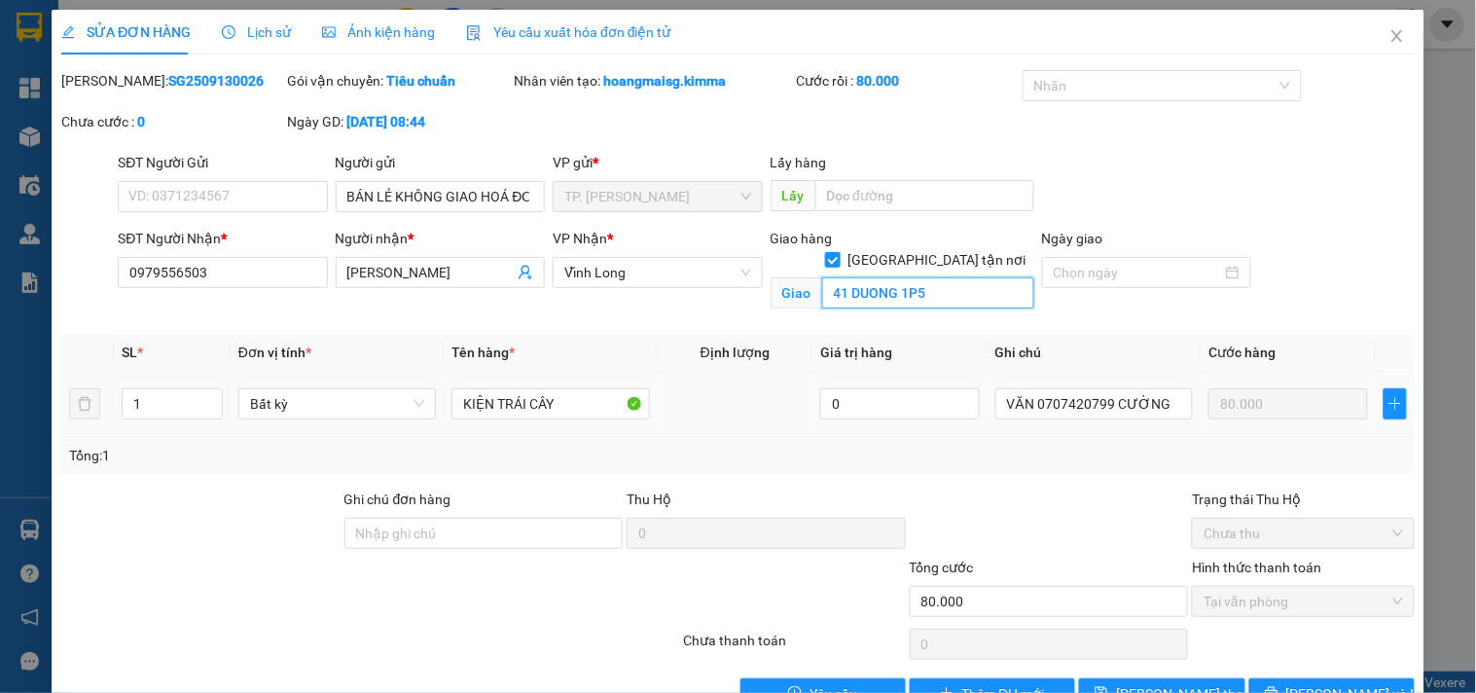
drag, startPoint x: 902, startPoint y: 271, endPoint x: 923, endPoint y: 266, distance: 21.0
click at [903, 277] on input "41 DUONG 1P5" at bounding box center [928, 292] width 212 height 31
click at [938, 277] on input "41 DUONG 1P5" at bounding box center [928, 292] width 212 height 31
type input "41 DUONG P5"
click at [1350, 684] on span "[PERSON_NAME] và In" at bounding box center [1355, 693] width 136 height 21
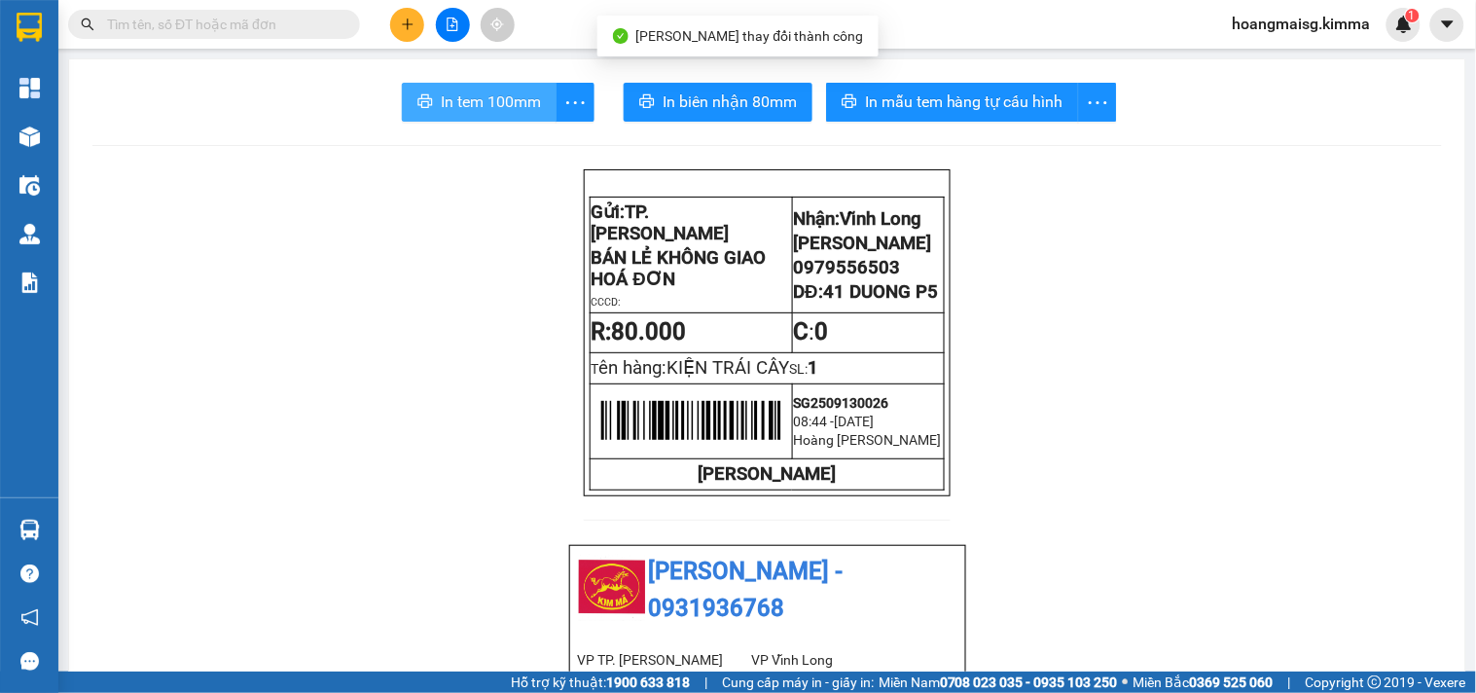
click at [469, 110] on span "In tem 100mm" at bounding box center [491, 102] width 100 height 24
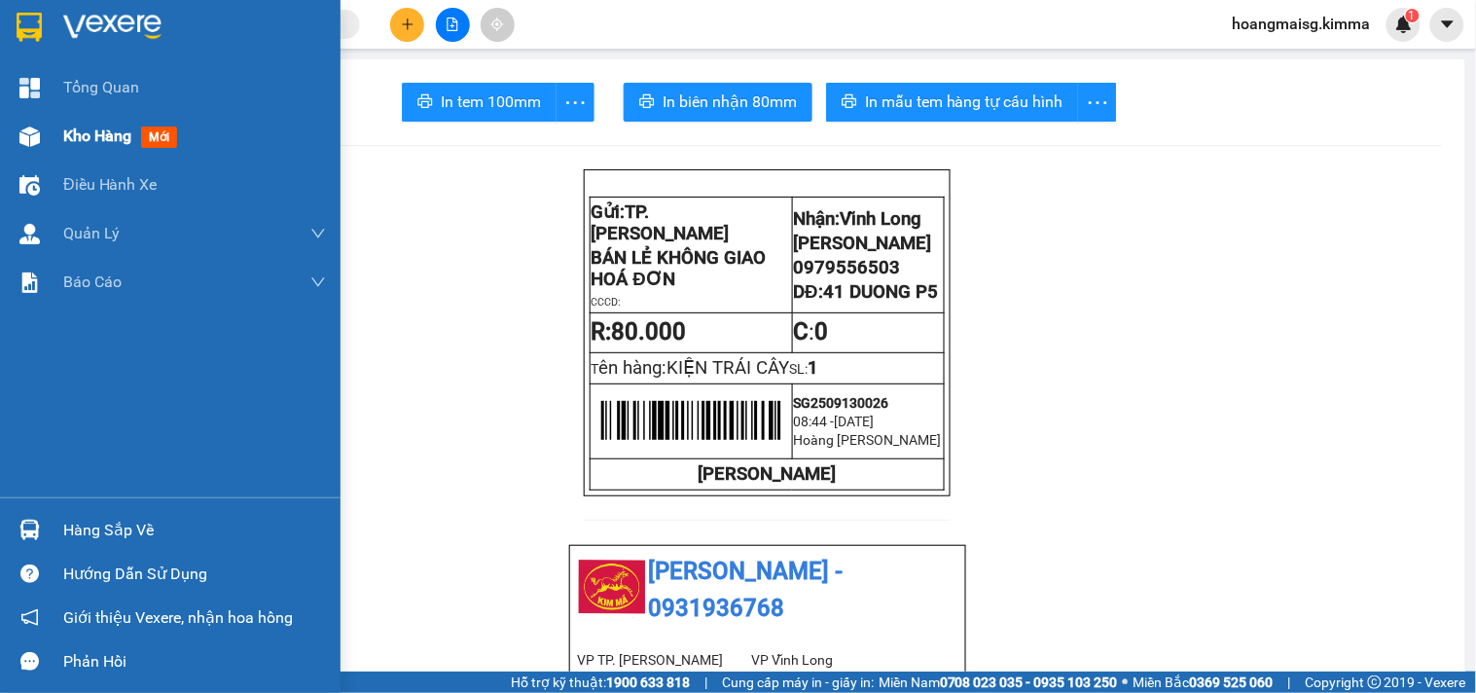
click at [32, 132] on img at bounding box center [29, 137] width 20 height 20
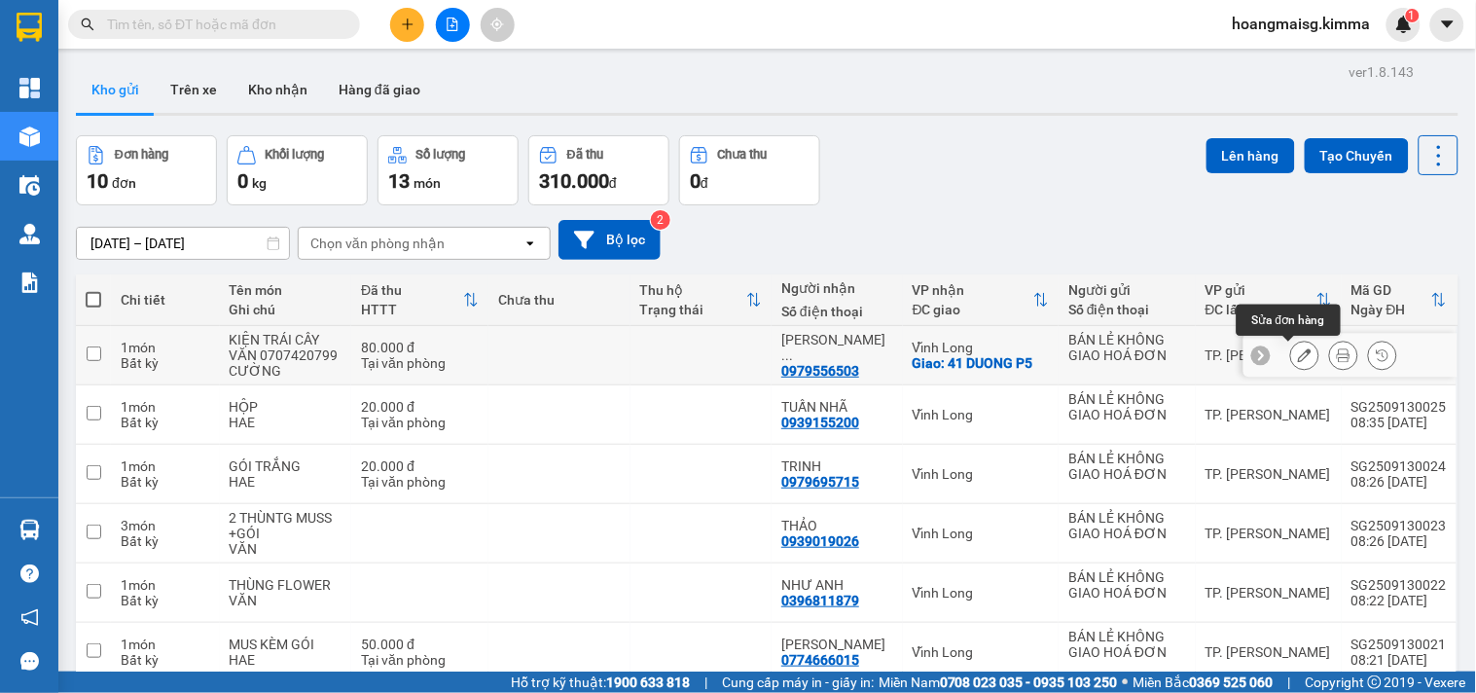
click at [1298, 356] on icon at bounding box center [1305, 355] width 14 height 14
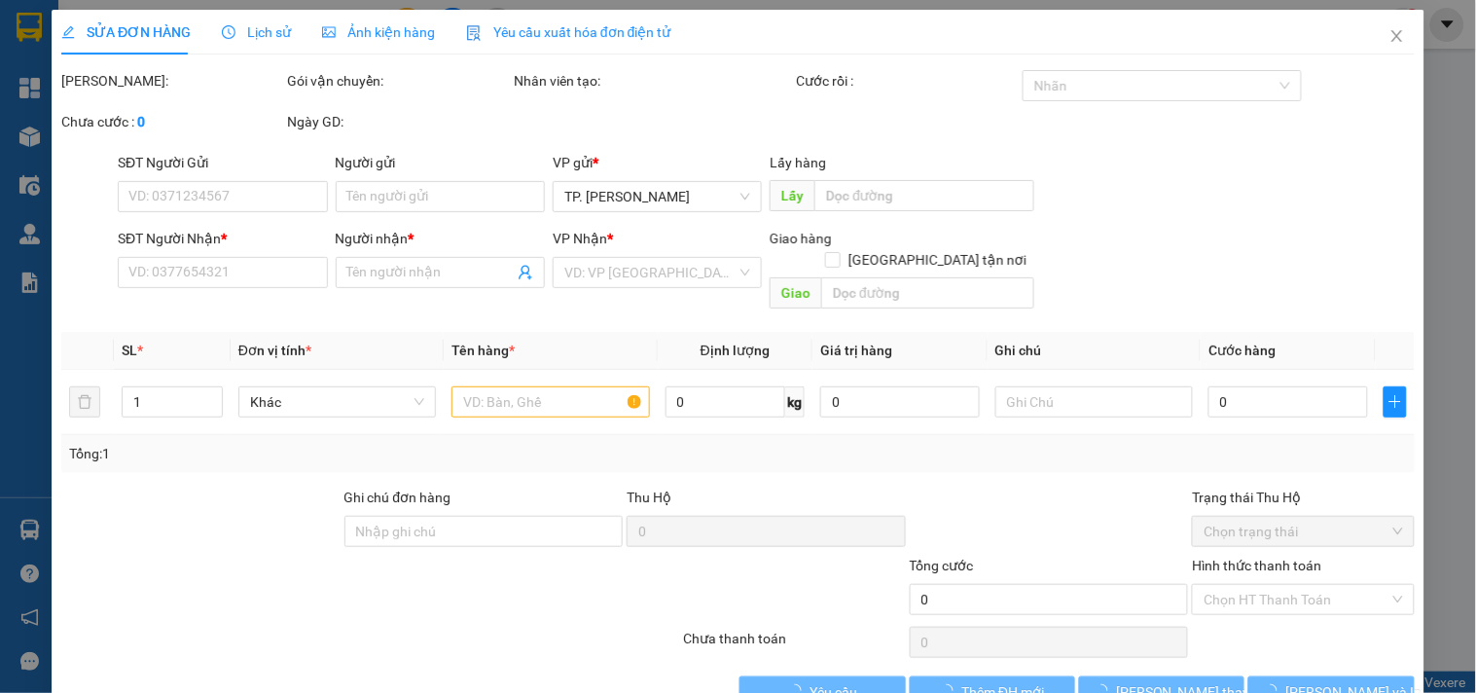
type input "BÁN LẺ KHÔNG GIAO HOÁ ĐƠN"
type input "0979556503"
type input "[PERSON_NAME]"
checkbox input "true"
type input "41 DUONG P5"
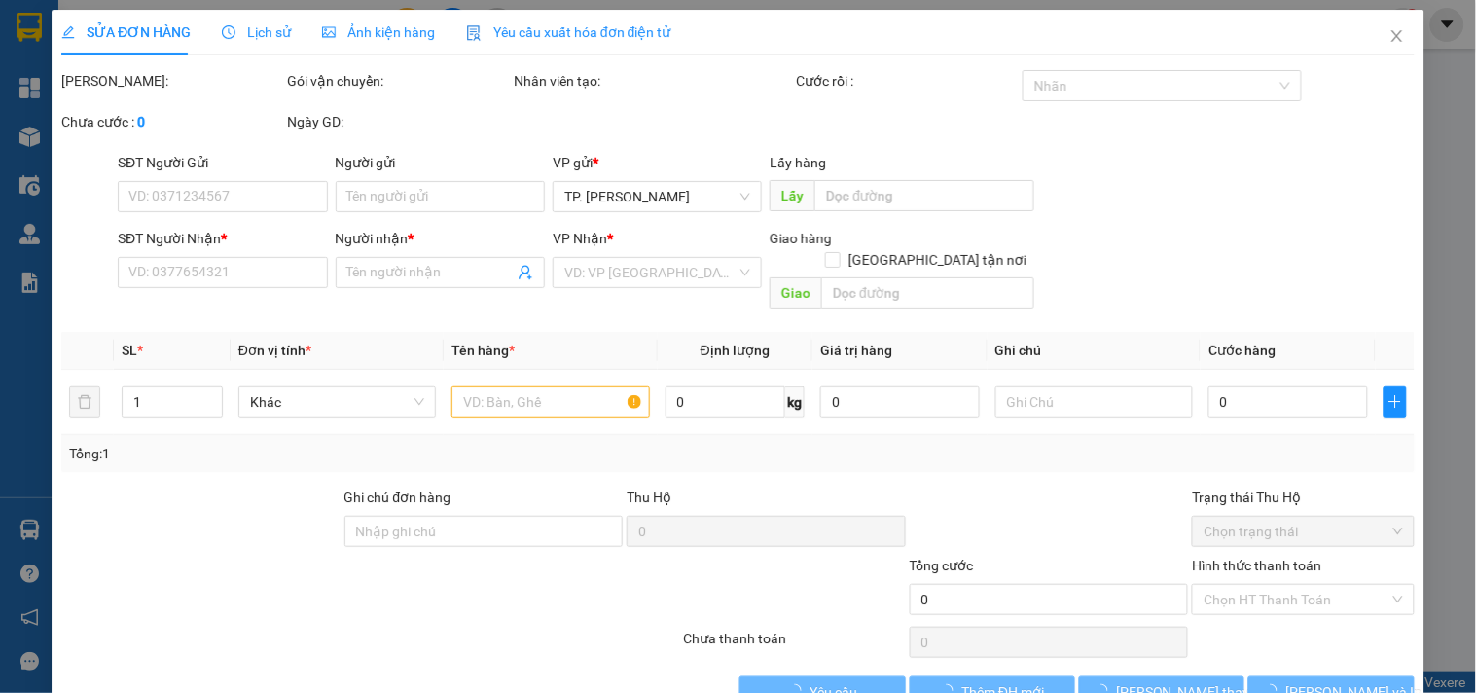
type input "80.000"
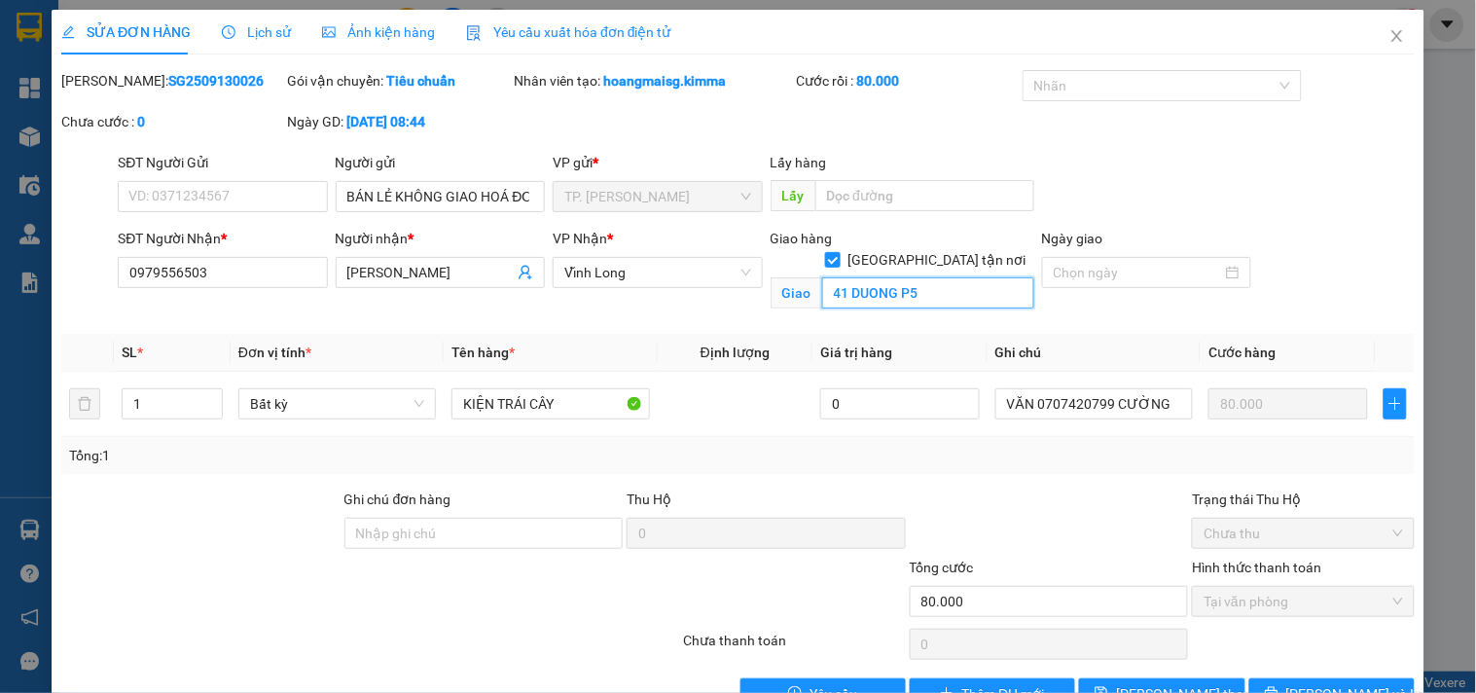
click at [892, 277] on input "41 DUONG P5" at bounding box center [928, 292] width 212 height 31
type input "P5"
click at [1330, 683] on span "[PERSON_NAME] và In" at bounding box center [1355, 693] width 136 height 21
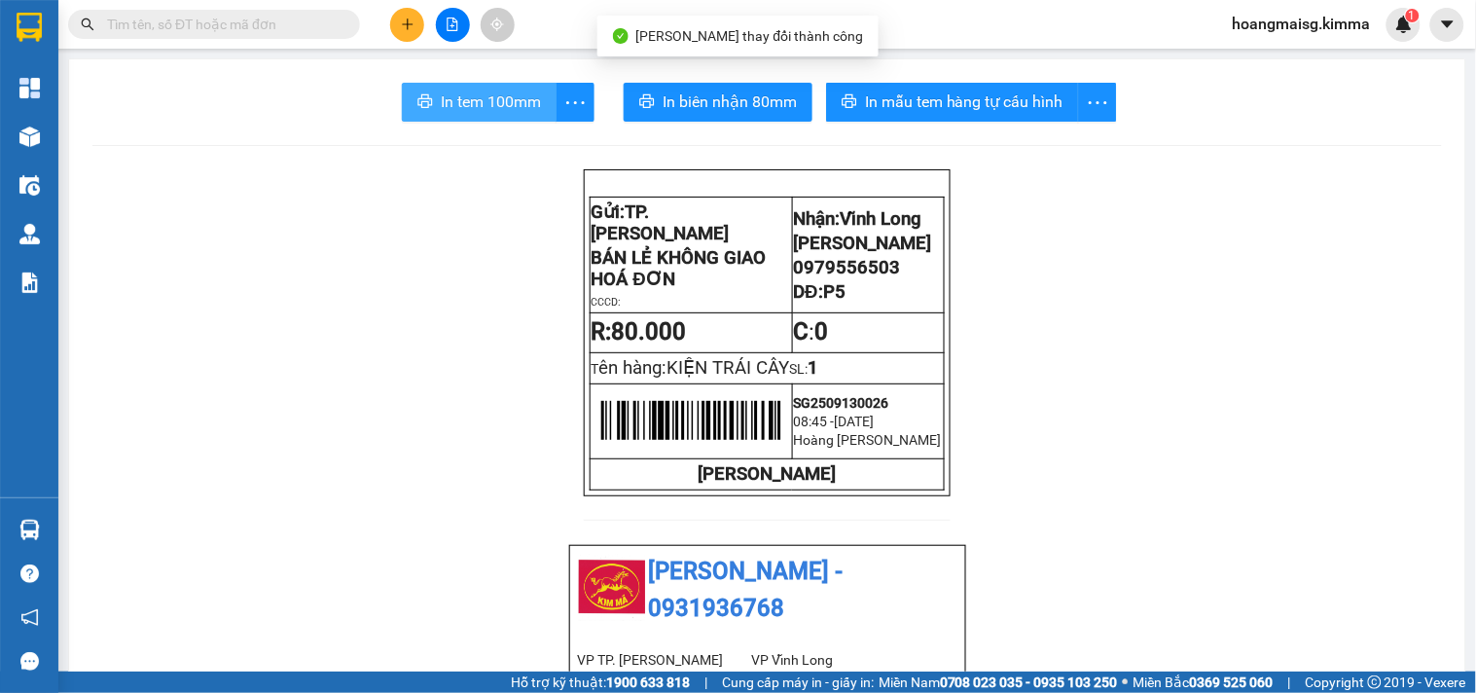
click at [511, 89] on button "In tem 100mm" at bounding box center [479, 102] width 155 height 39
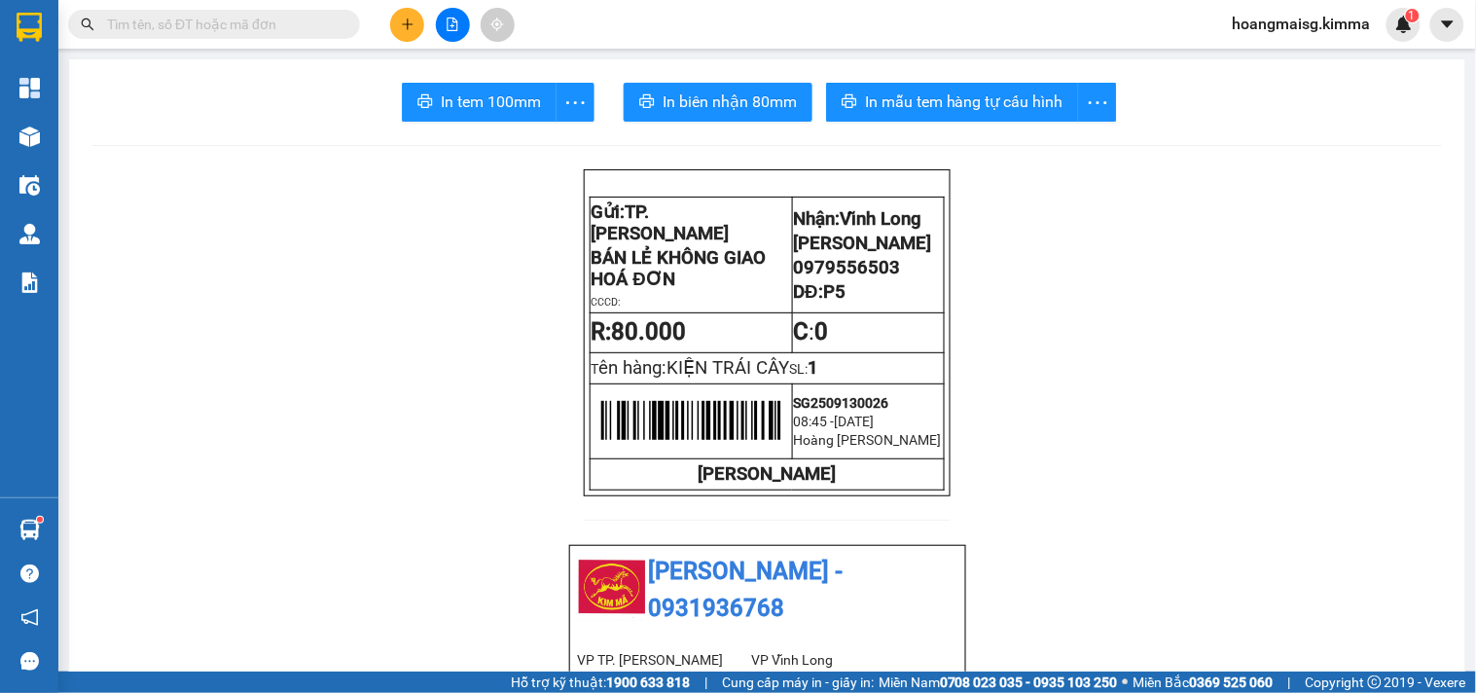
click at [327, 14] on input "text" at bounding box center [222, 24] width 230 height 21
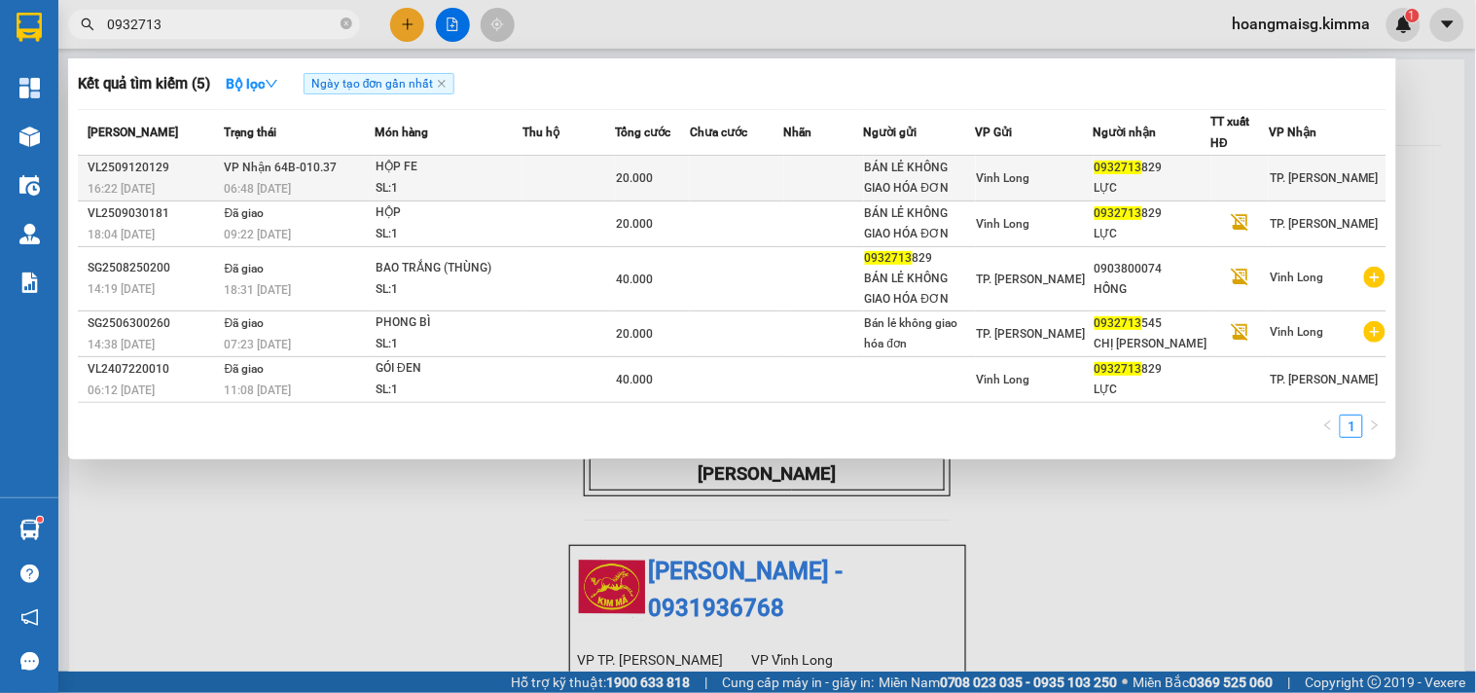
type input "0932713"
click at [779, 172] on td at bounding box center [737, 179] width 94 height 46
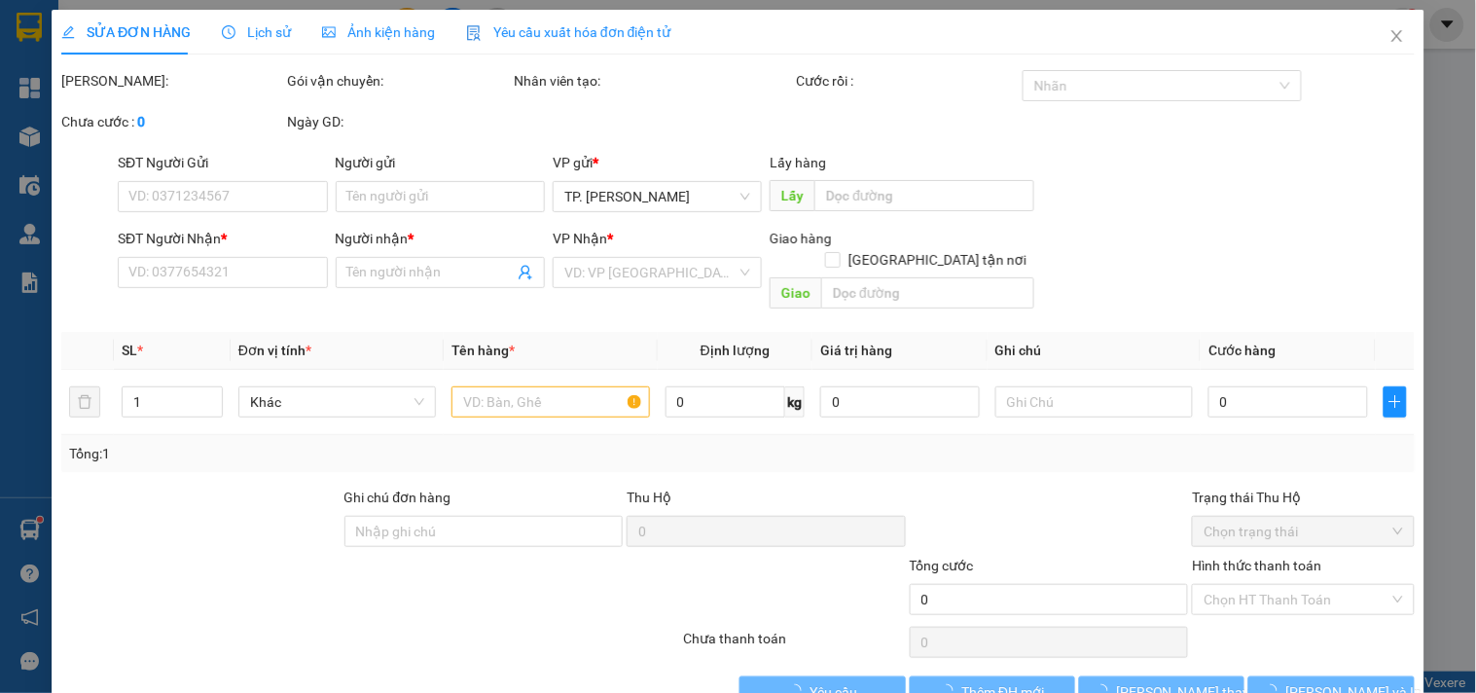
type input "BÁN LẺ KHÔNG GIAO HÓA ĐƠN"
type input "0932713829"
type input "LỰC"
type input "20.000"
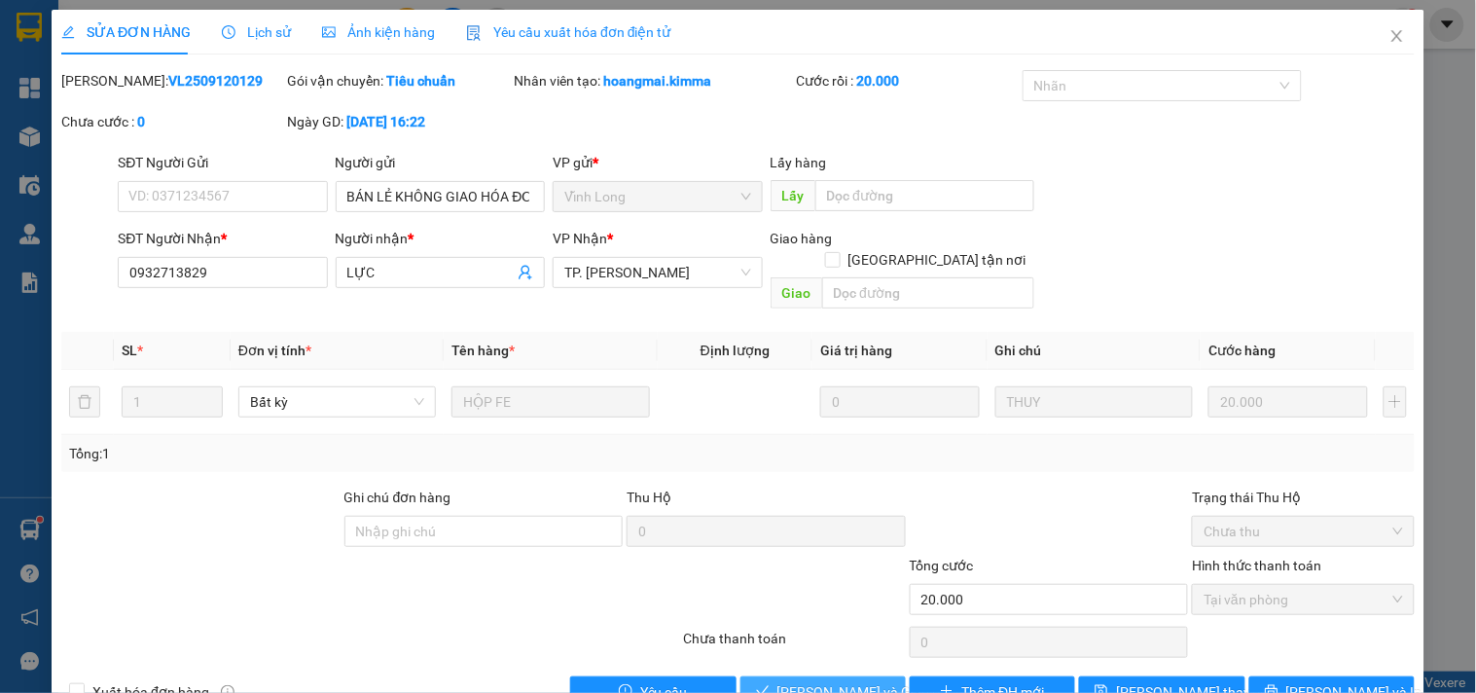
click at [805, 681] on span "[PERSON_NAME] và Giao hàng" at bounding box center [871, 691] width 187 height 21
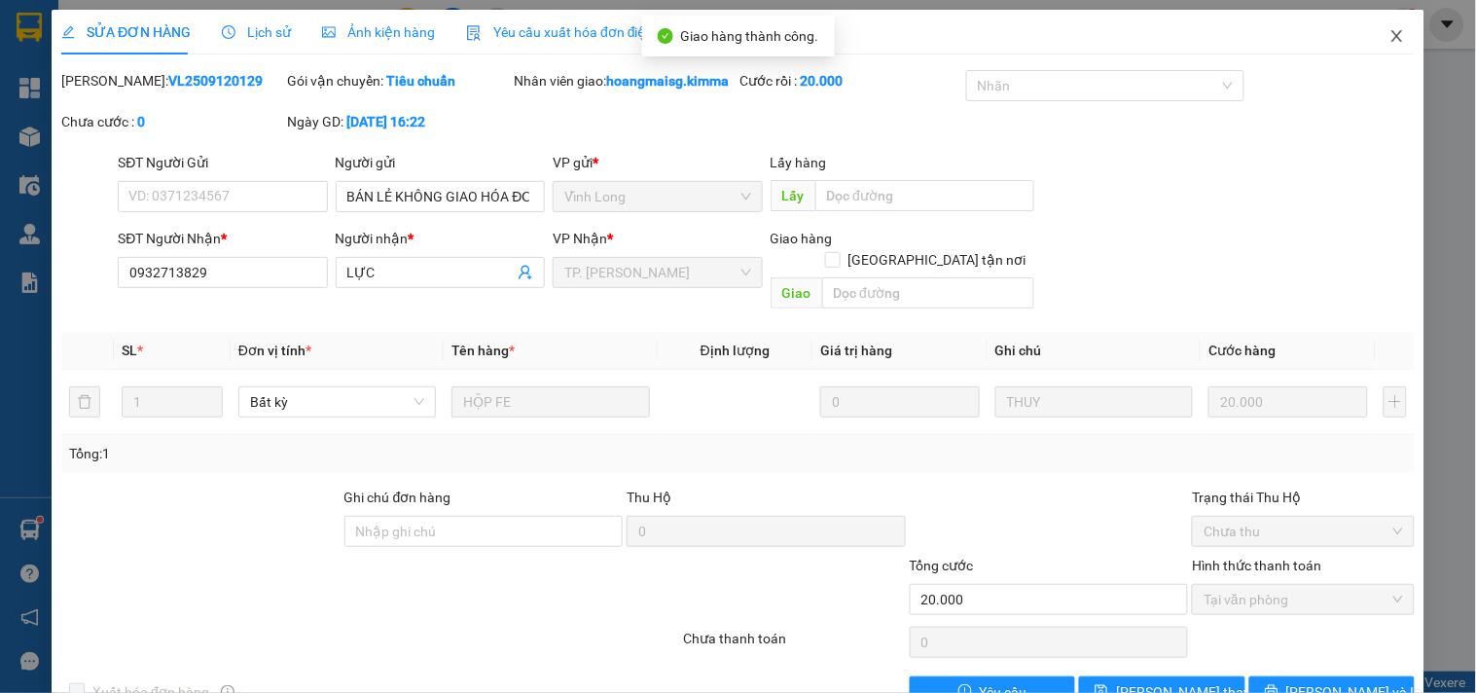
click at [1390, 35] on icon "close" at bounding box center [1398, 36] width 16 height 16
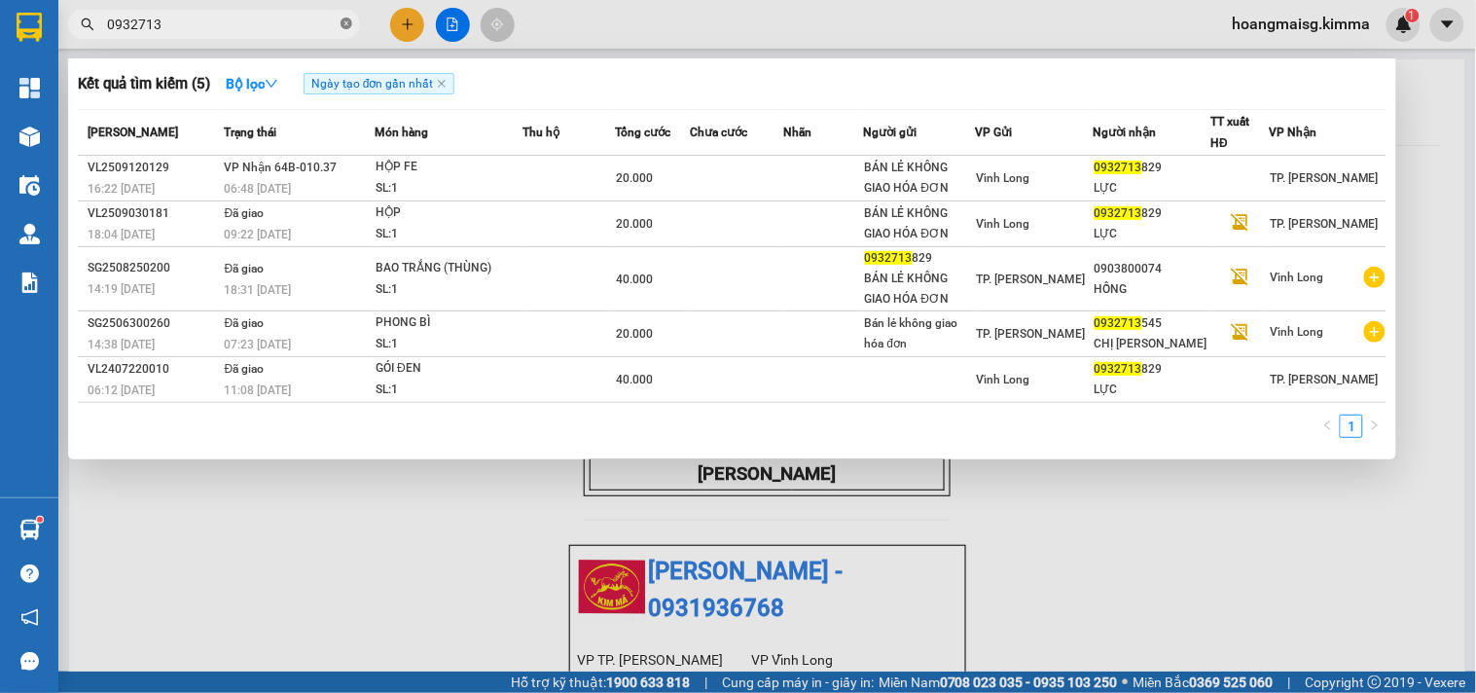
click at [346, 18] on icon "close-circle" at bounding box center [347, 24] width 12 height 12
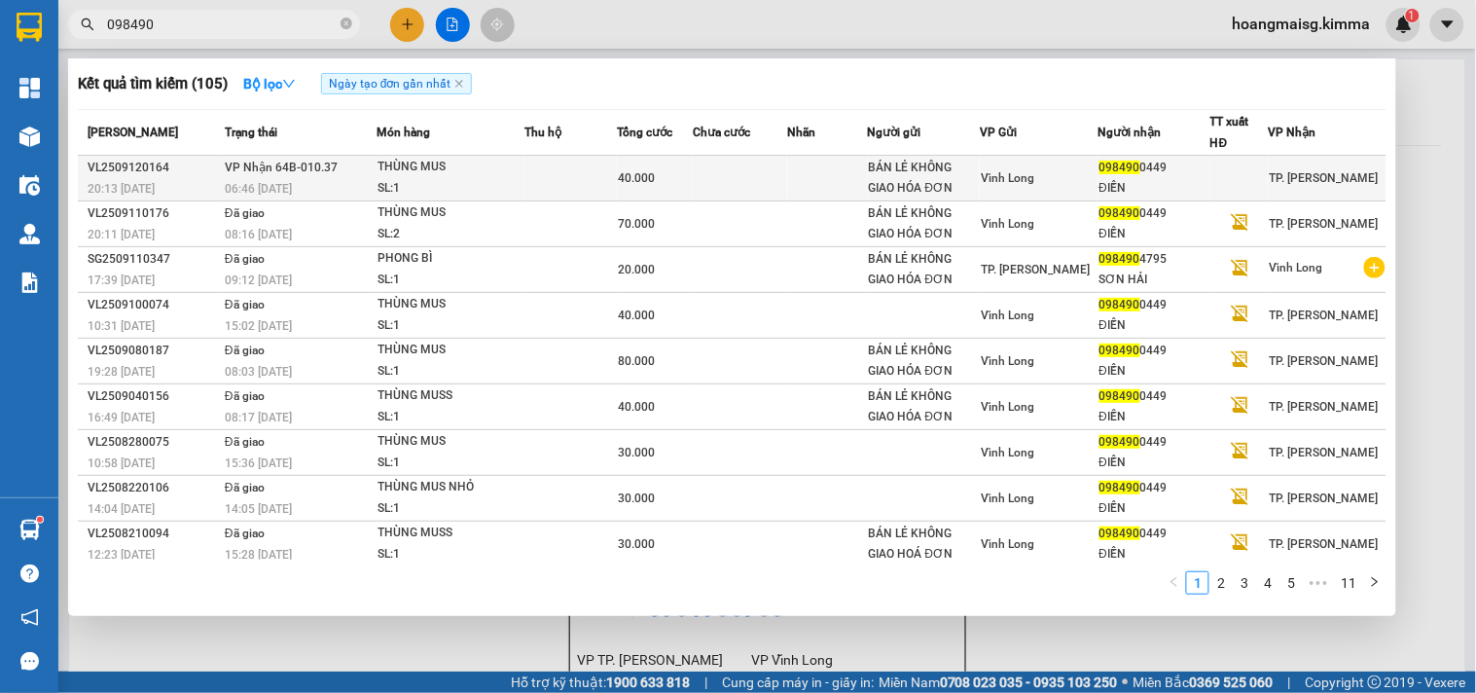
type input "098490"
click at [784, 177] on td at bounding box center [740, 179] width 94 height 46
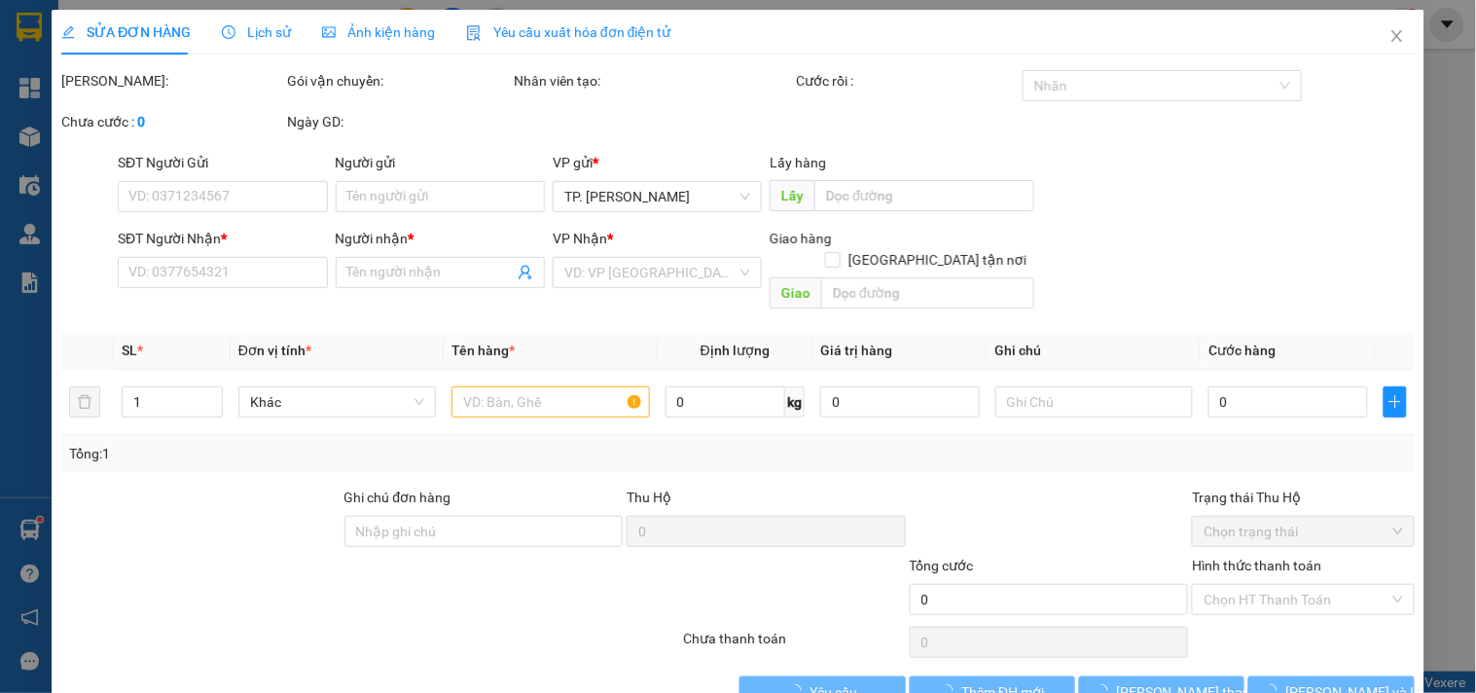
type input "BÁN LẺ KHÔNG GIAO HÓA ĐƠN"
type input "0984900449"
type input "ĐIỀN"
type input "40.000"
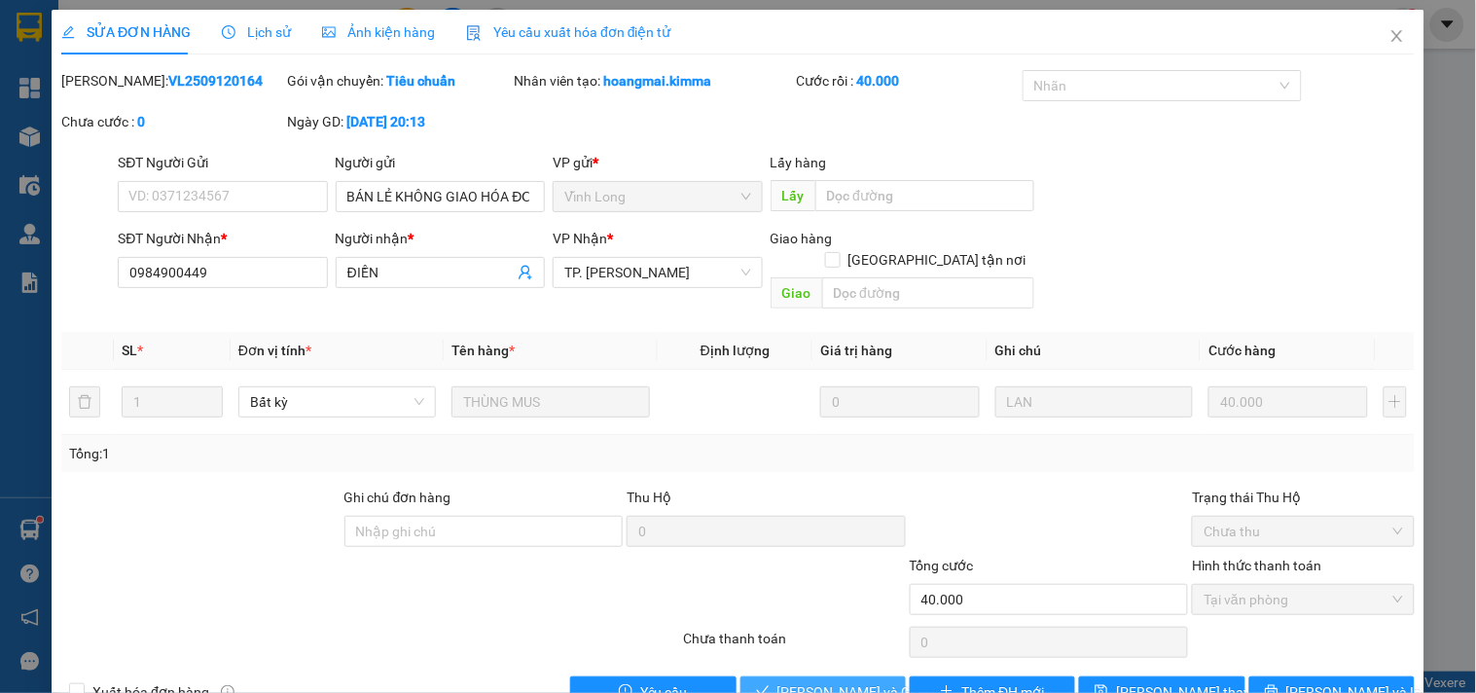
click at [823, 681] on span "[PERSON_NAME] và Giao hàng" at bounding box center [871, 691] width 187 height 21
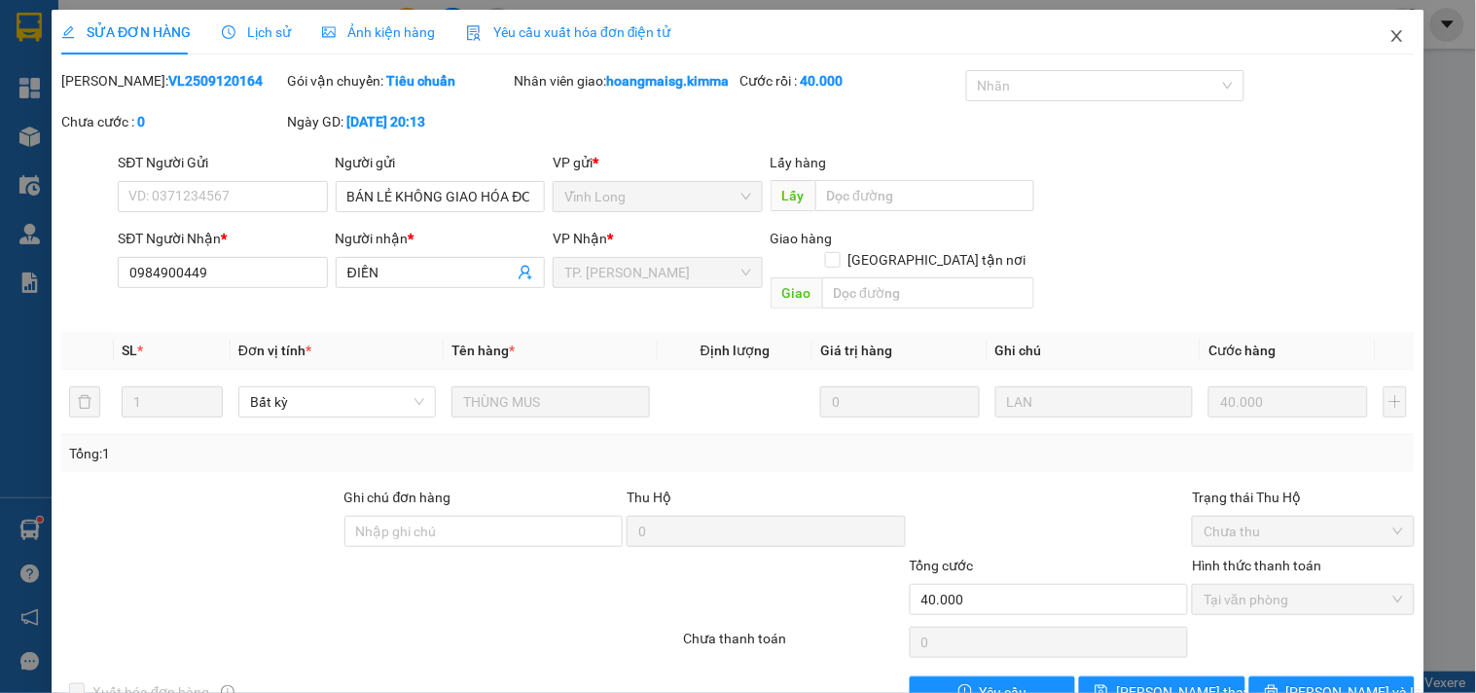
click at [1390, 37] on icon "close" at bounding box center [1398, 36] width 16 height 16
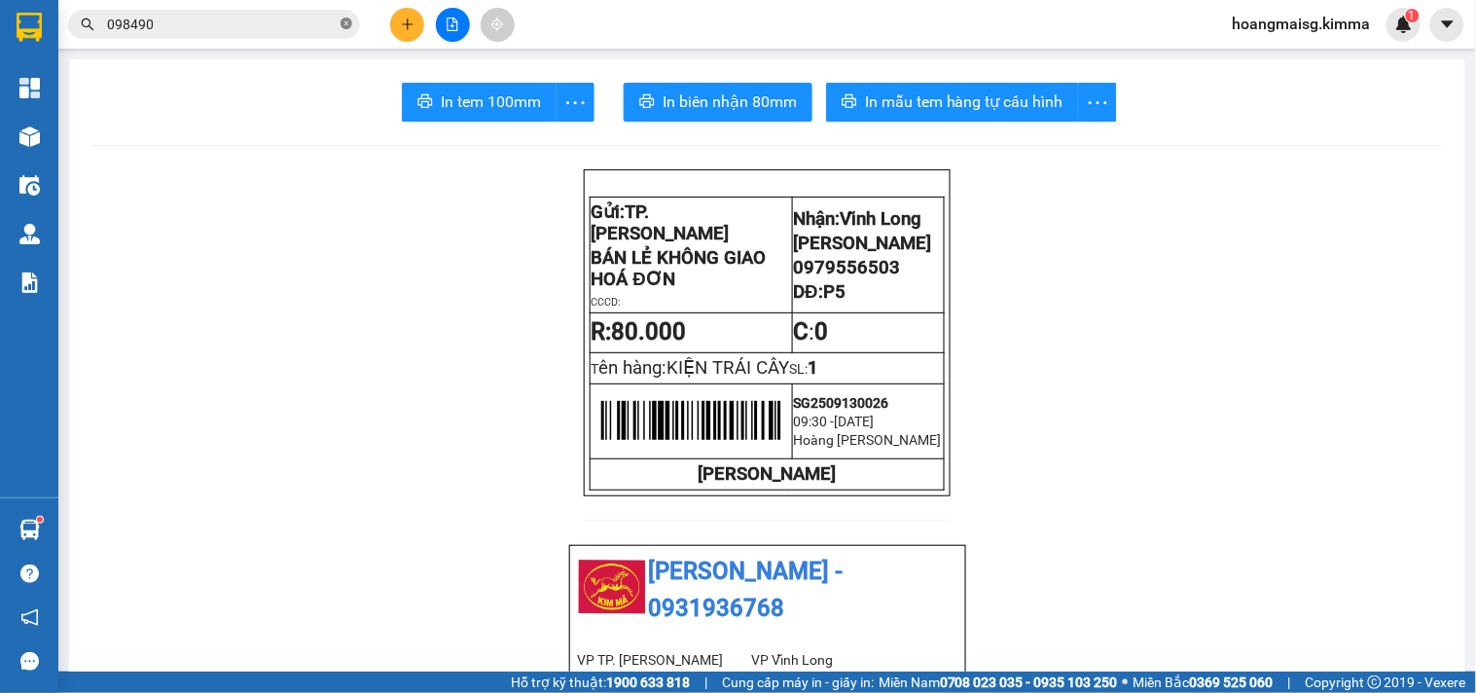
click at [343, 19] on icon "close-circle" at bounding box center [347, 24] width 12 height 12
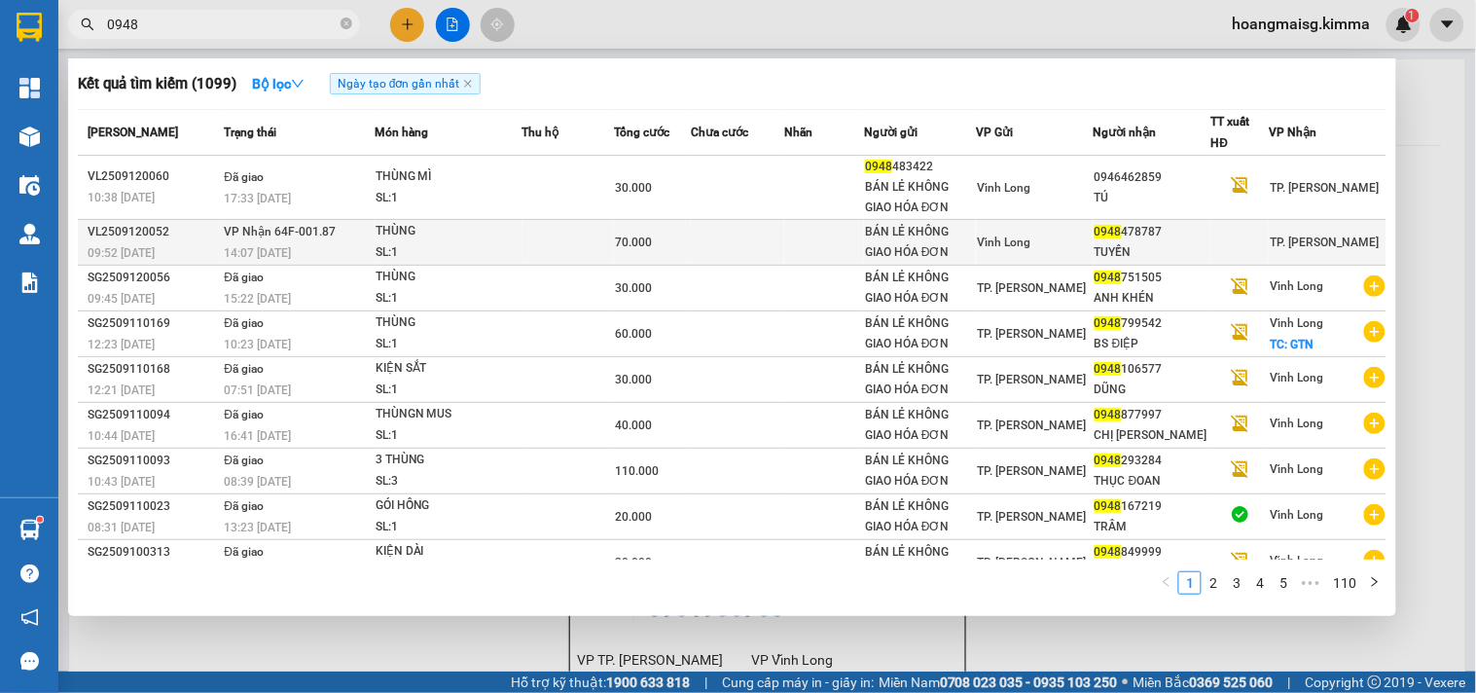
type input "0948"
click at [1162, 238] on div "0948 478787" at bounding box center [1153, 232] width 116 height 20
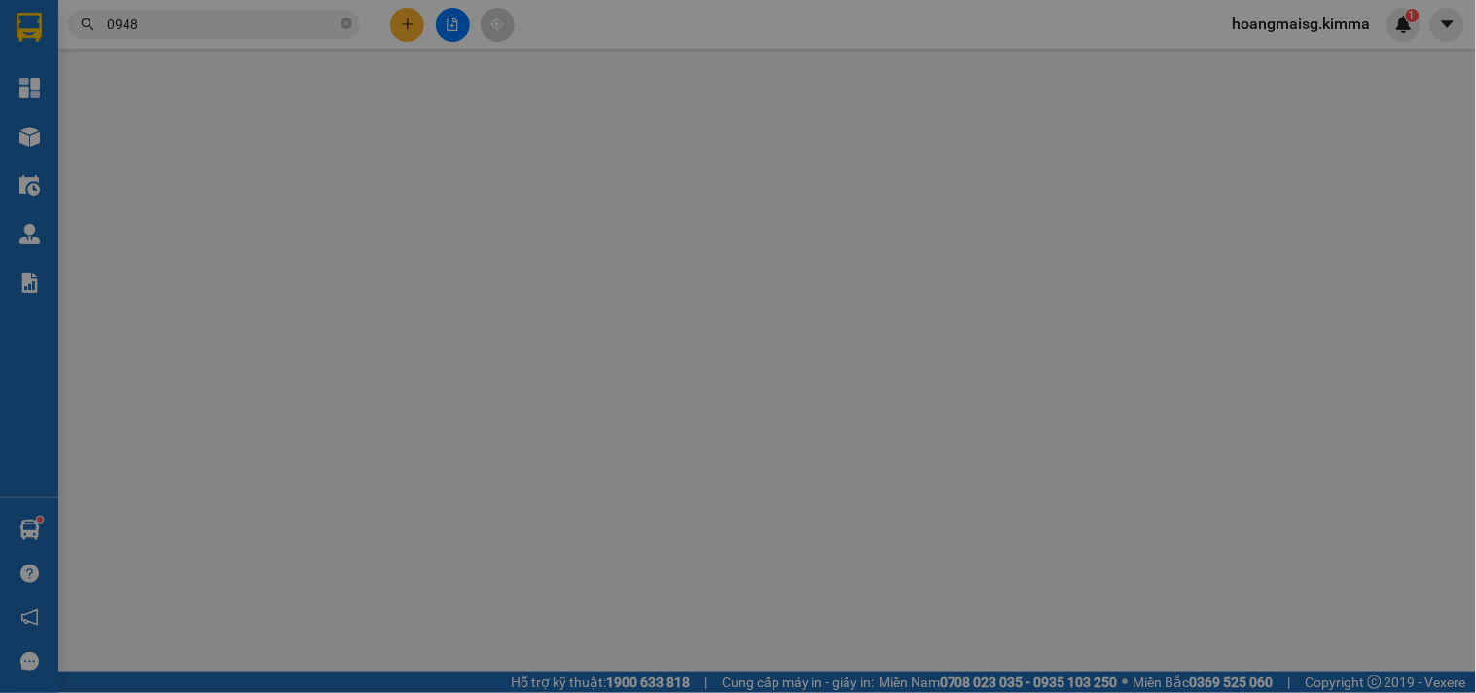
type input "BÁN LẺ KHÔNG GIAO HÓA ĐƠN"
type input "0948478787"
type input "TUYỀN"
type input "70.000"
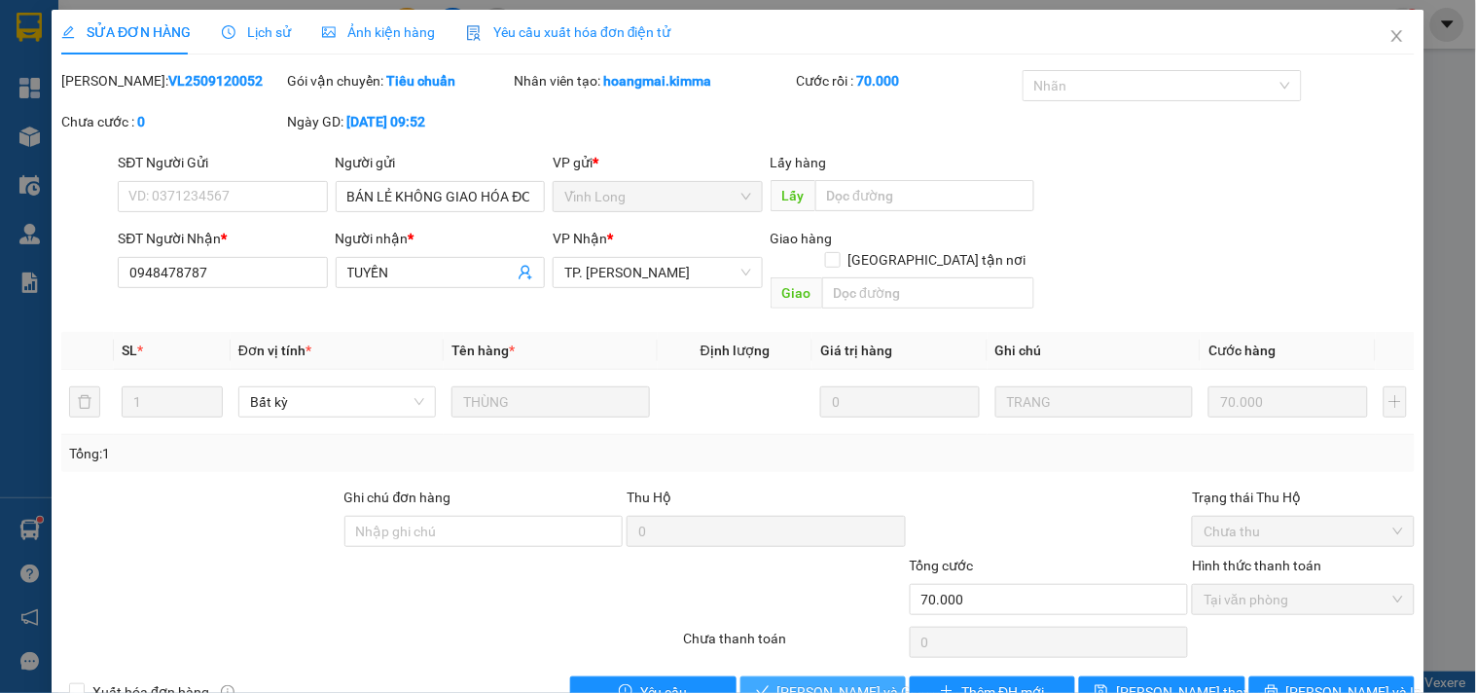
click at [811, 681] on span "[PERSON_NAME] và Giao hàng" at bounding box center [871, 691] width 187 height 21
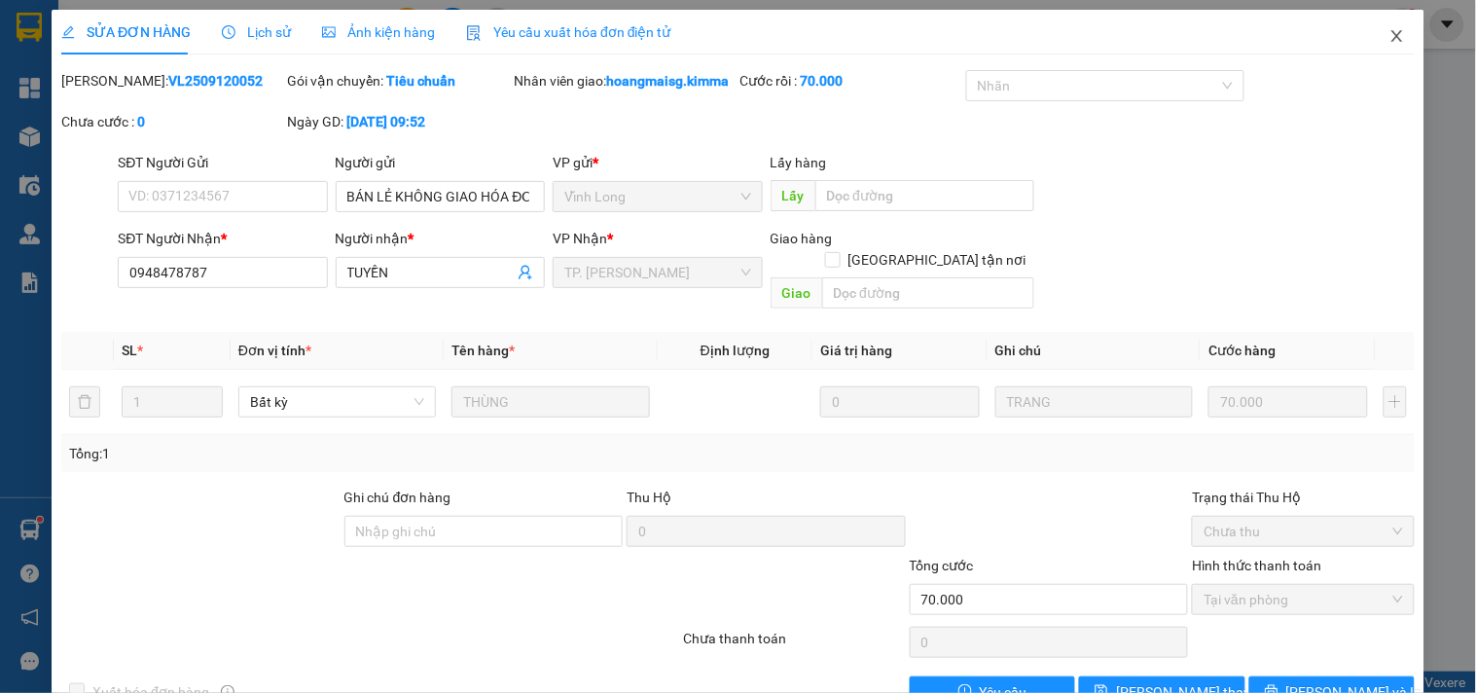
click at [1393, 30] on span "Close" at bounding box center [1397, 37] width 55 height 55
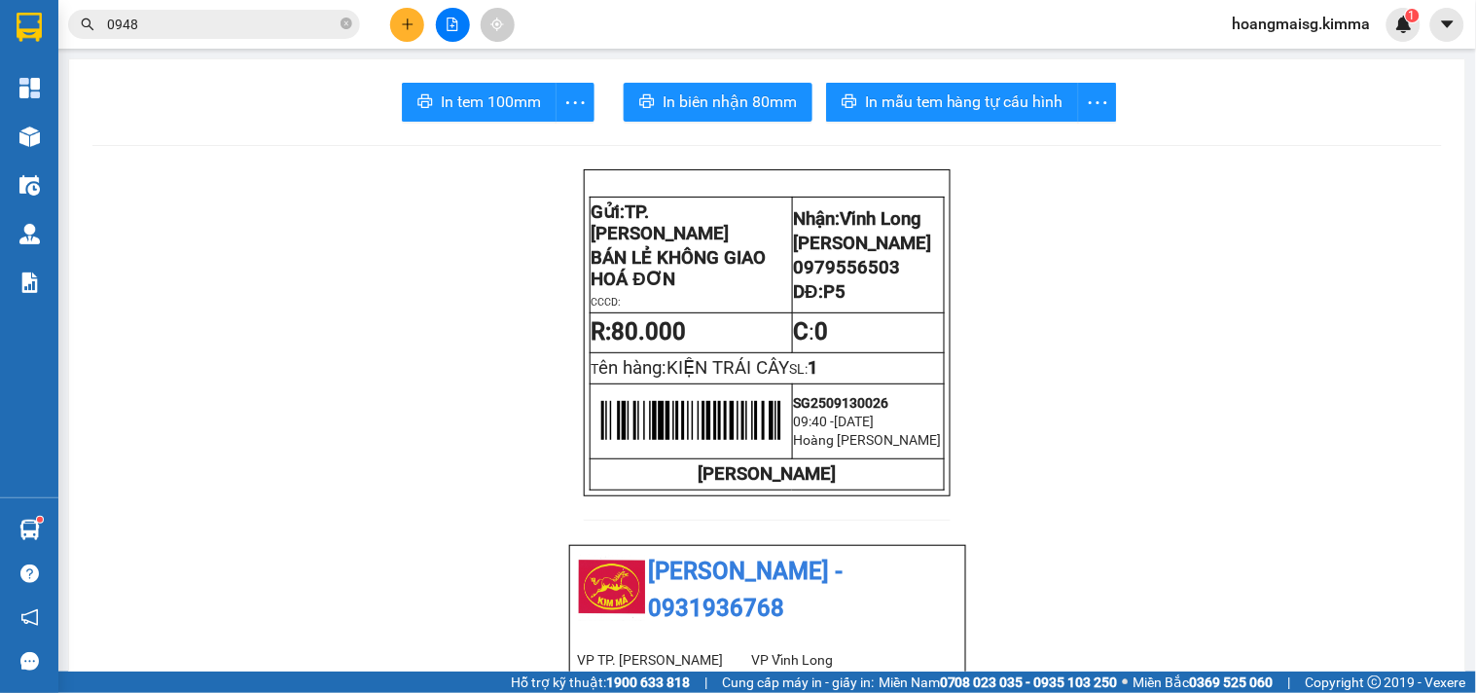
click at [407, 18] on icon "plus" at bounding box center [408, 25] width 14 height 14
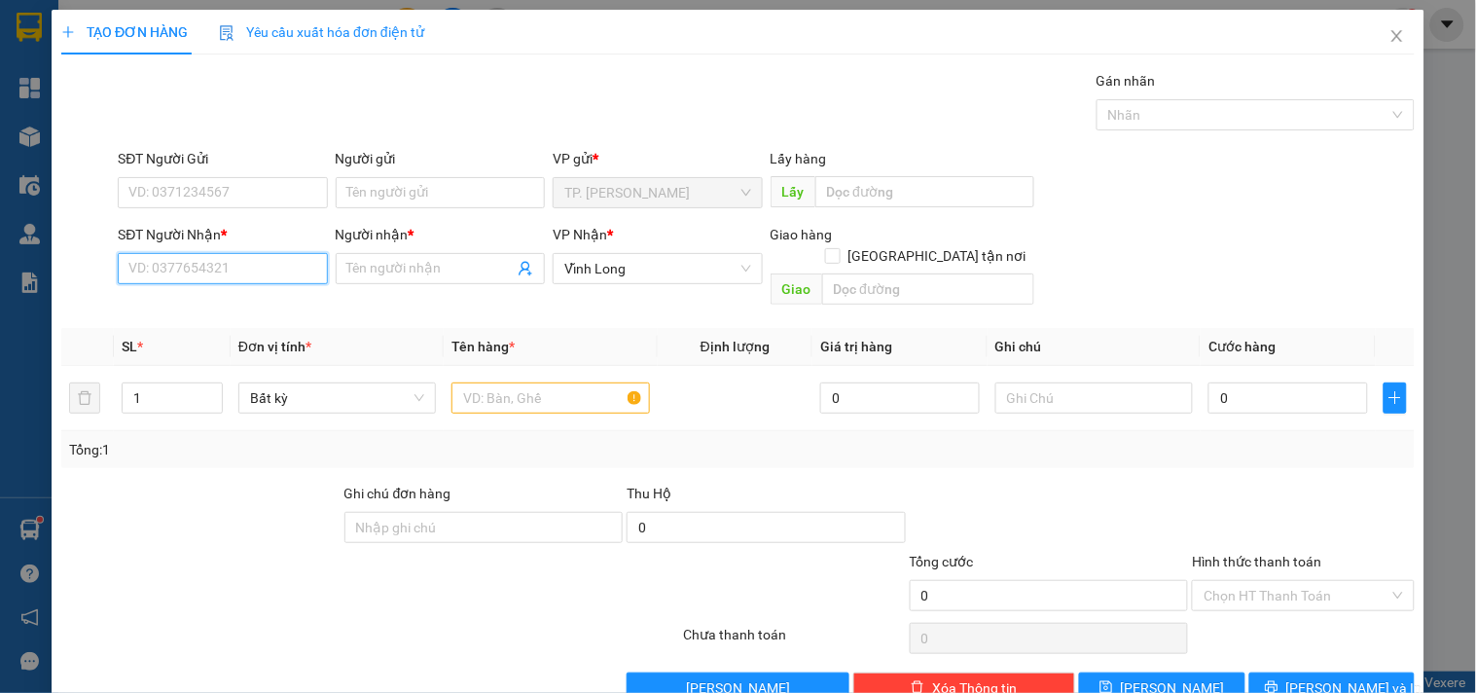
click at [311, 271] on input "SĐT Người Nhận *" at bounding box center [222, 268] width 209 height 31
click at [1042, 383] on input "text" at bounding box center [1095, 398] width 198 height 31
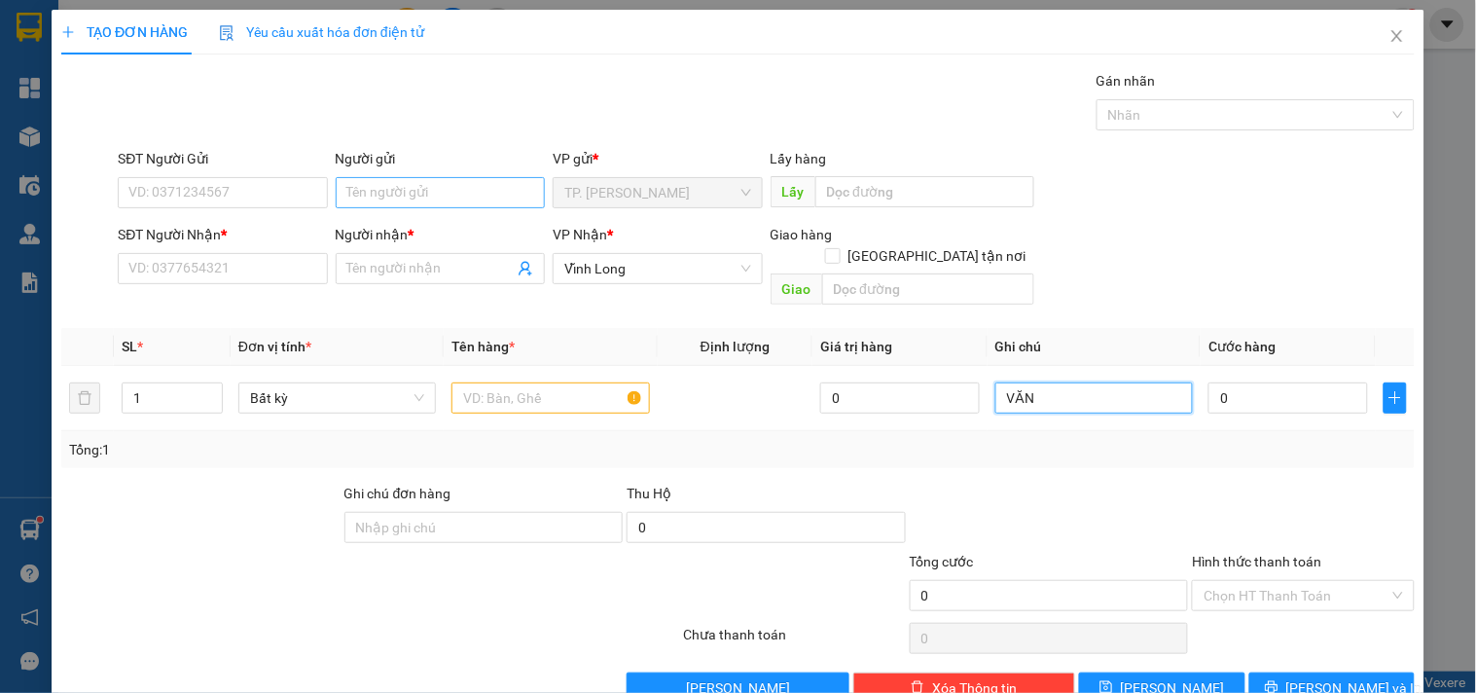
type input "VĂN"
click at [413, 190] on input "Người gửi" at bounding box center [440, 192] width 209 height 31
type input "BA"
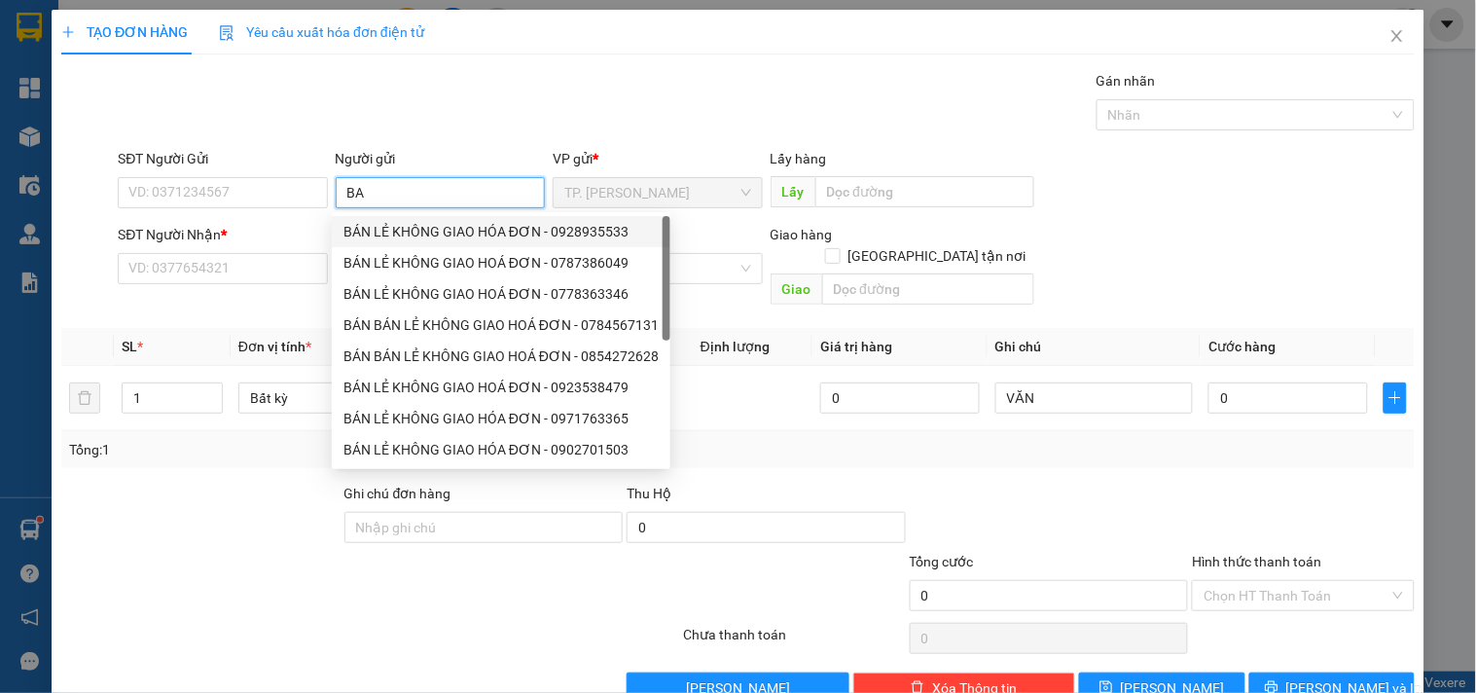
click at [380, 225] on div "BÁN LẺ KHÔNG GIAO HÓA ĐƠN - 0928935533" at bounding box center [501, 231] width 315 height 21
type input "0928935533"
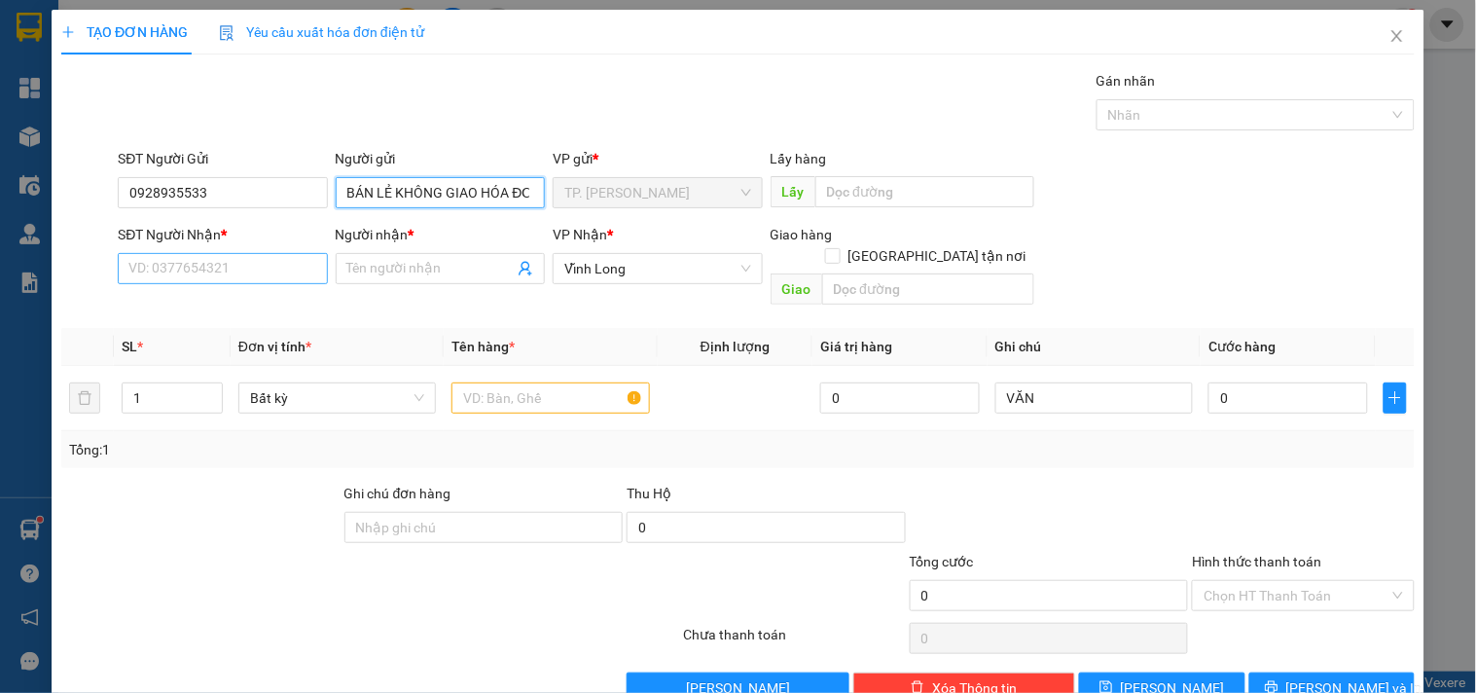
type input "BÁN LẺ KHÔNG GIAO HÓA ĐƠN"
click at [215, 274] on input "SĐT Người Nhận *" at bounding box center [222, 268] width 209 height 31
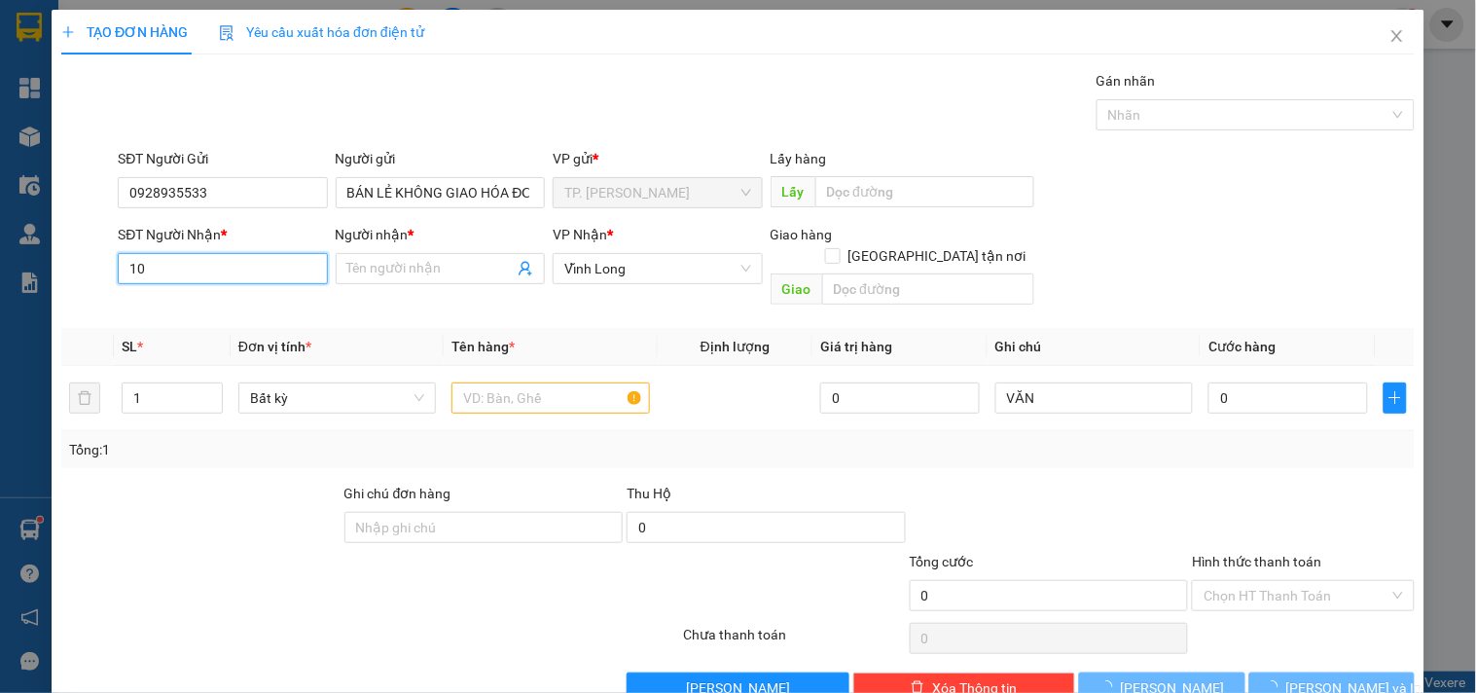
type input "1"
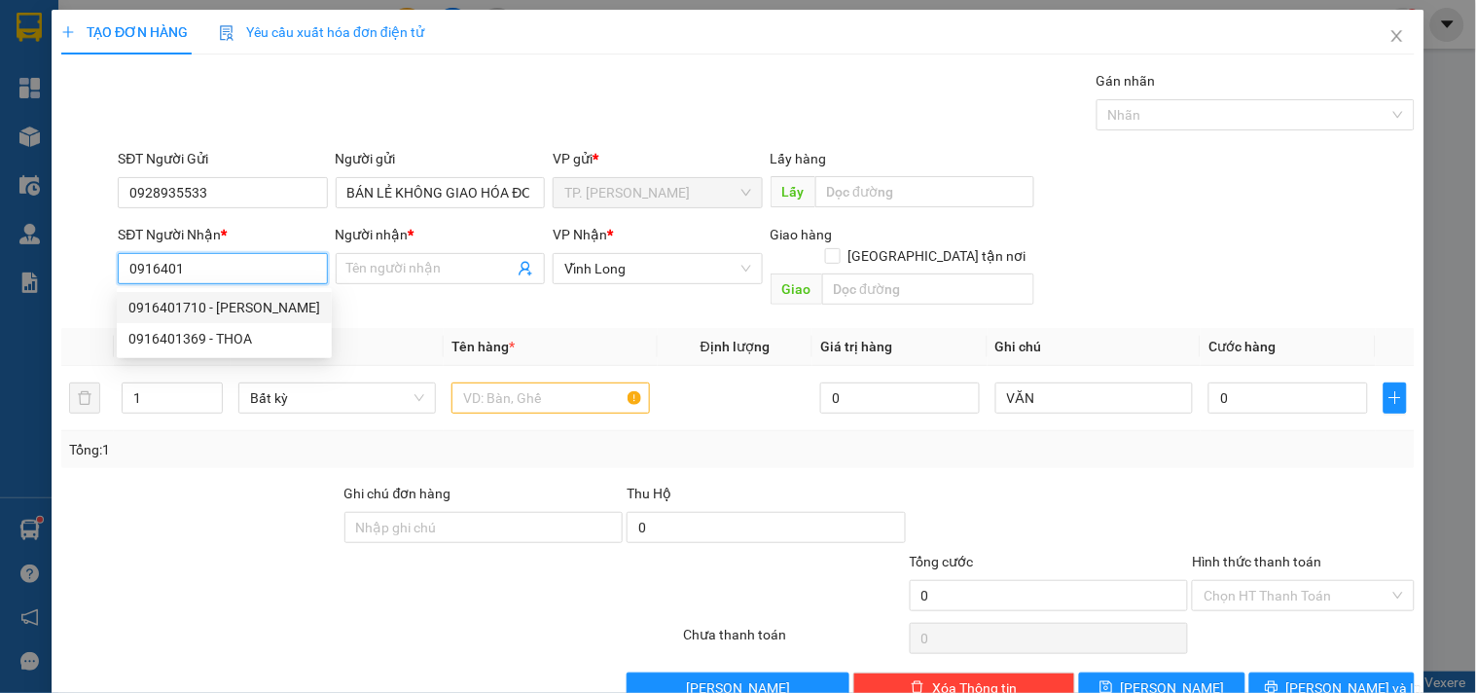
click at [264, 297] on div "0916401710 - [PERSON_NAME]" at bounding box center [224, 307] width 192 height 21
type input "0916401710"
type input "[PERSON_NAME]"
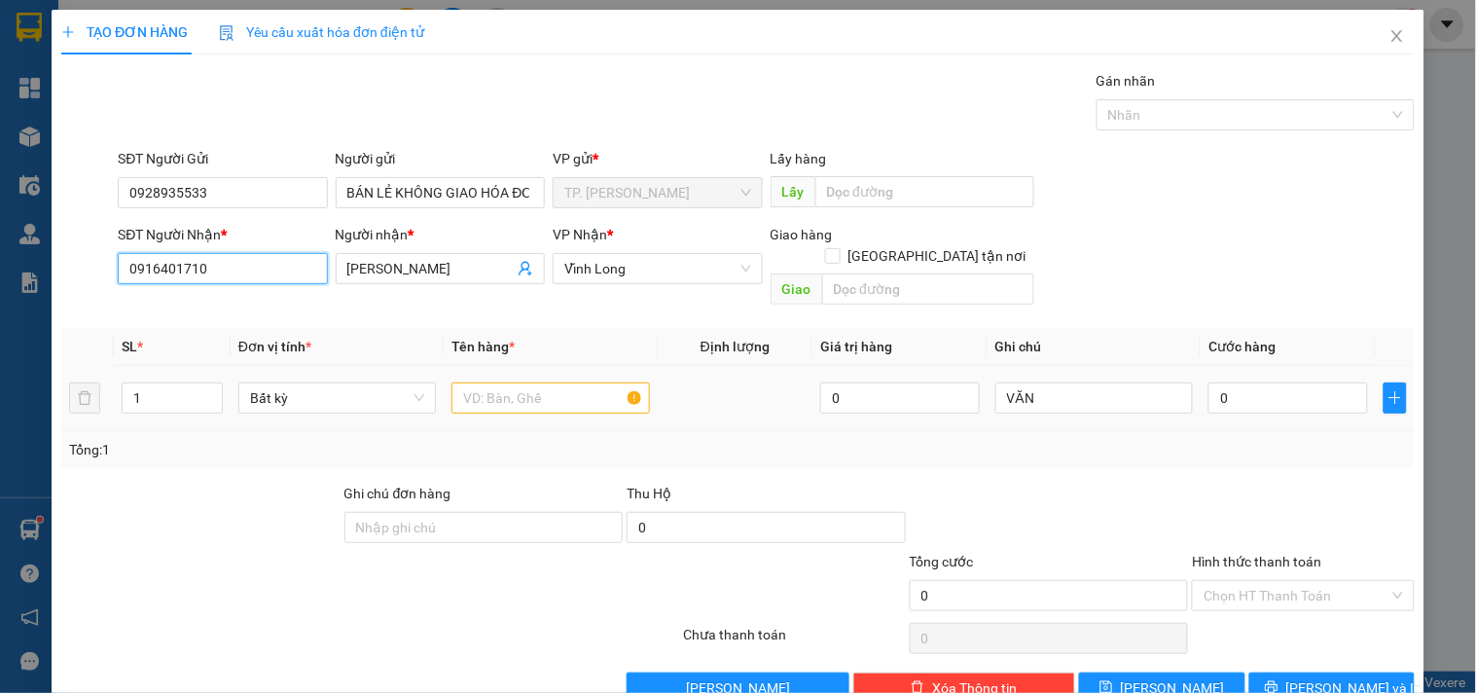
type input "0916401710"
click at [480, 383] on input "text" at bounding box center [551, 398] width 198 height 31
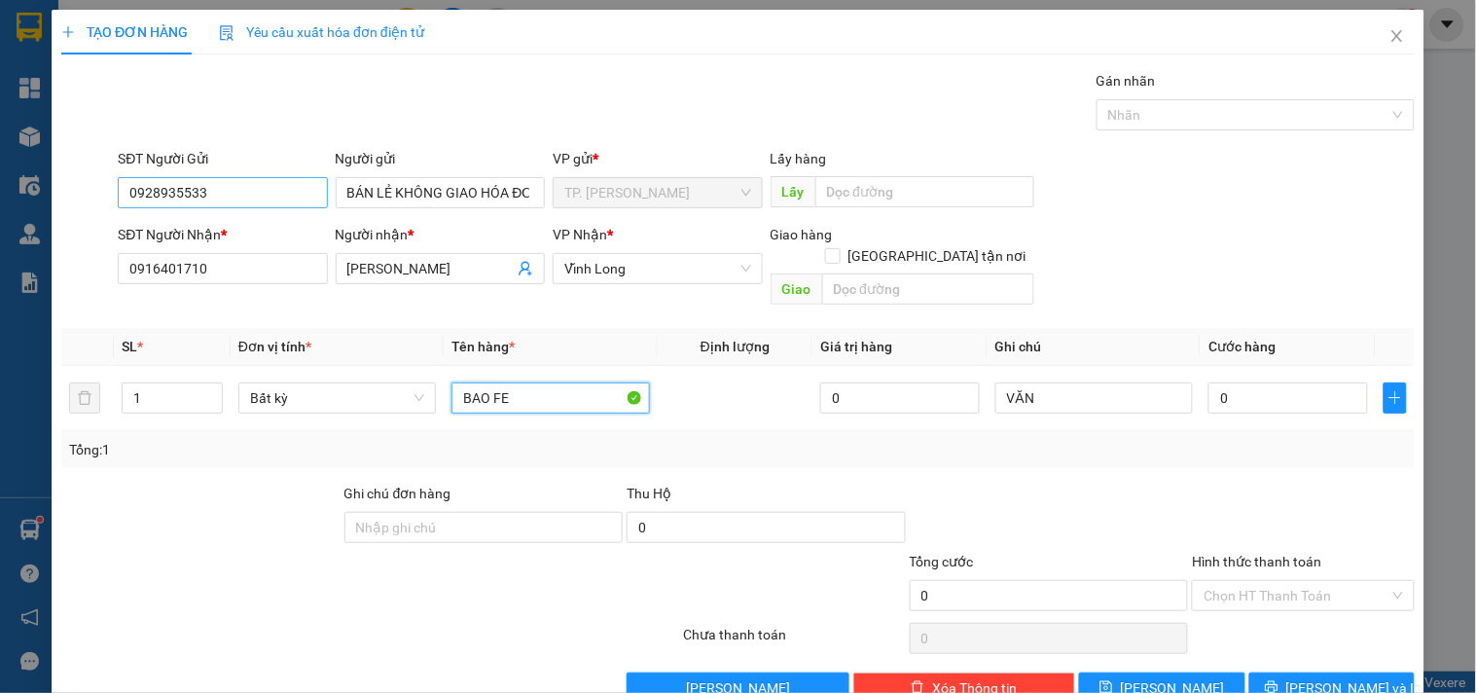
type input "BAO FE"
click at [231, 183] on input "0928935533" at bounding box center [222, 192] width 209 height 31
type input "0"
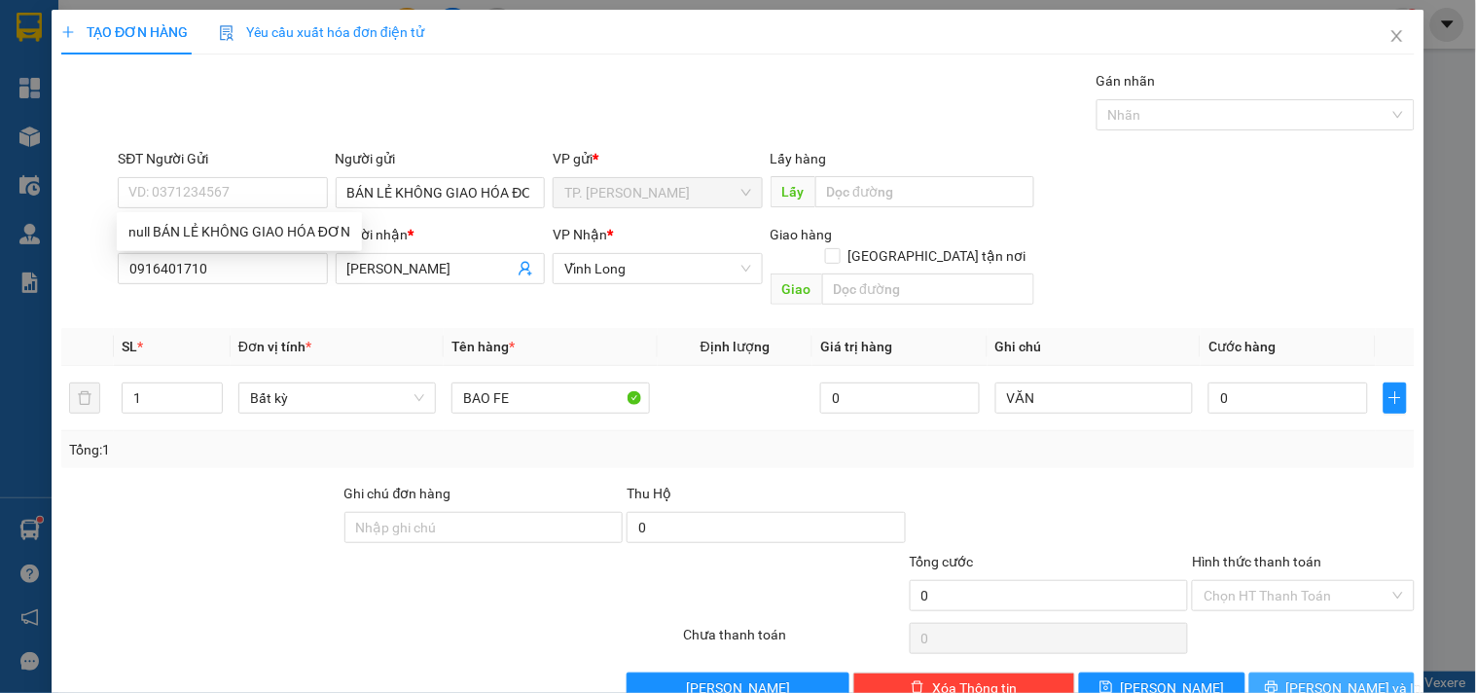
click at [1339, 677] on span "[PERSON_NAME] và In" at bounding box center [1355, 687] width 136 height 21
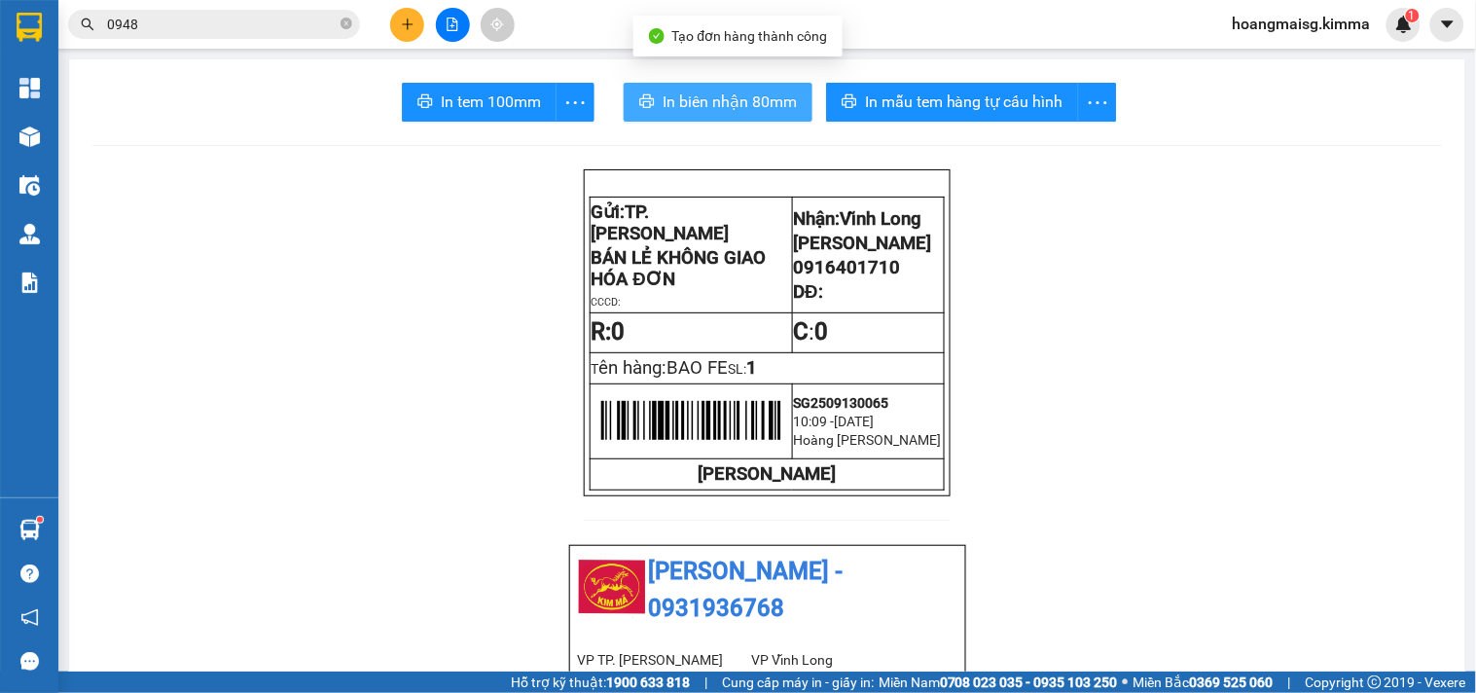
click at [732, 91] on span "In biên nhận 80mm" at bounding box center [730, 102] width 134 height 24
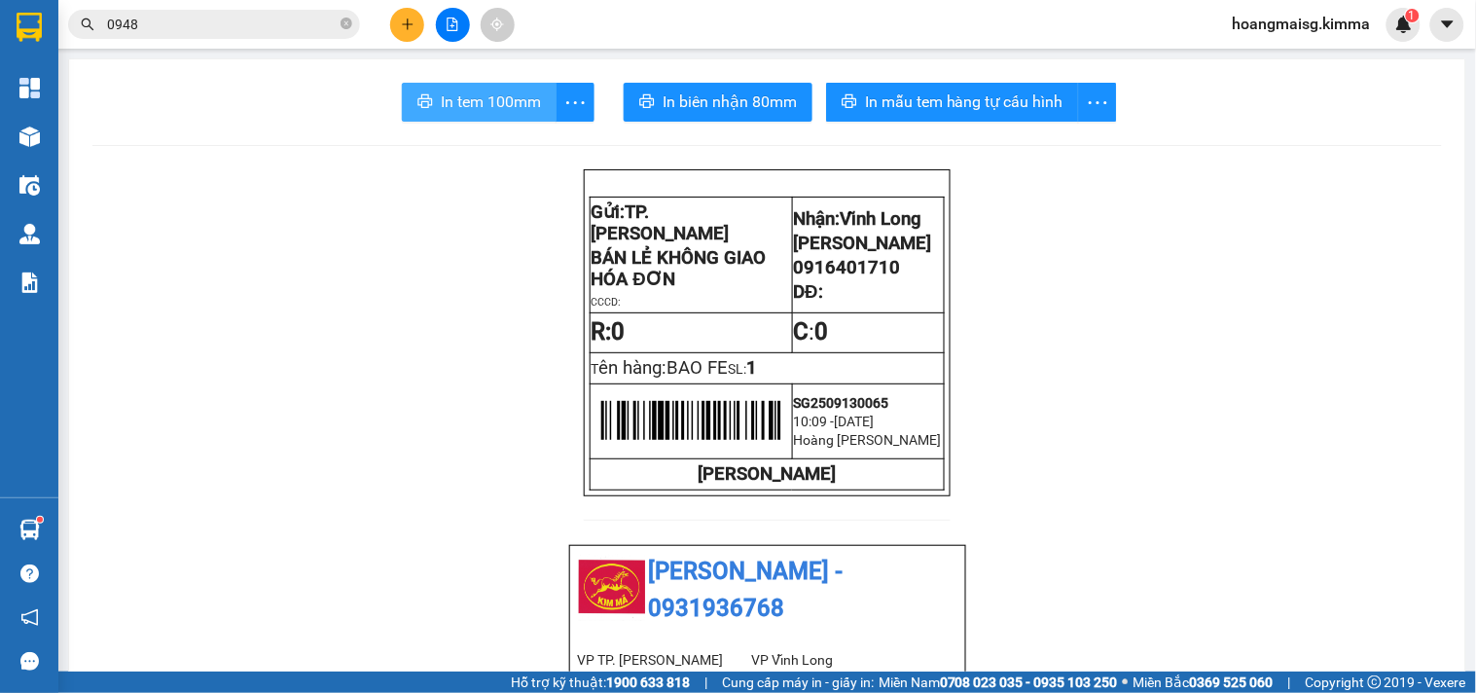
click at [498, 103] on span "In tem 100mm" at bounding box center [491, 102] width 100 height 24
click at [402, 30] on icon "plus" at bounding box center [408, 25] width 14 height 14
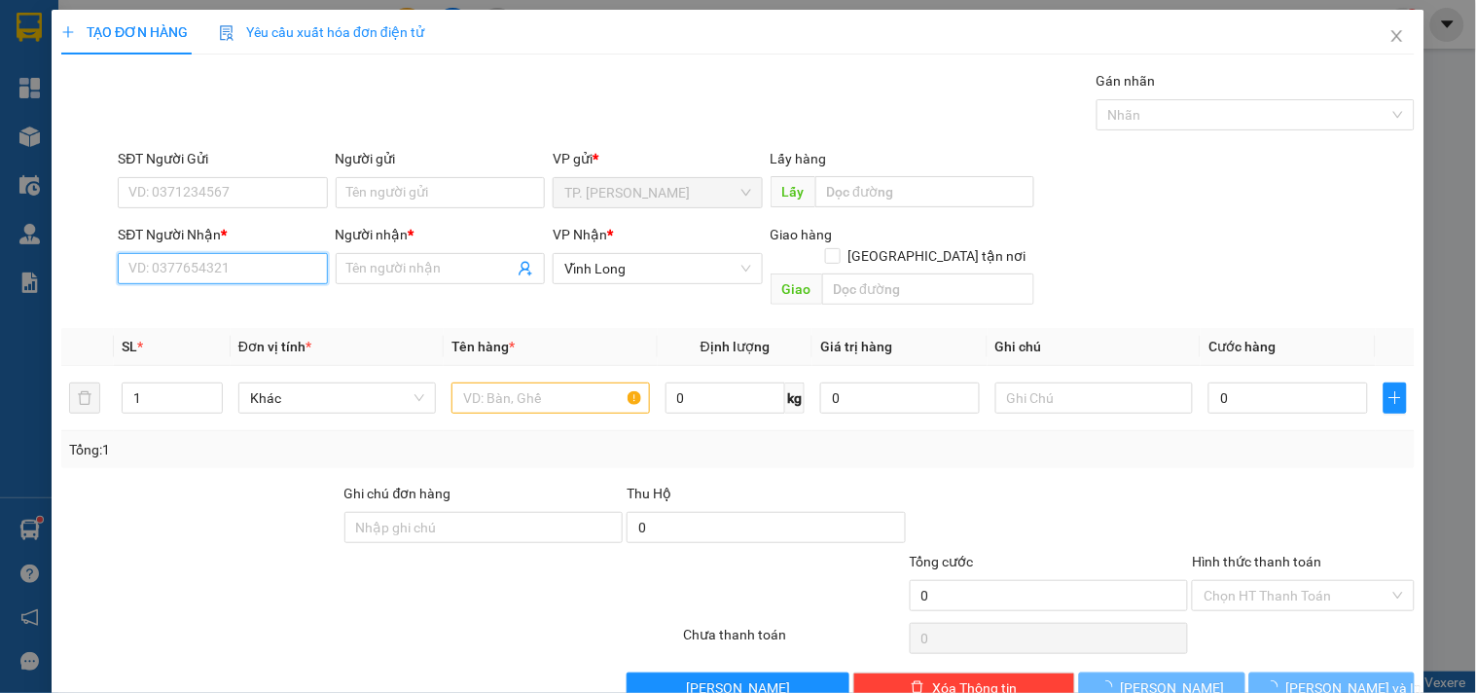
click at [247, 273] on input "SĐT Người Nhận *" at bounding box center [222, 268] width 209 height 31
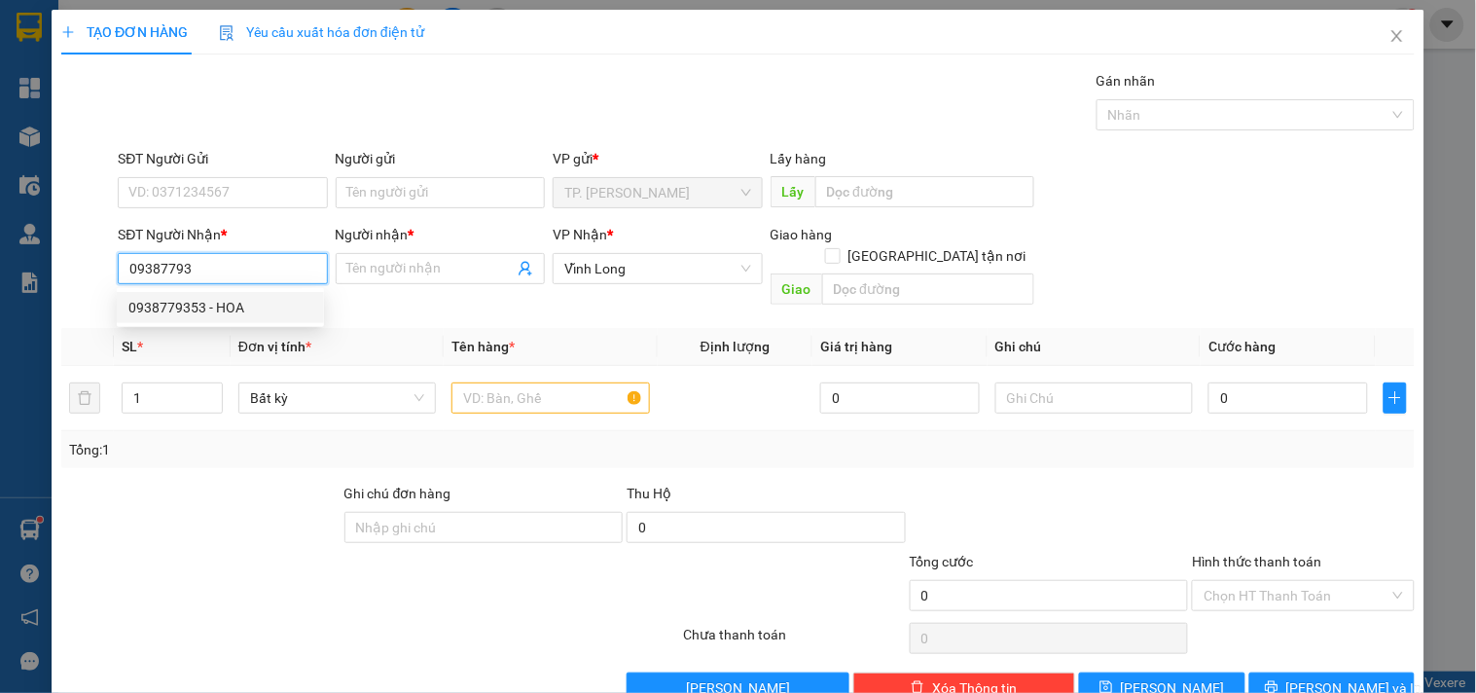
click at [232, 299] on div "0938779353 - HOA" at bounding box center [220, 307] width 184 height 21
type input "0938779353"
type input "HOA"
type input "0938779353"
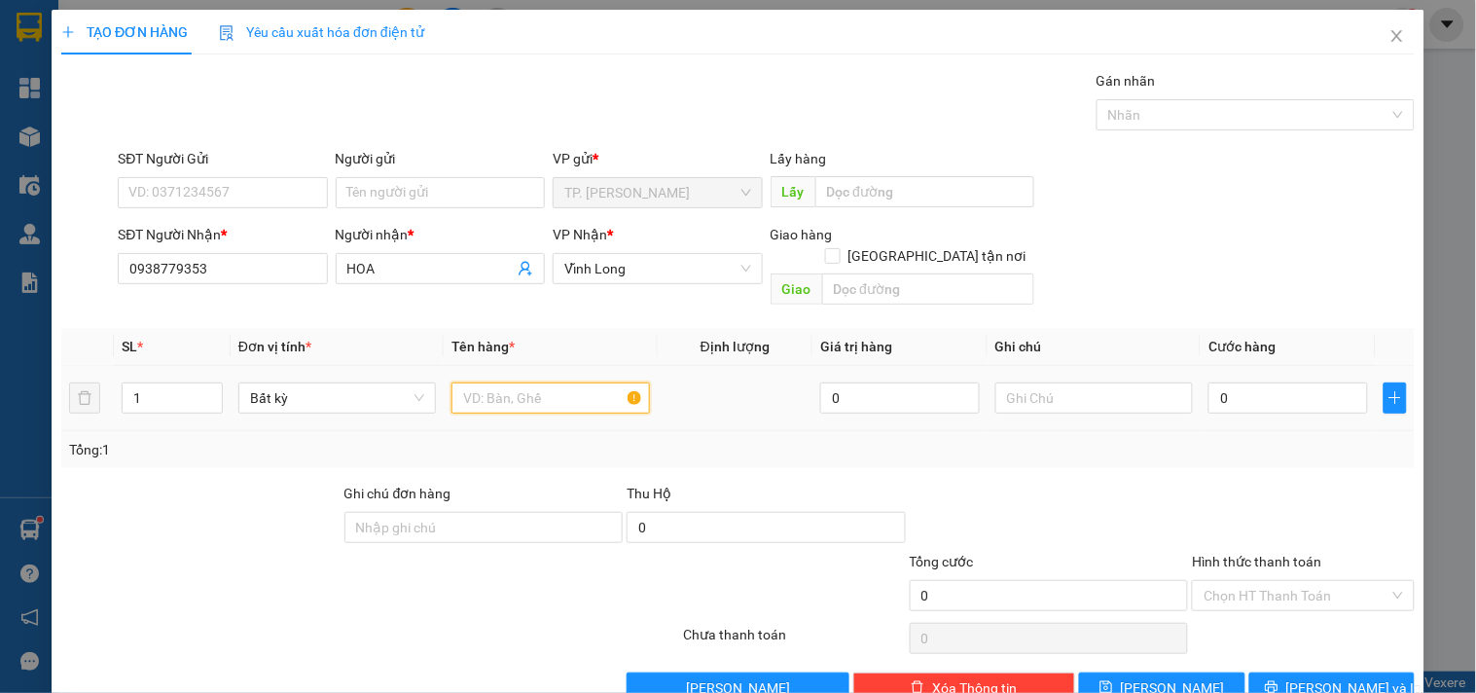
click at [532, 383] on input "text" at bounding box center [551, 398] width 198 height 31
click at [1038, 383] on input "text" at bounding box center [1095, 398] width 198 height 31
type input "VĂN"
drag, startPoint x: 524, startPoint y: 412, endPoint x: 529, endPoint y: 382, distance: 30.7
click at [524, 404] on div "SL * Đơn vị tính * Tên hàng * Định lượng Giá trị hàng Ghi chú Cước hàng 1 Bất k…" at bounding box center [738, 398] width 1354 height 140
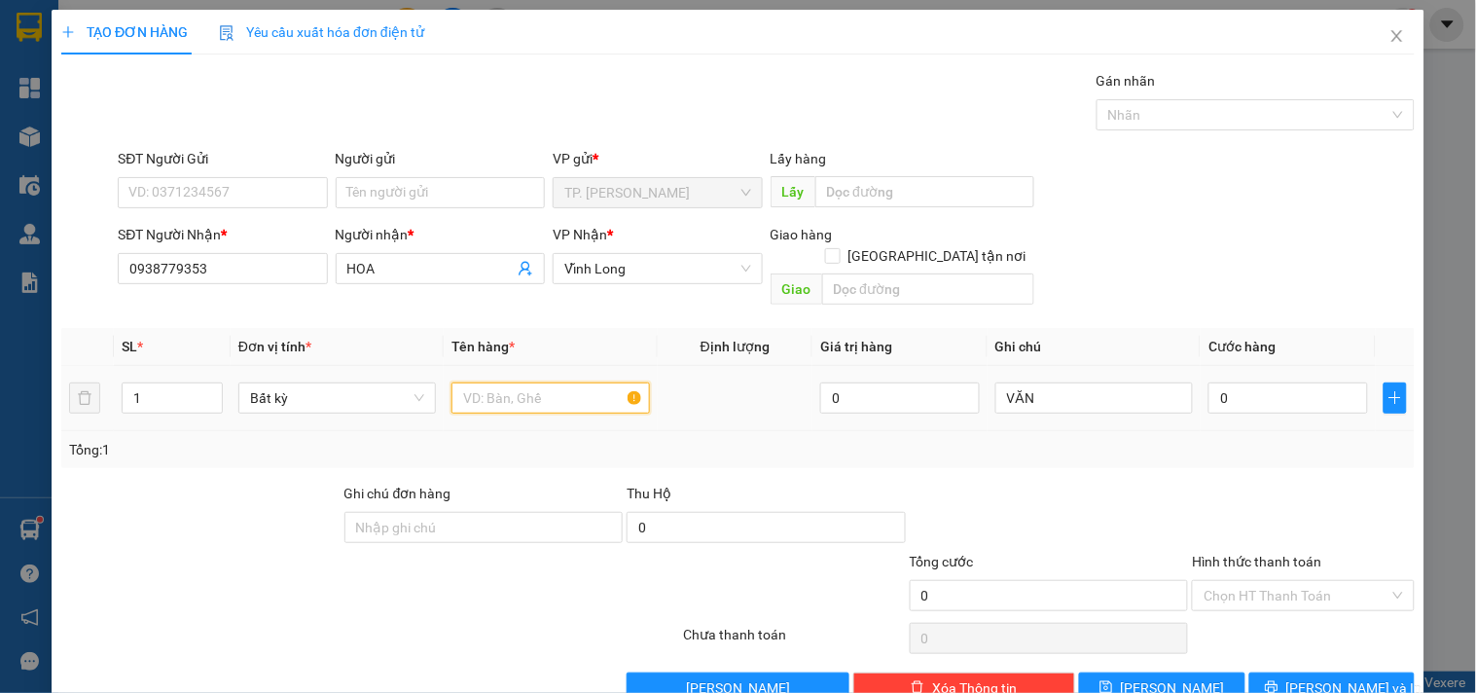
click at [529, 383] on input "text" at bounding box center [551, 398] width 198 height 31
type input "G"
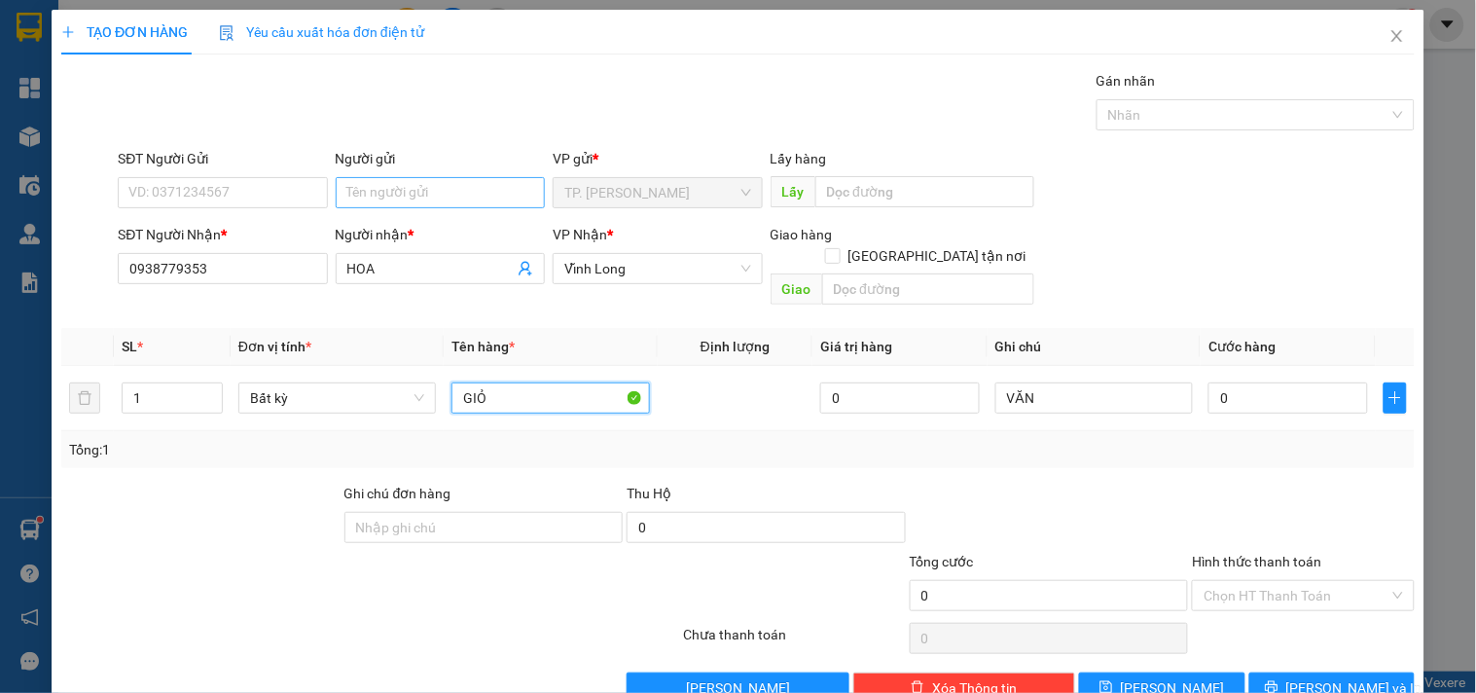
type input "GIỎ"
click at [438, 182] on input "Người gửi" at bounding box center [440, 192] width 209 height 31
type input "B"
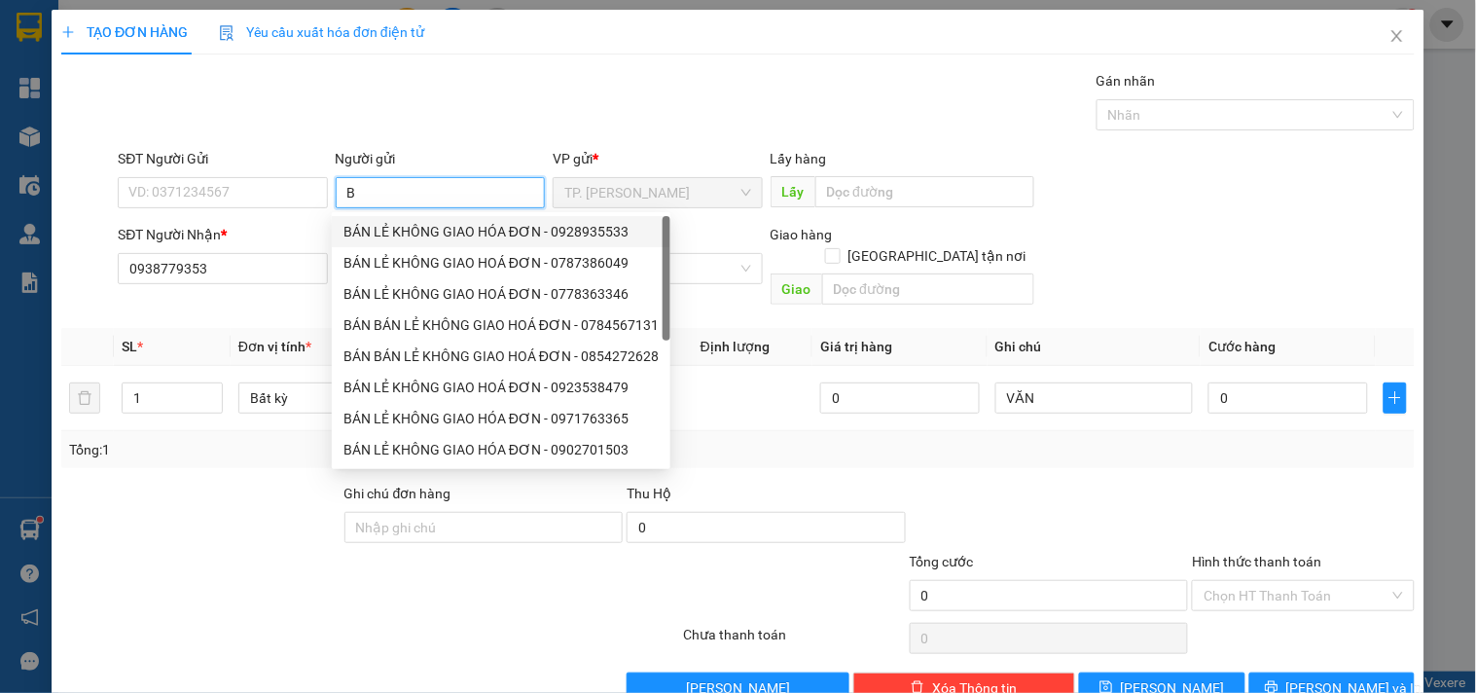
click at [419, 225] on div "BÁN LẺ KHÔNG GIAO HÓA ĐƠN - 0928935533" at bounding box center [501, 231] width 315 height 21
type input "0928935533"
type input "BÁN LẺ KHÔNG GIAO HÓA ĐƠN"
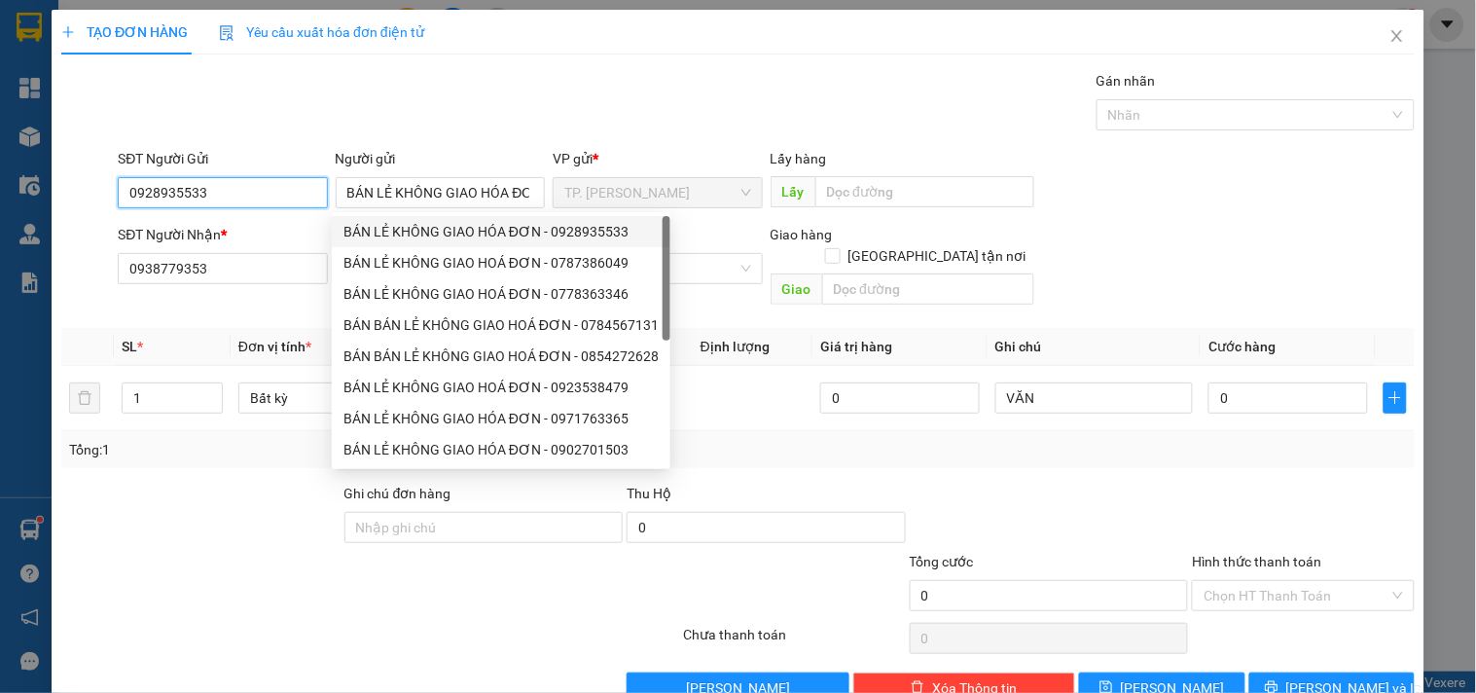
click at [309, 204] on input "0928935533" at bounding box center [222, 192] width 209 height 31
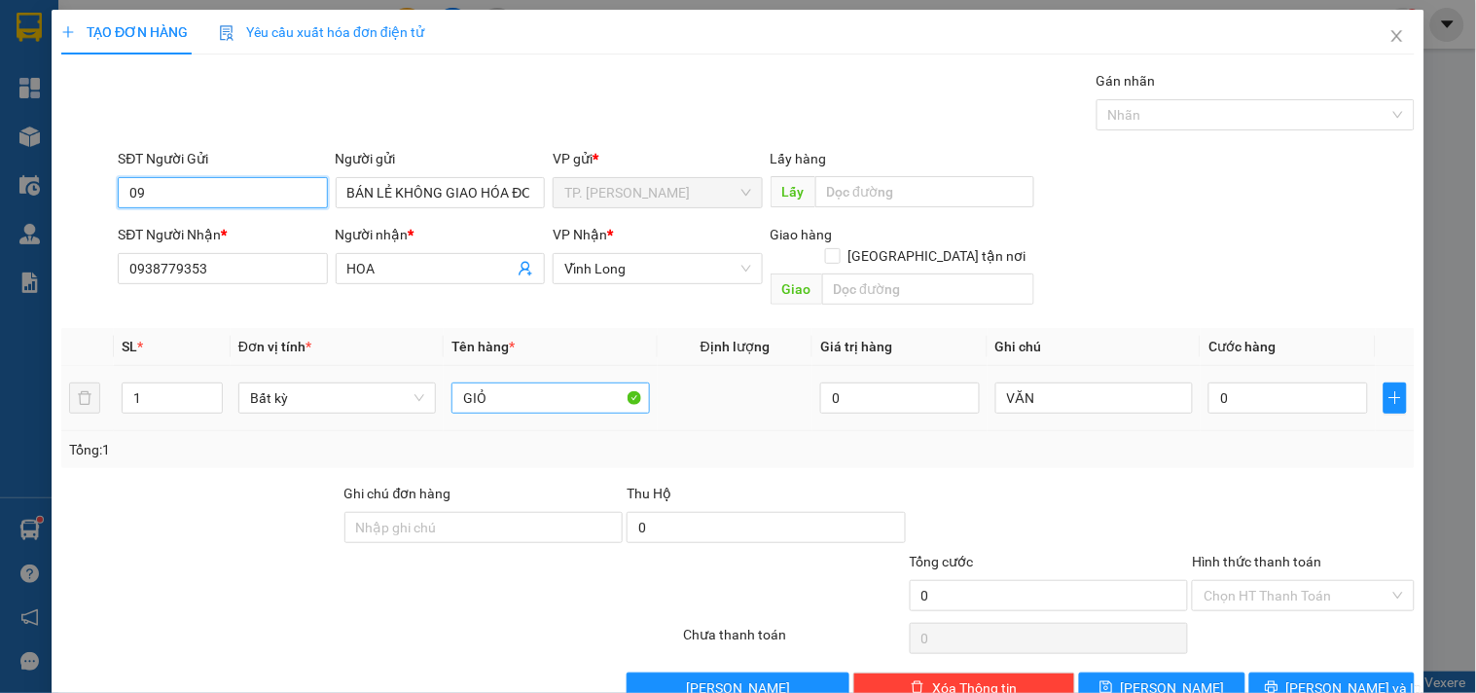
type input "0"
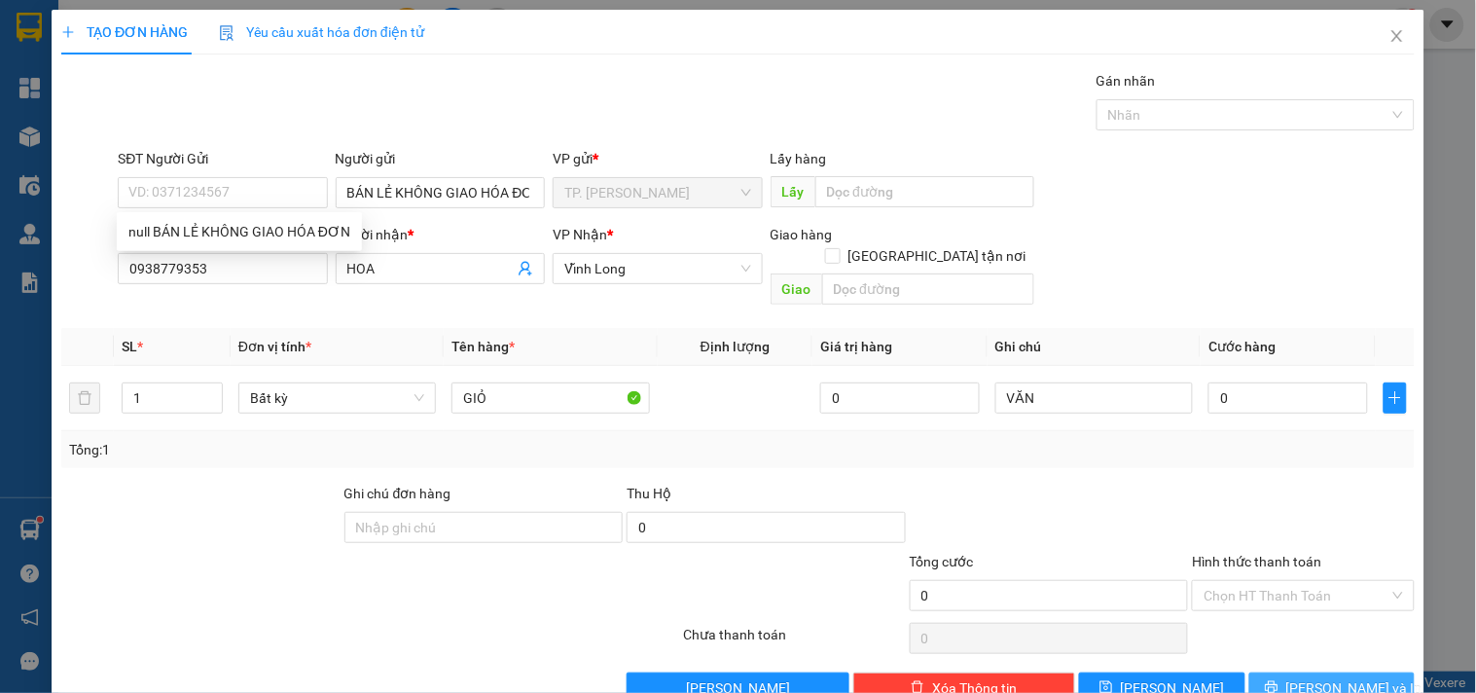
click at [1262, 673] on button "[PERSON_NAME] và In" at bounding box center [1332, 688] width 165 height 31
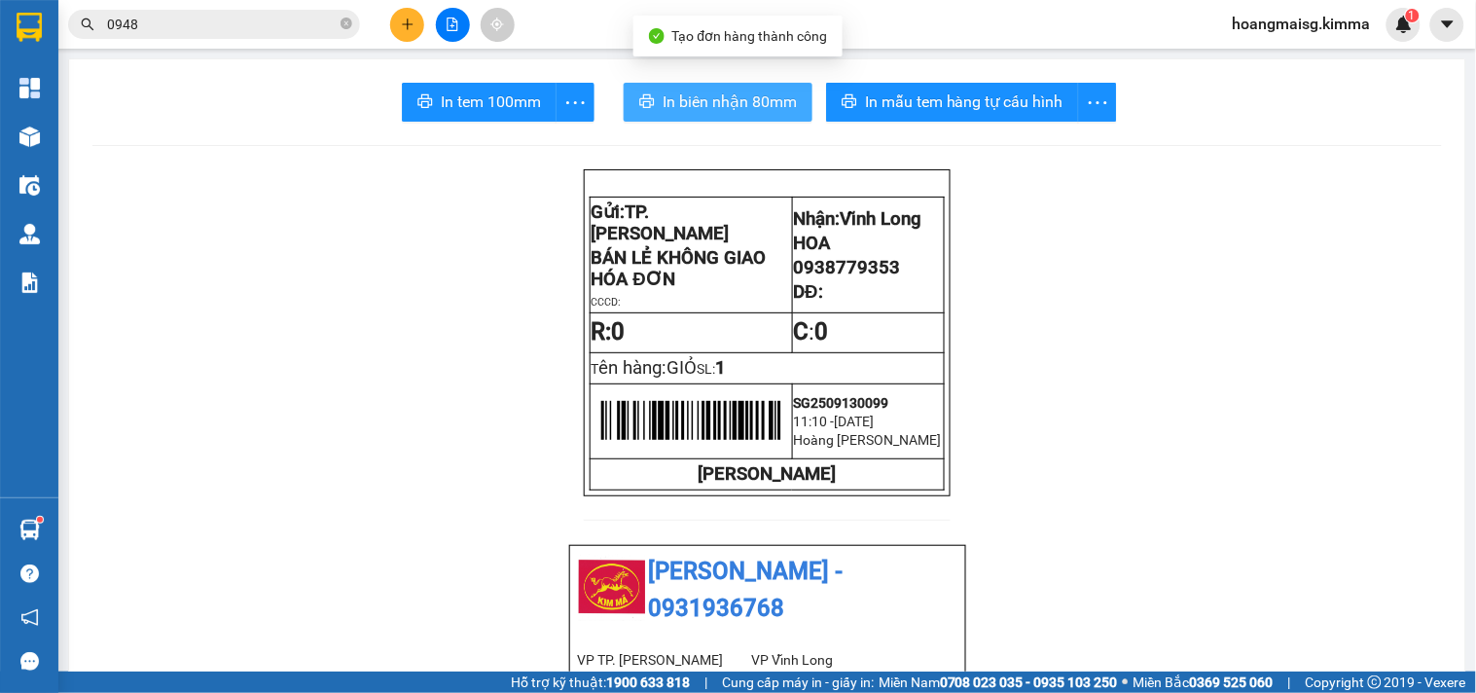
click at [695, 103] on span "In biên nhận 80mm" at bounding box center [730, 102] width 134 height 24
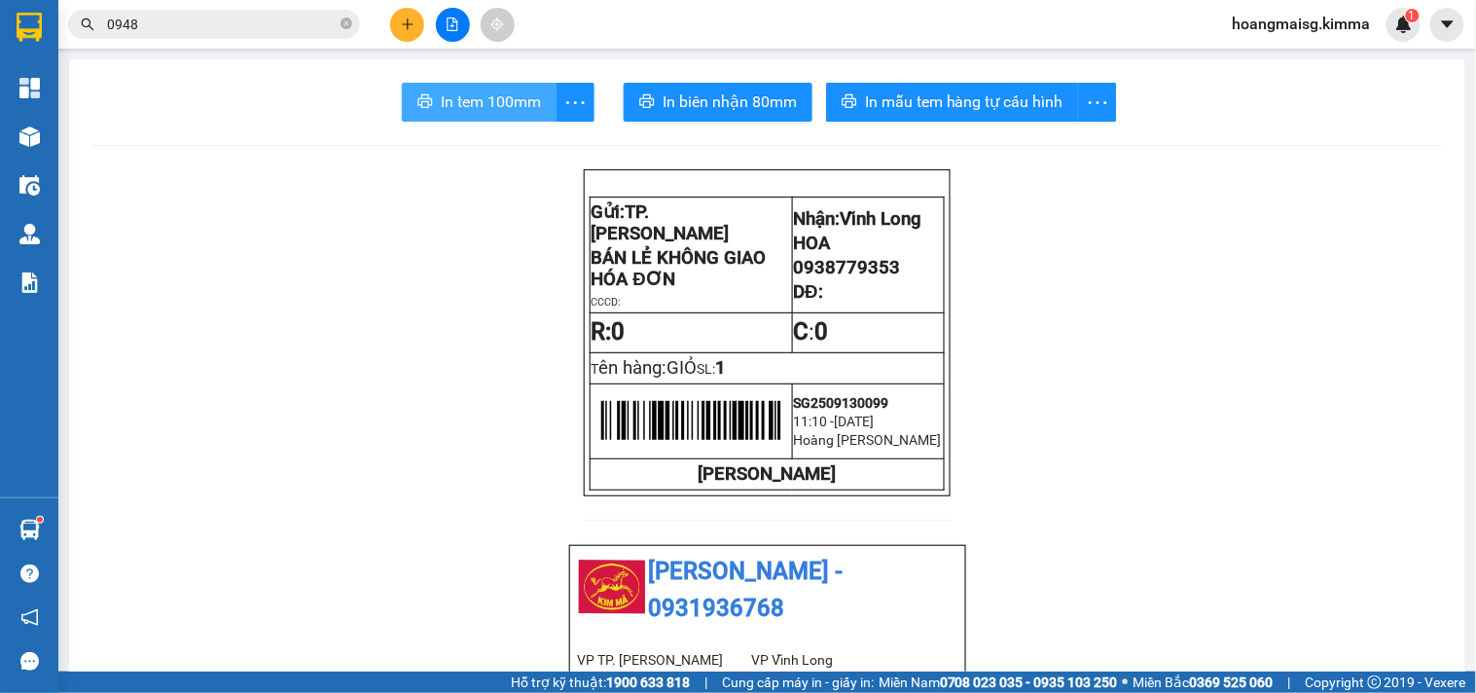
click at [504, 94] on span "In tem 100mm" at bounding box center [491, 102] width 100 height 24
click at [348, 26] on icon "close-circle" at bounding box center [347, 24] width 12 height 12
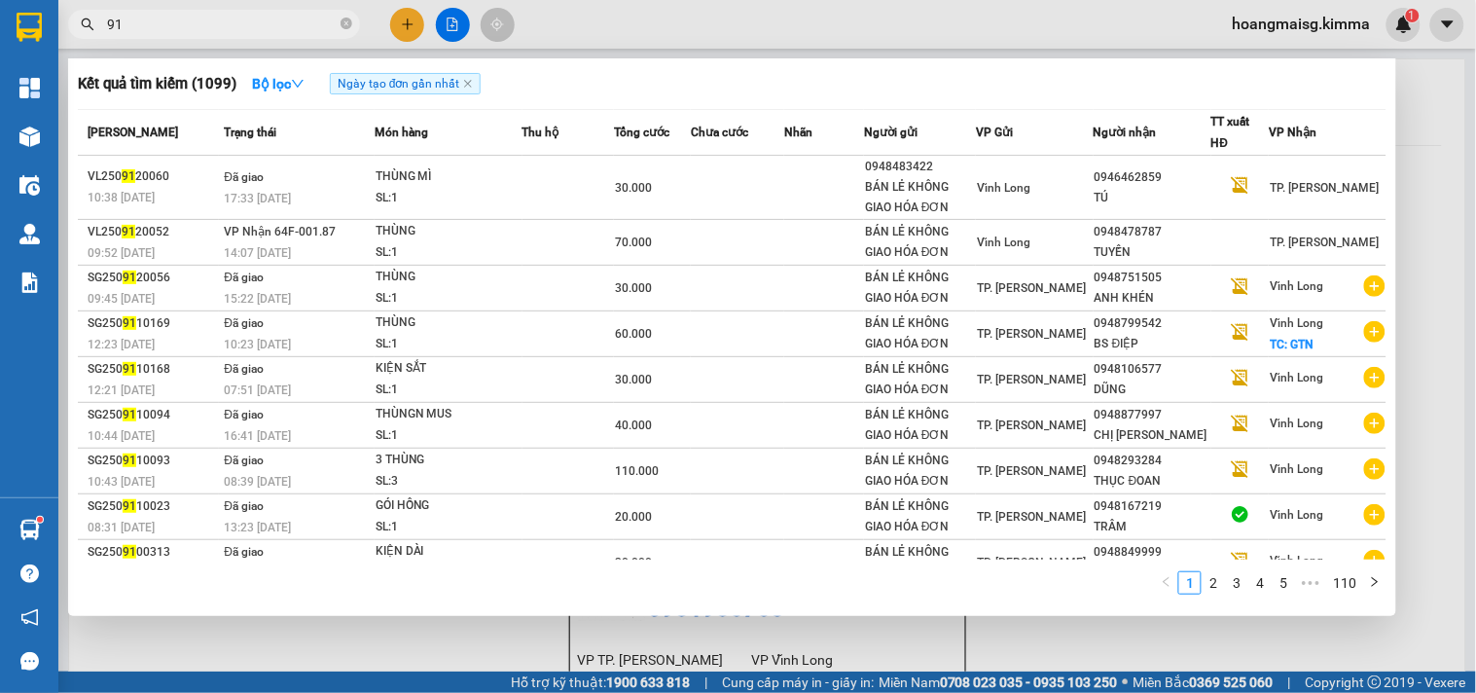
type input "918"
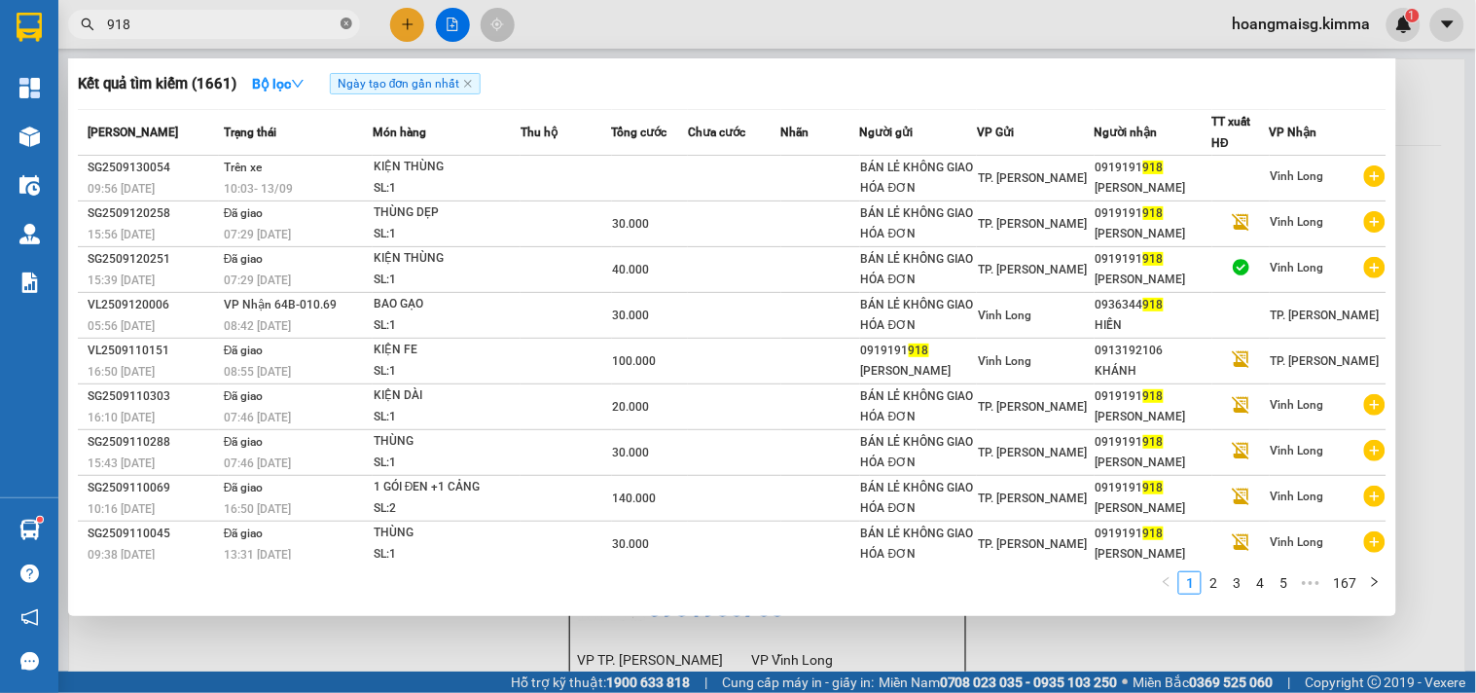
click at [346, 19] on icon "close-circle" at bounding box center [347, 24] width 12 height 12
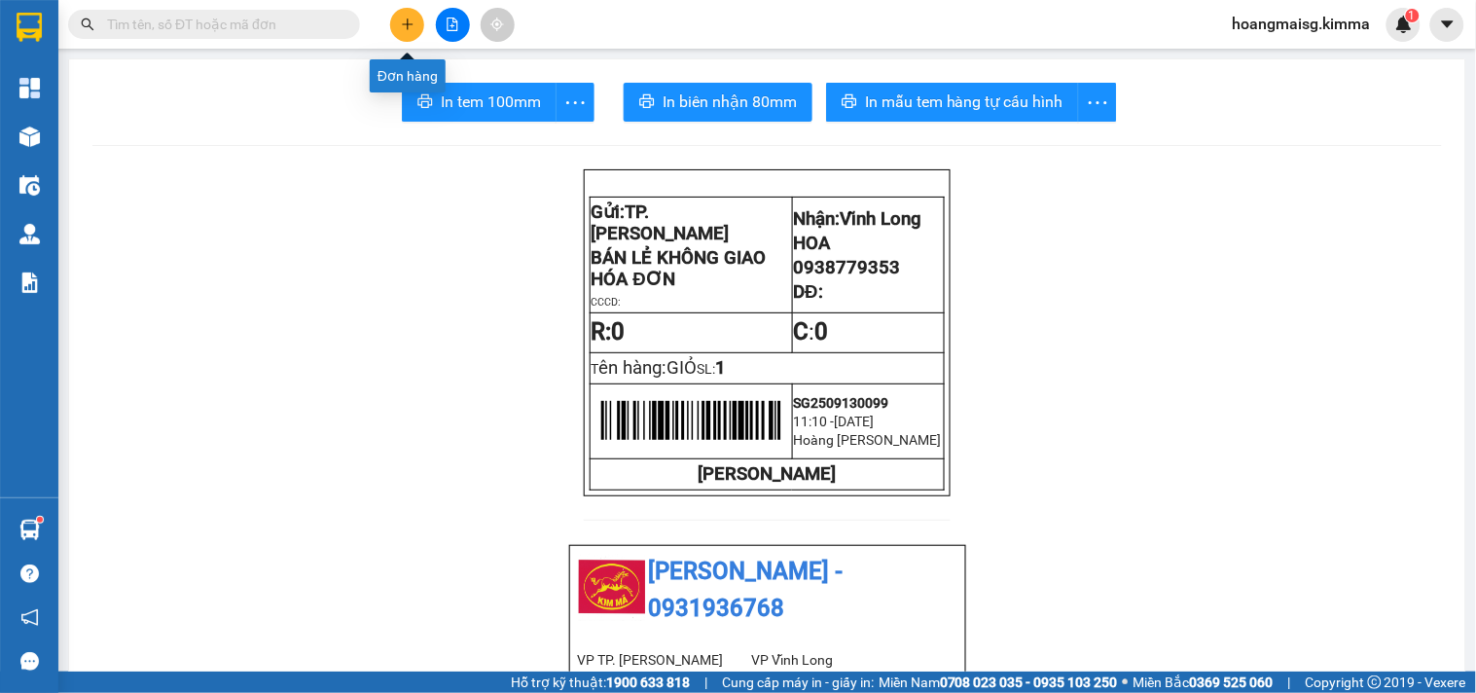
click at [404, 18] on icon "plus" at bounding box center [408, 25] width 14 height 14
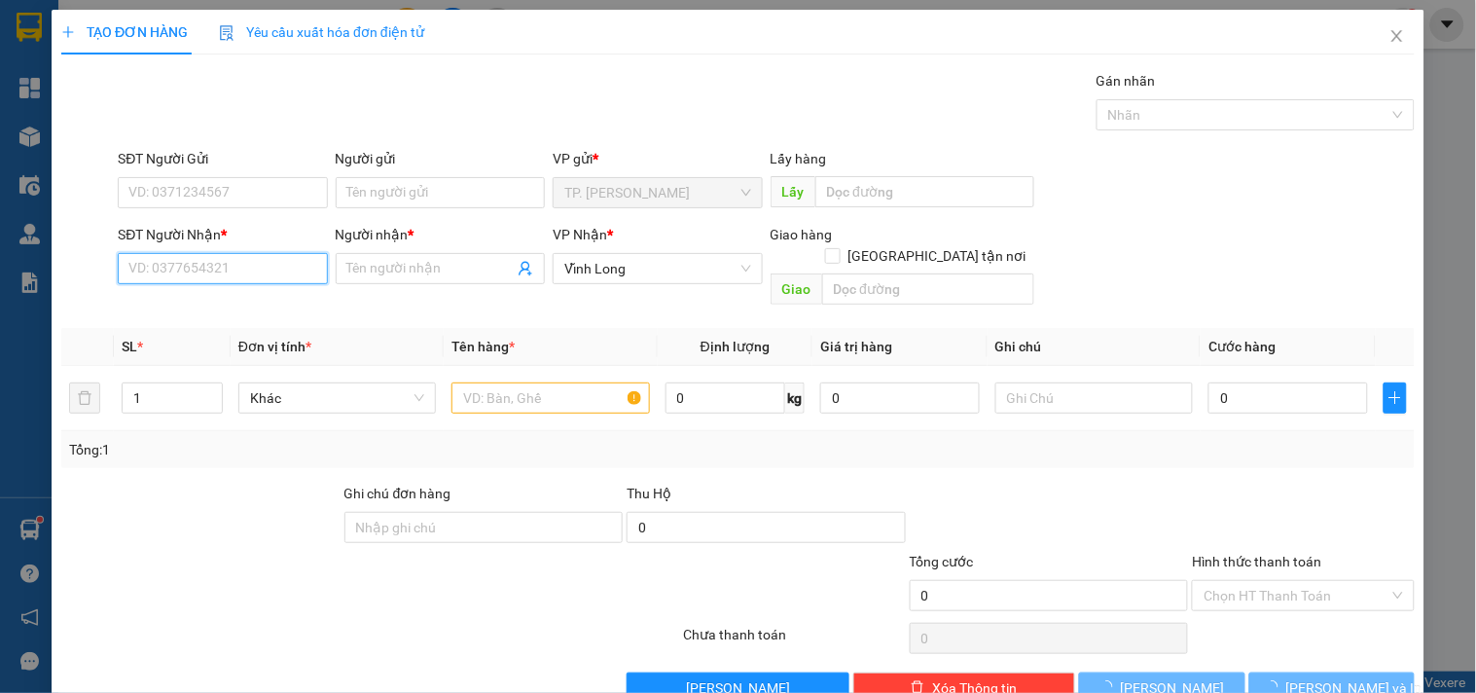
click at [214, 267] on input "SĐT Người Nhận *" at bounding box center [222, 268] width 209 height 31
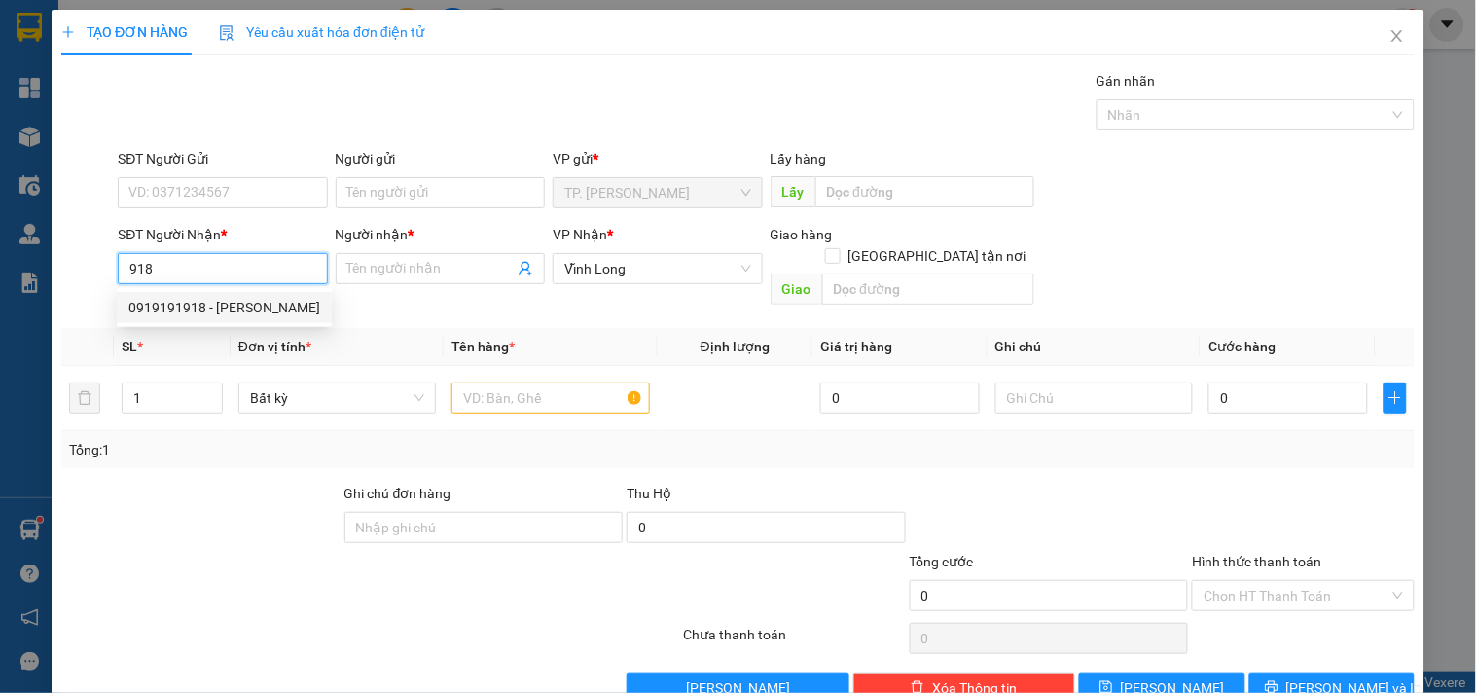
click at [162, 312] on div "0919191918 - [PERSON_NAME]" at bounding box center [224, 307] width 192 height 21
type input "0919191918"
type input "[PERSON_NAME]"
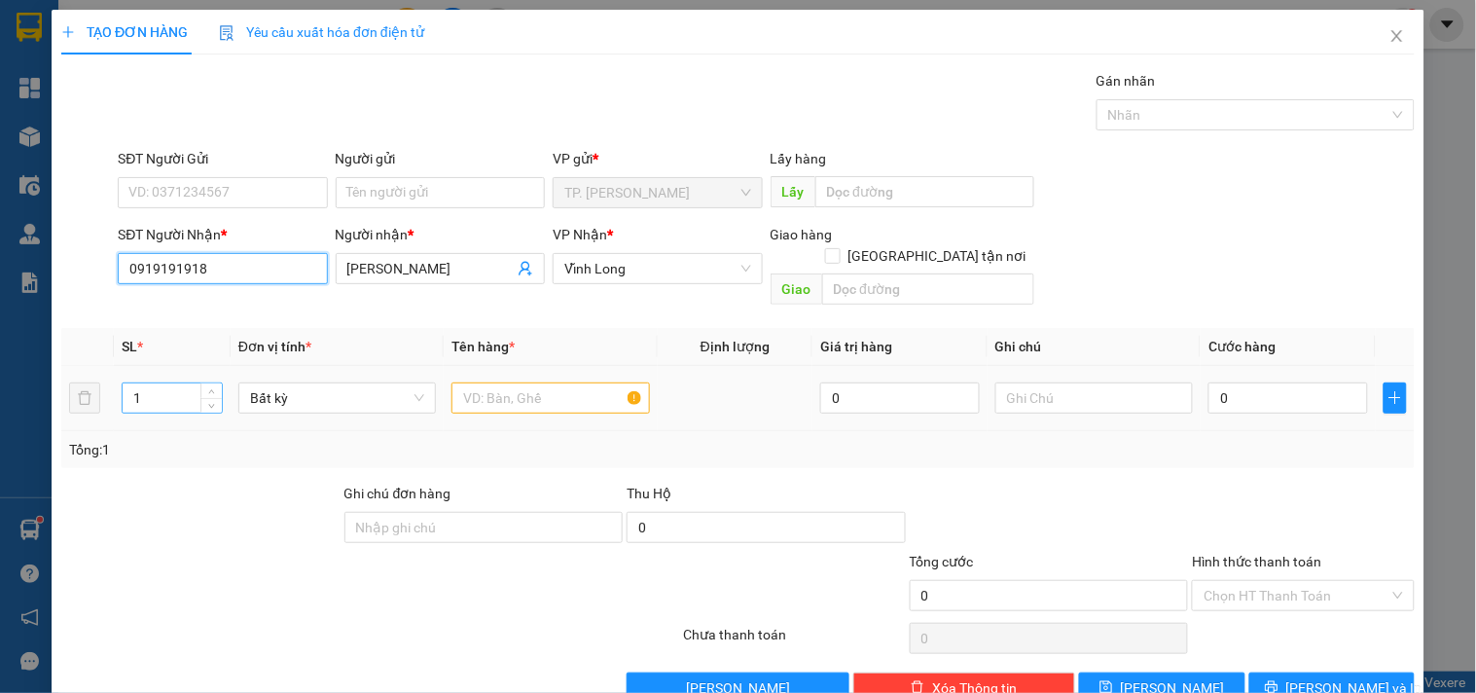
type input "0919191918"
click at [165, 383] on input "1" at bounding box center [172, 397] width 99 height 29
type input "2"
click at [481, 379] on div at bounding box center [551, 398] width 198 height 39
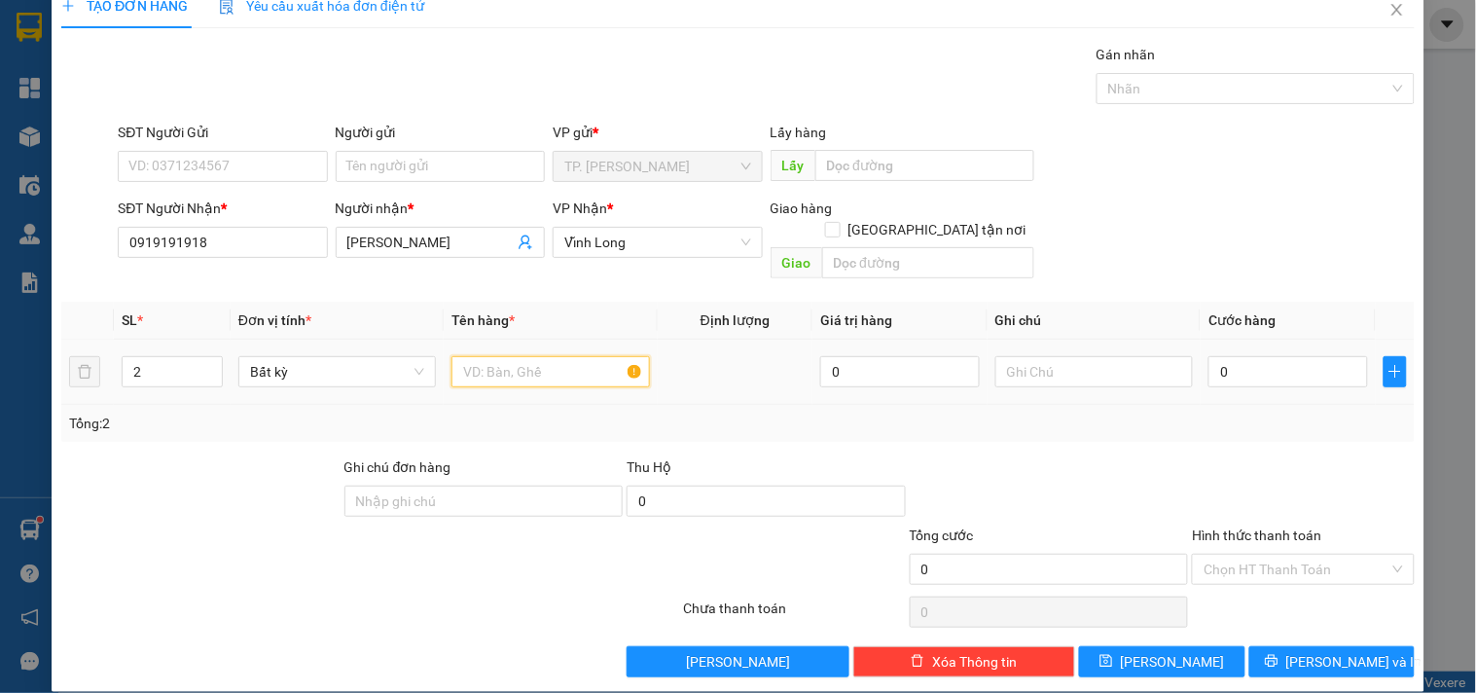
click at [481, 360] on input "text" at bounding box center [551, 371] width 198 height 31
type input "THÙNG +GÓI ĐEN"
type input "V"
type input "VAWEN"
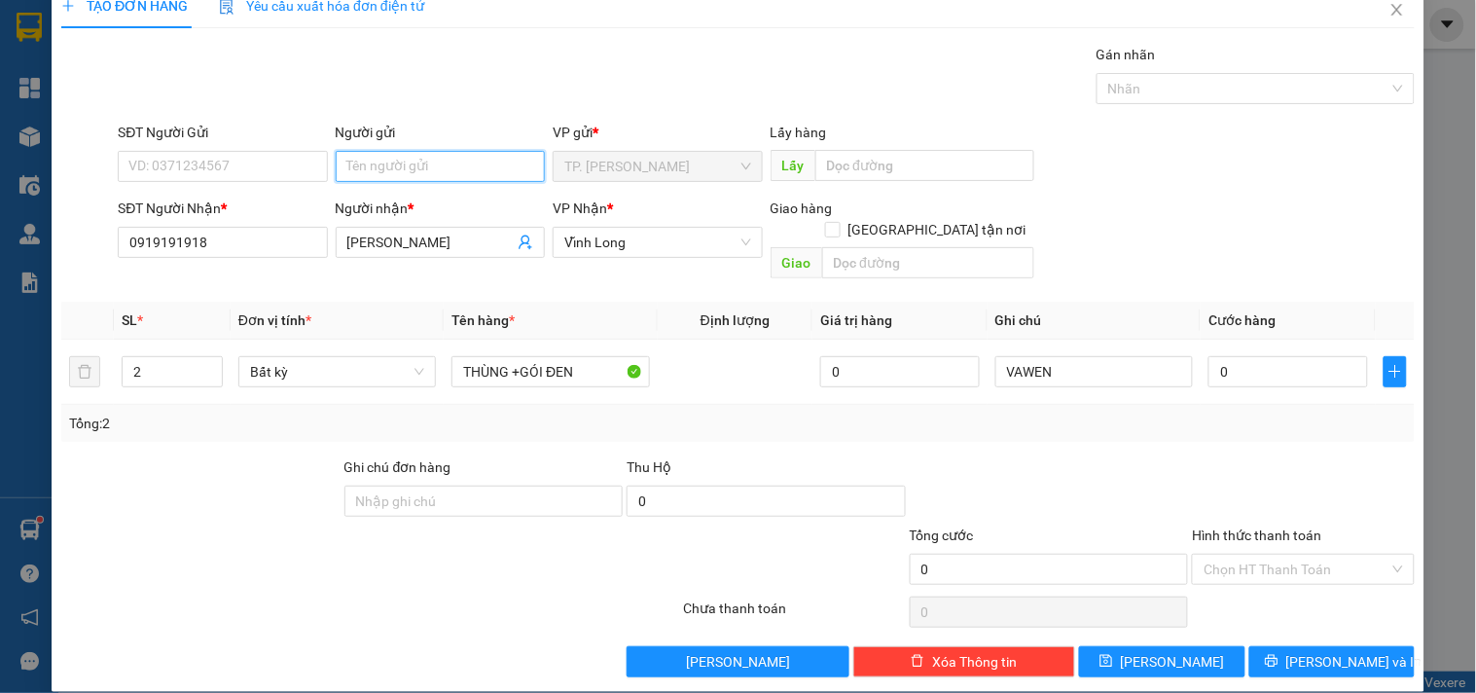
click at [426, 168] on input "Người gửi" at bounding box center [440, 166] width 209 height 31
type input "B"
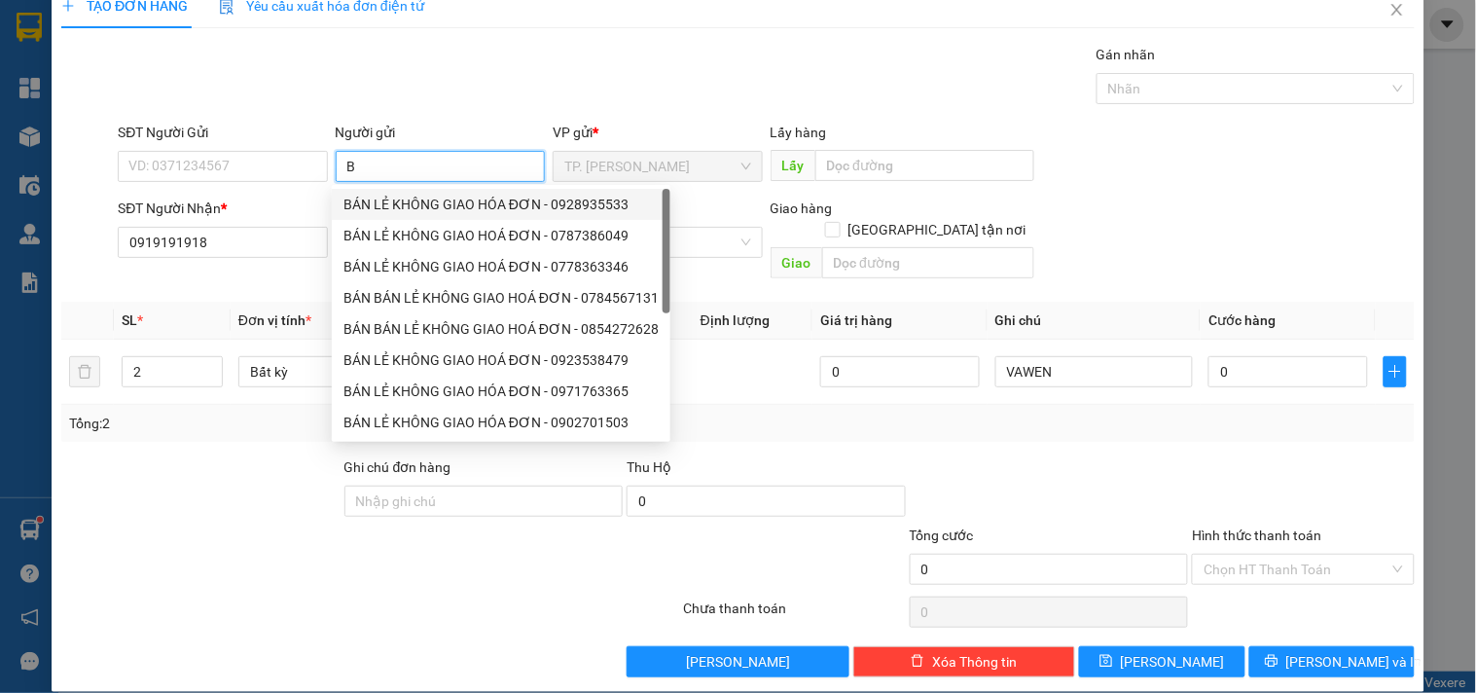
click at [403, 200] on div "BÁN LẺ KHÔNG GIAO HÓA ĐƠN - 0928935533" at bounding box center [501, 204] width 315 height 21
type input "0928935533"
type input "BÁN LẺ KHÔNG GIAO HÓA ĐƠN"
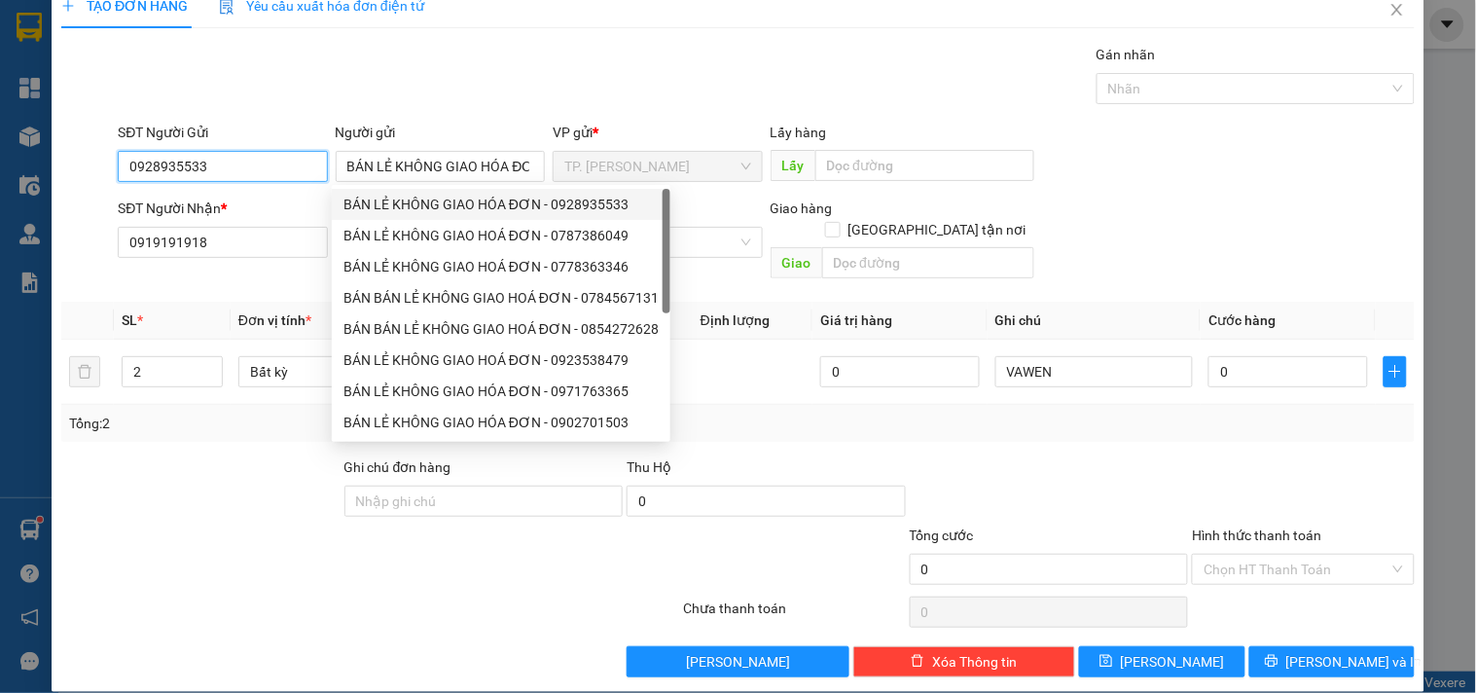
click at [274, 164] on input "0928935533" at bounding box center [222, 166] width 209 height 31
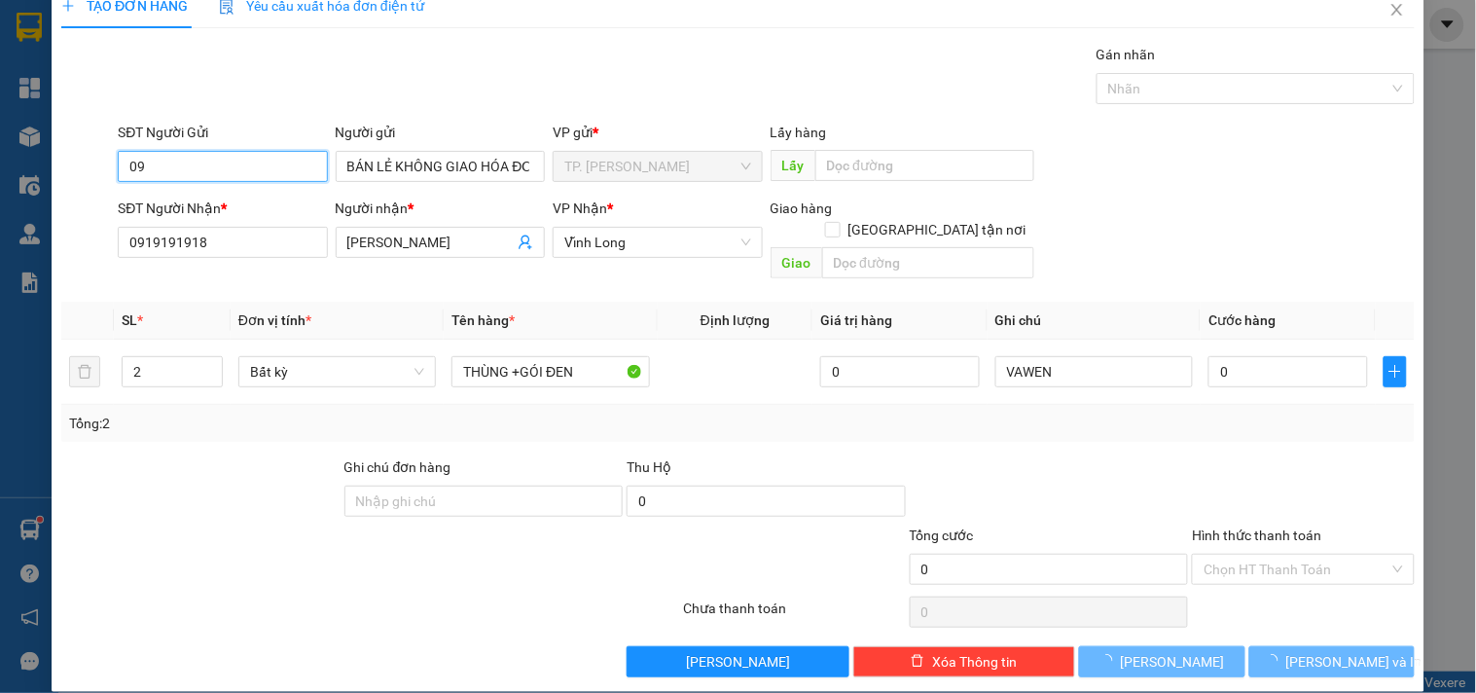
type input "0"
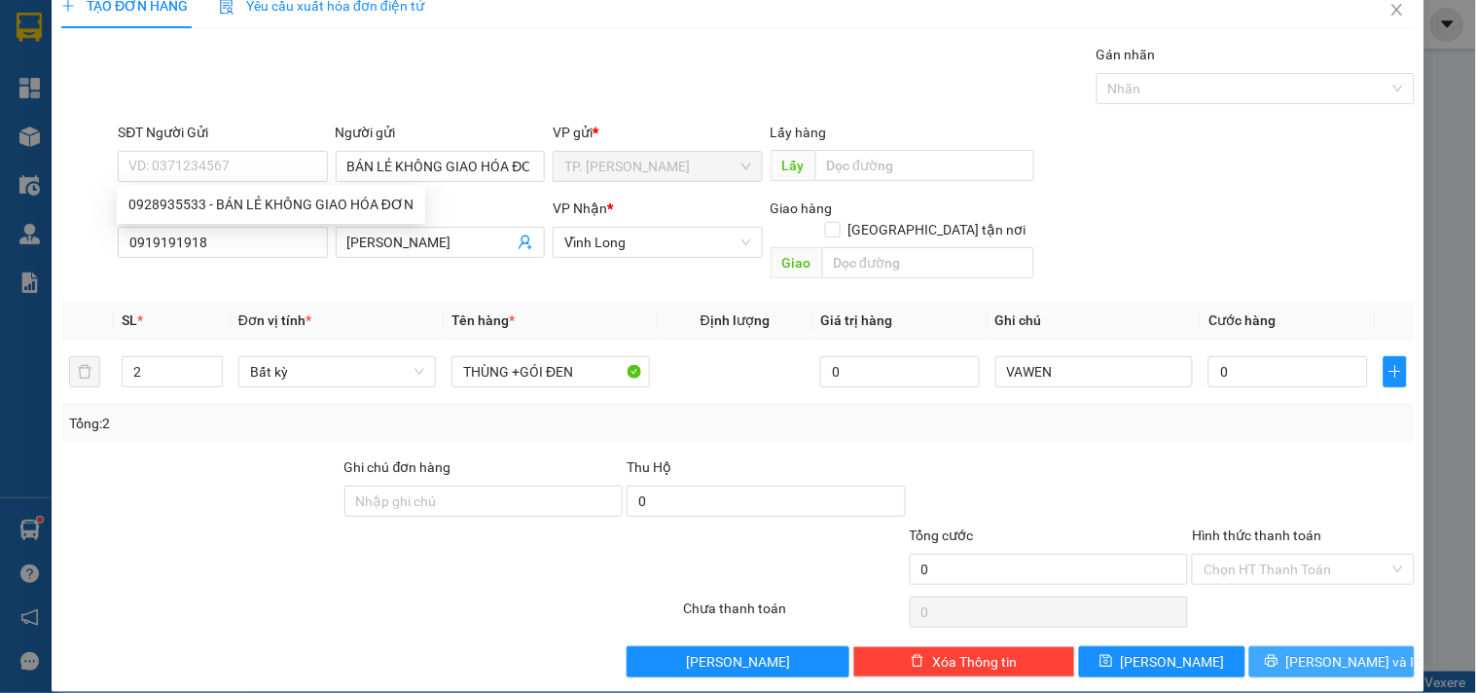
click at [1315, 651] on span "[PERSON_NAME] và In" at bounding box center [1355, 661] width 136 height 21
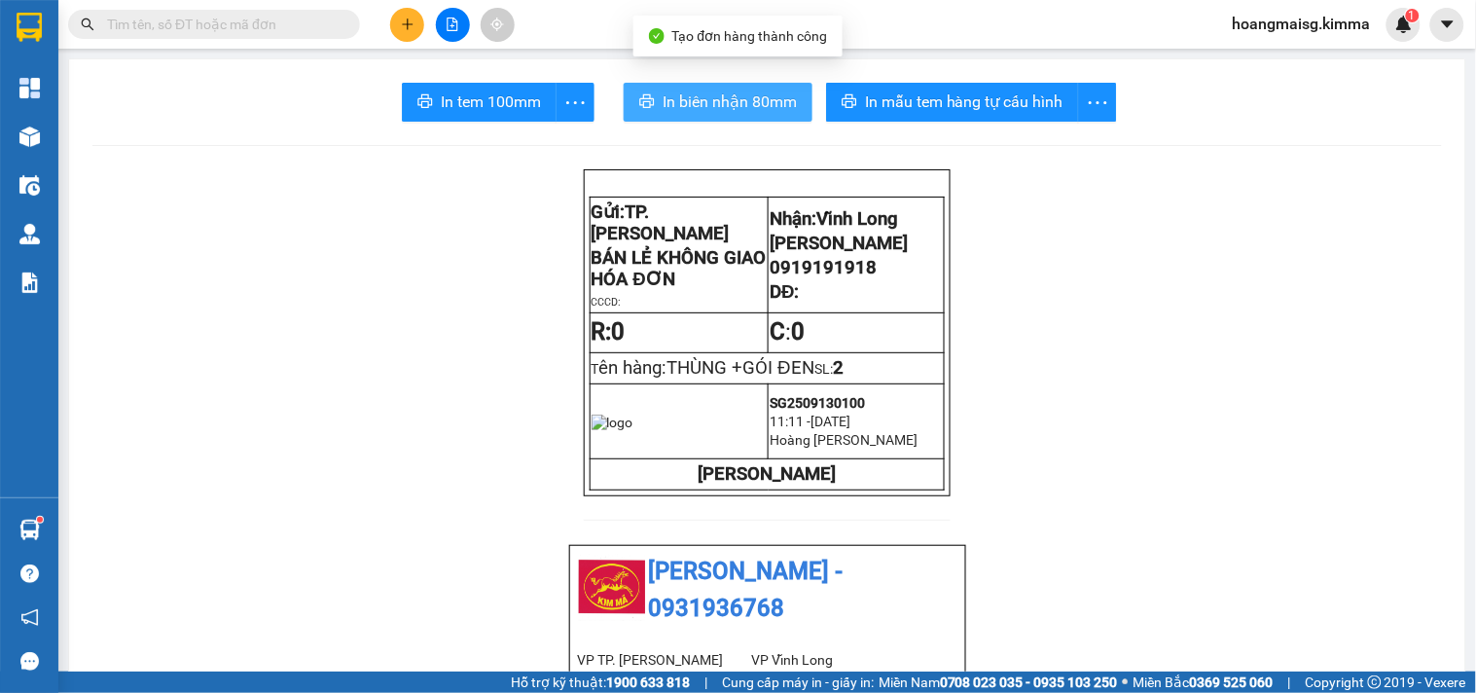
click at [685, 113] on span "In biên nhận 80mm" at bounding box center [730, 102] width 134 height 24
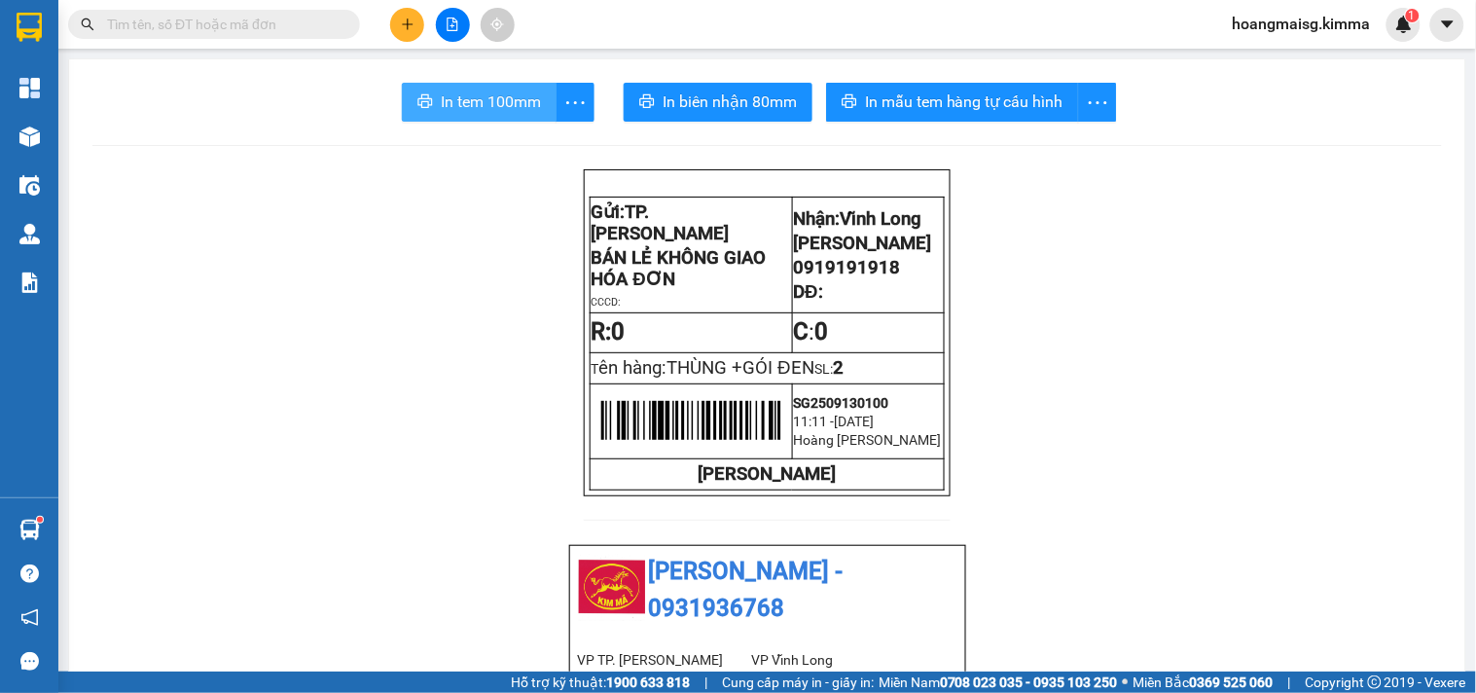
click at [467, 101] on span "In tem 100mm" at bounding box center [491, 102] width 100 height 24
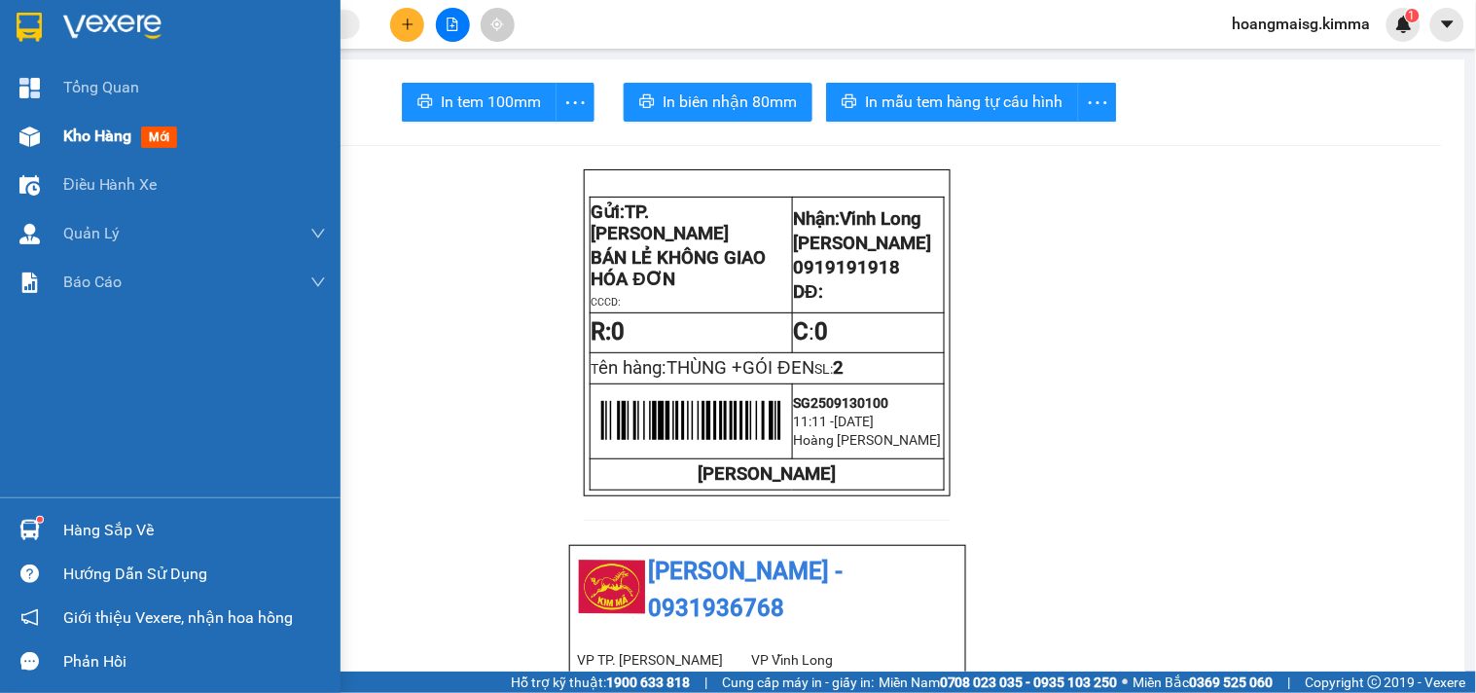
click at [33, 146] on img at bounding box center [29, 137] width 20 height 20
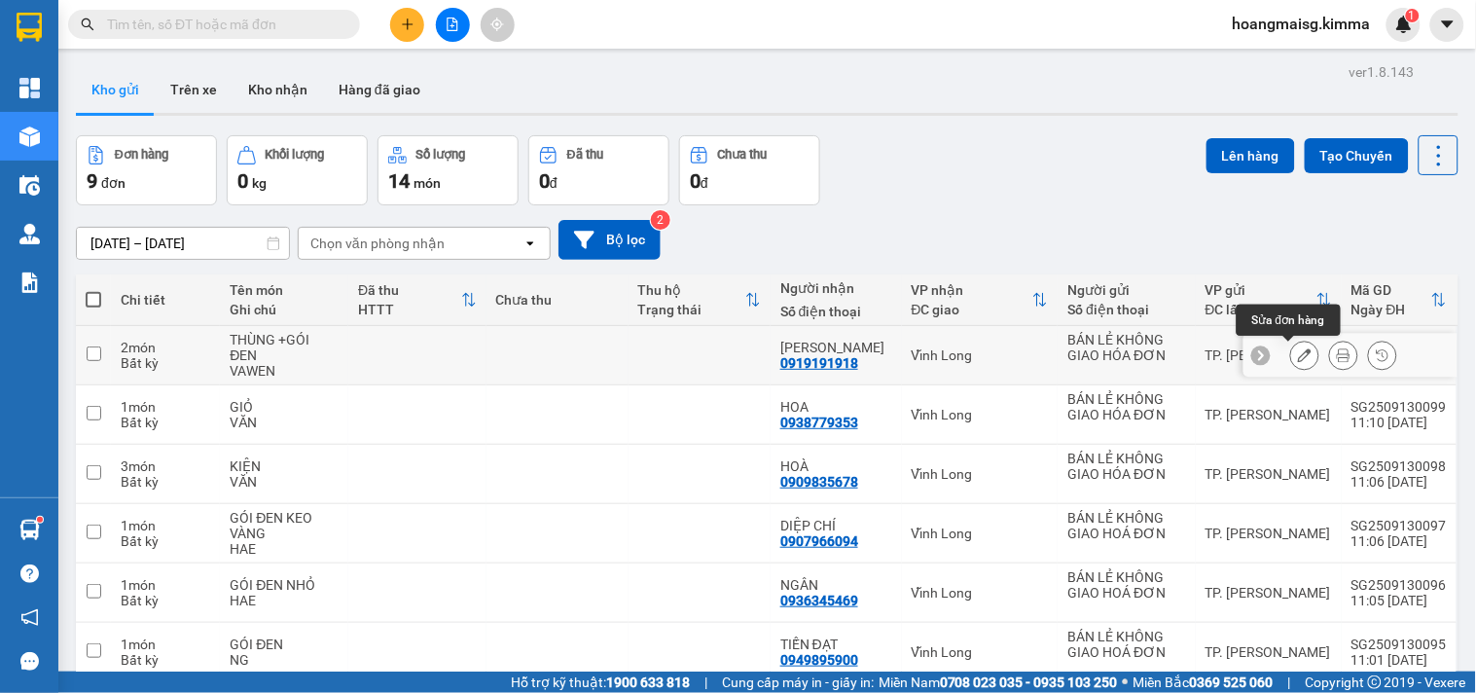
click at [1298, 351] on icon at bounding box center [1305, 355] width 14 height 14
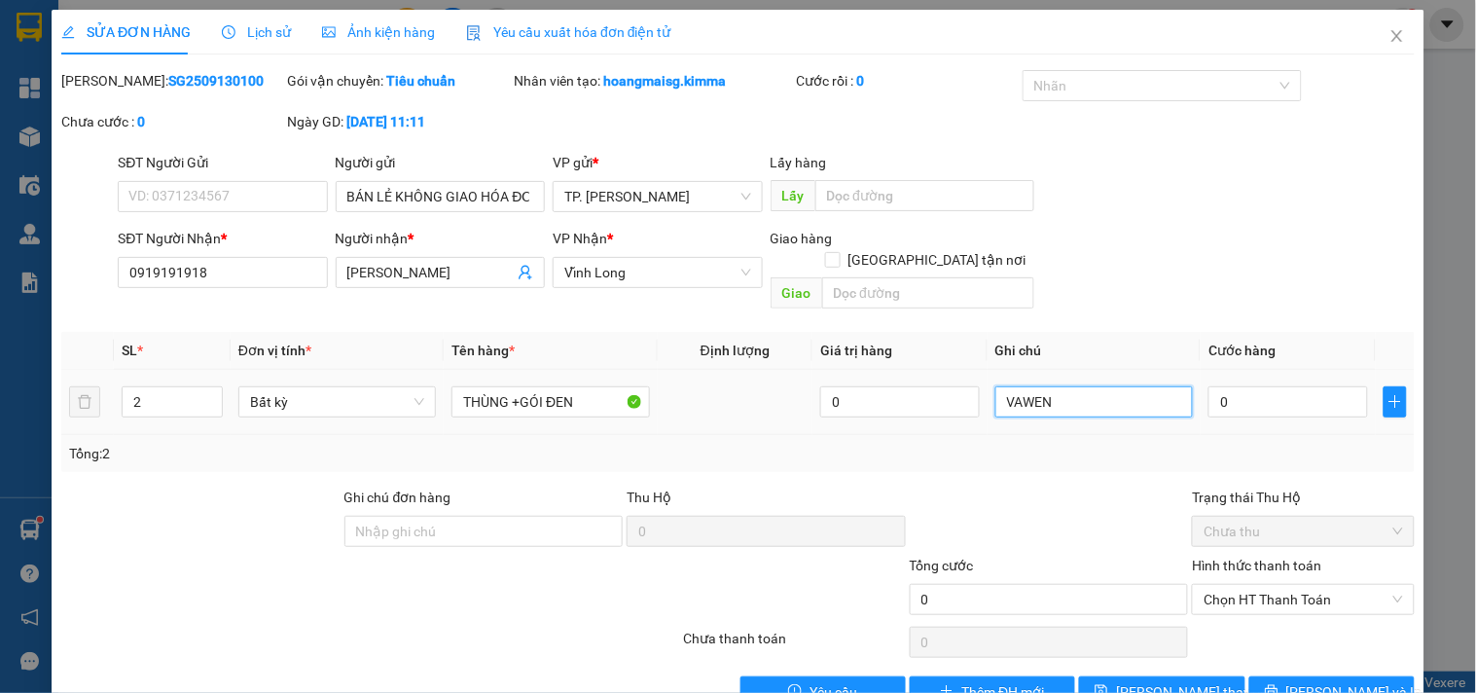
click at [1093, 386] on input "VAWEN" at bounding box center [1095, 401] width 198 height 31
type input "VĂN"
click at [1294, 676] on button "[PERSON_NAME] và In" at bounding box center [1332, 691] width 165 height 31
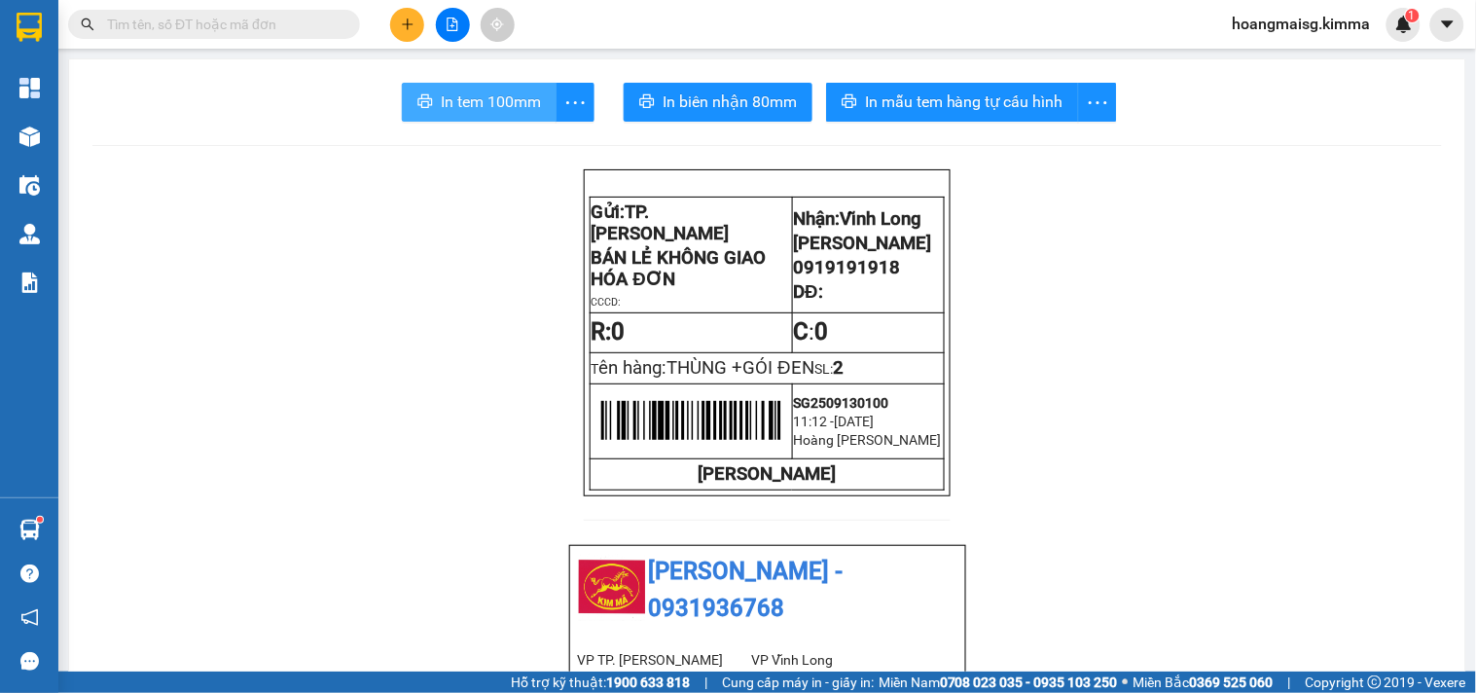
click at [441, 91] on span "In tem 100mm" at bounding box center [491, 102] width 100 height 24
